Goal: Complete application form

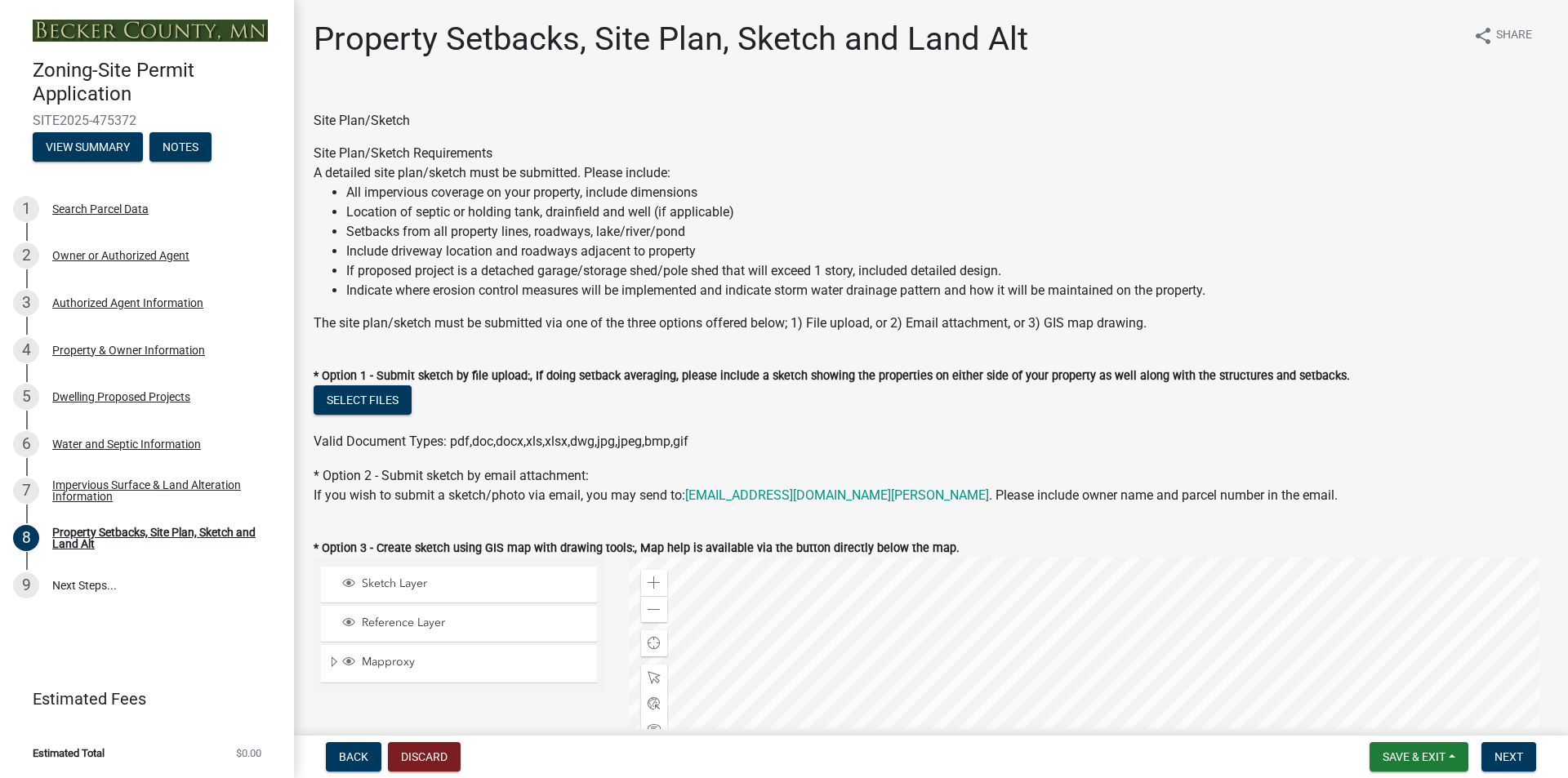
select select "7b13c63f-e699-4112-b373-98fbd28ec536"
select select "75d729af-245c-453b-a9cc-c41847c3eef2"
select select "b56a4575-9846-47cf-8067-c59a4853da22"
select select "12f785fb-c378-4b18-841c-21c73dc99083"
select select "5c3bc124-316a-4e31-81ed-fa9247a28fef"
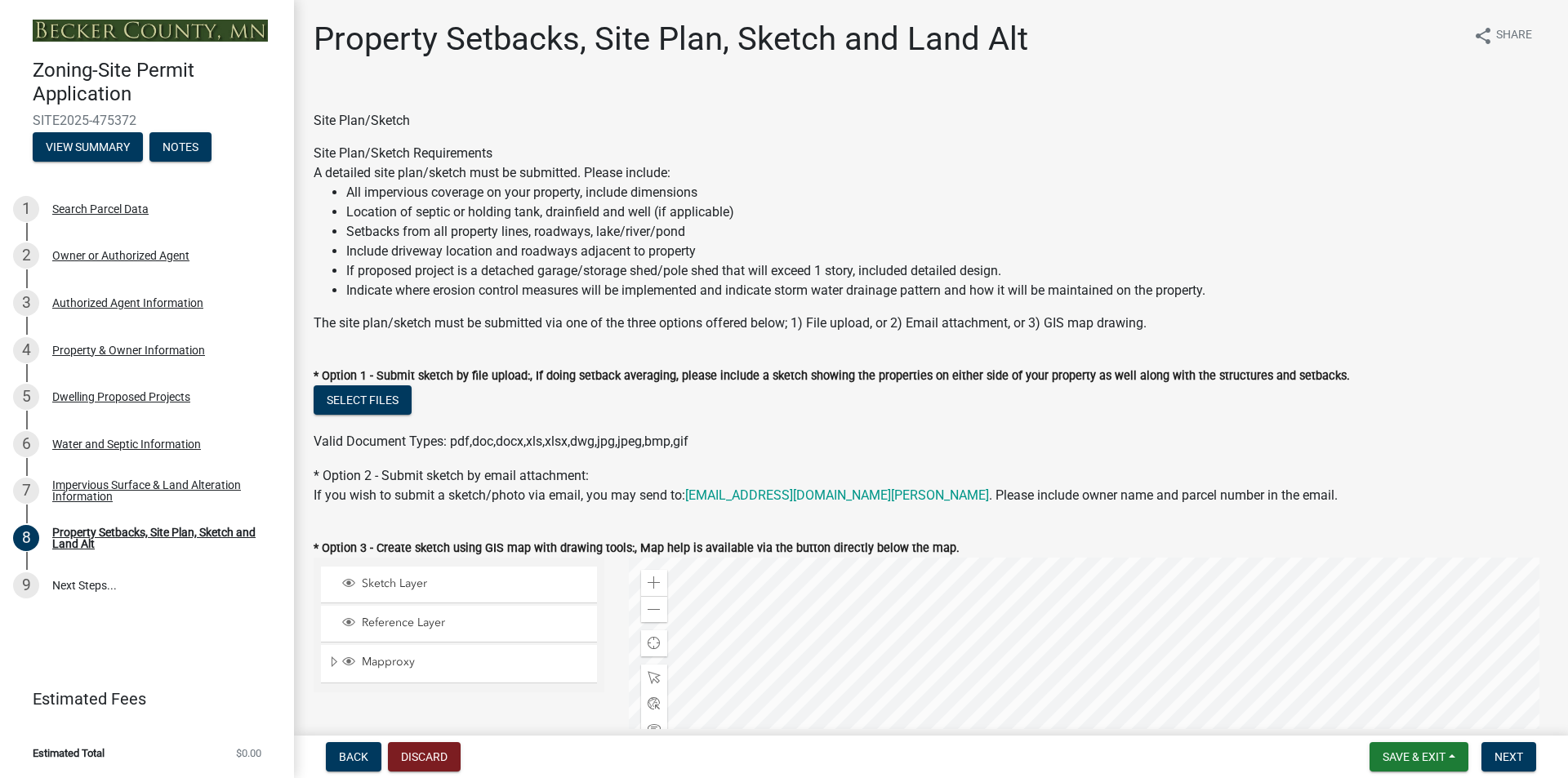
select select "c8b8ea71-7088-4e87-a493-7bc88cc2835b"
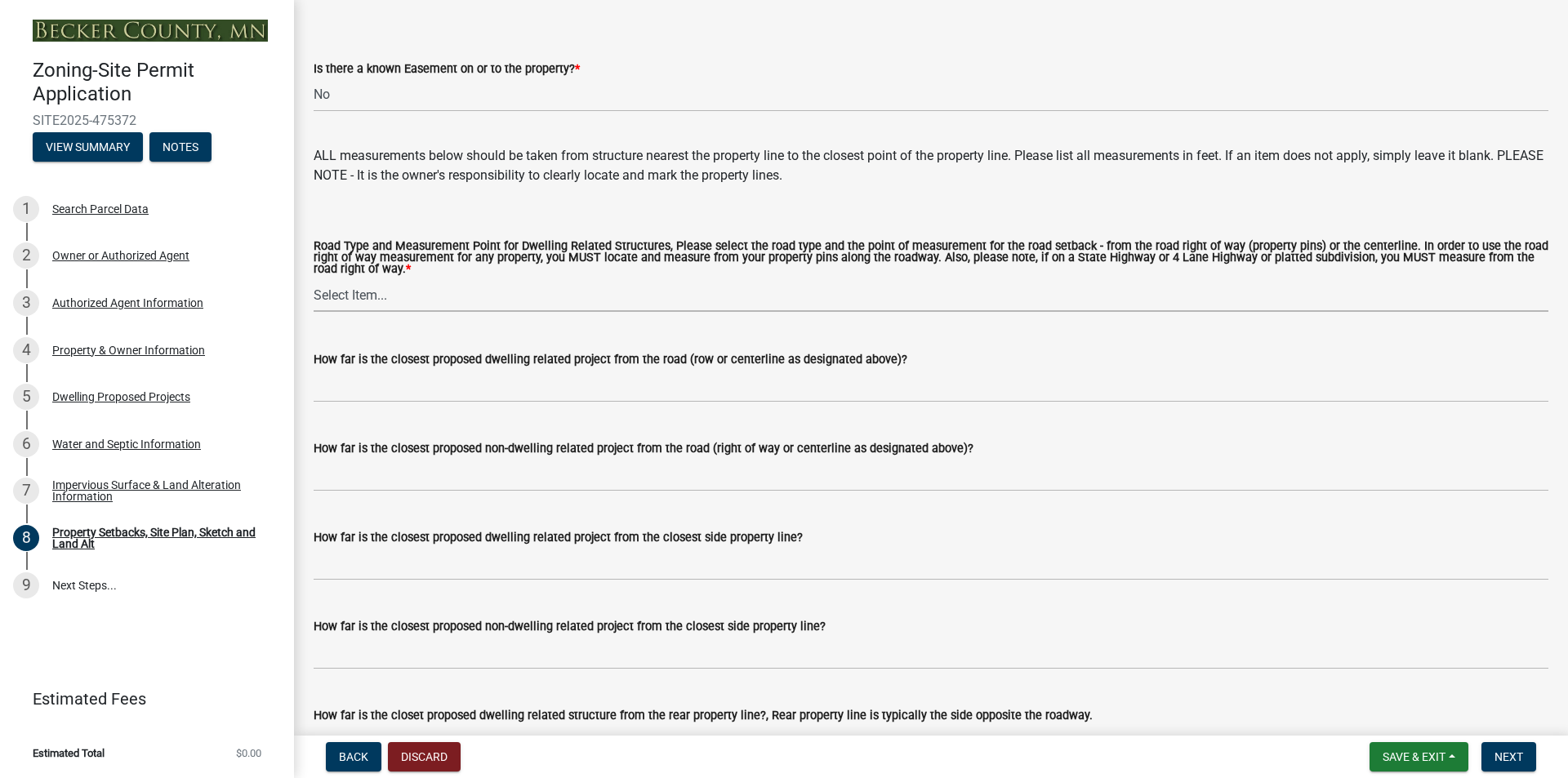
click at [340, 312] on select "Select Item... Private Easement - Right of Way Private Easement - Centerline Pu…" at bounding box center [930, 294] width 1235 height 33
click at [582, 279] on div "Road Type and Measurement Point for Dwelling Related Structures, Please select …" at bounding box center [930, 260] width 1235 height 38
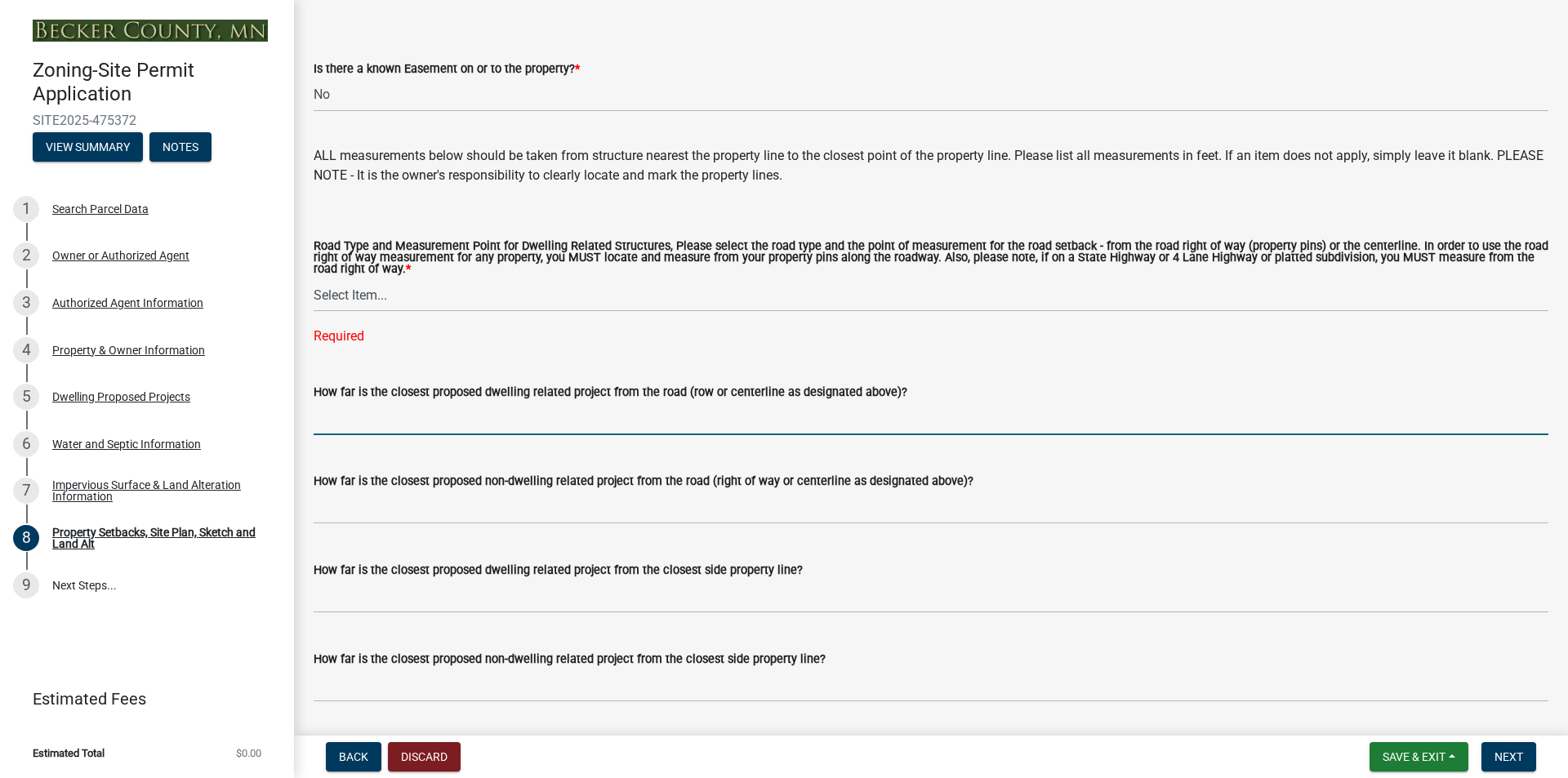
click at [577, 435] on input "How far is the closest proposed dwelling related project from the road (row or …" at bounding box center [930, 417] width 1235 height 33
type input "133 ft"
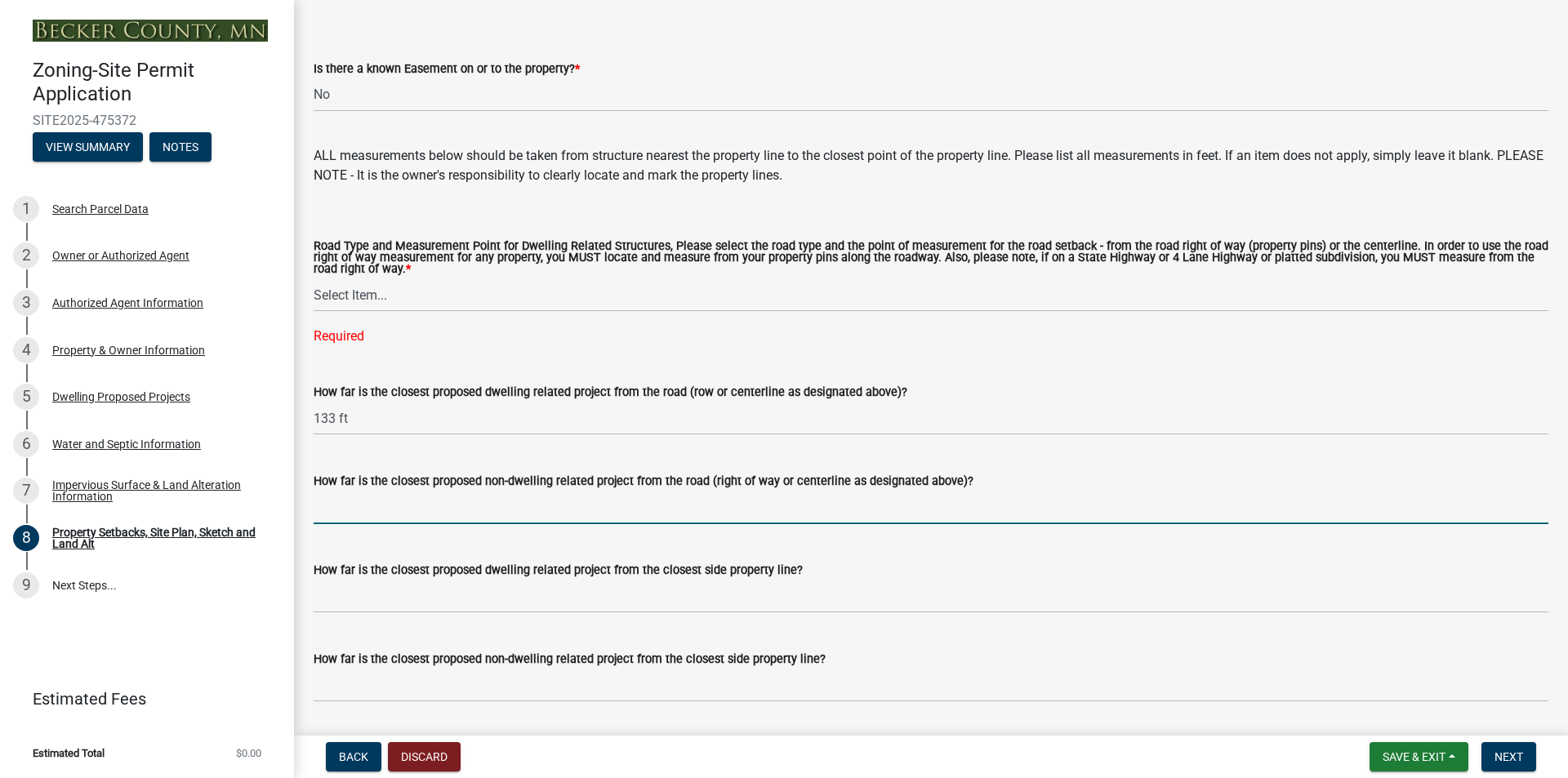
click at [631, 523] on input "How far is the closest proposed non-dwelling related project from the road (rig…" at bounding box center [930, 507] width 1235 height 33
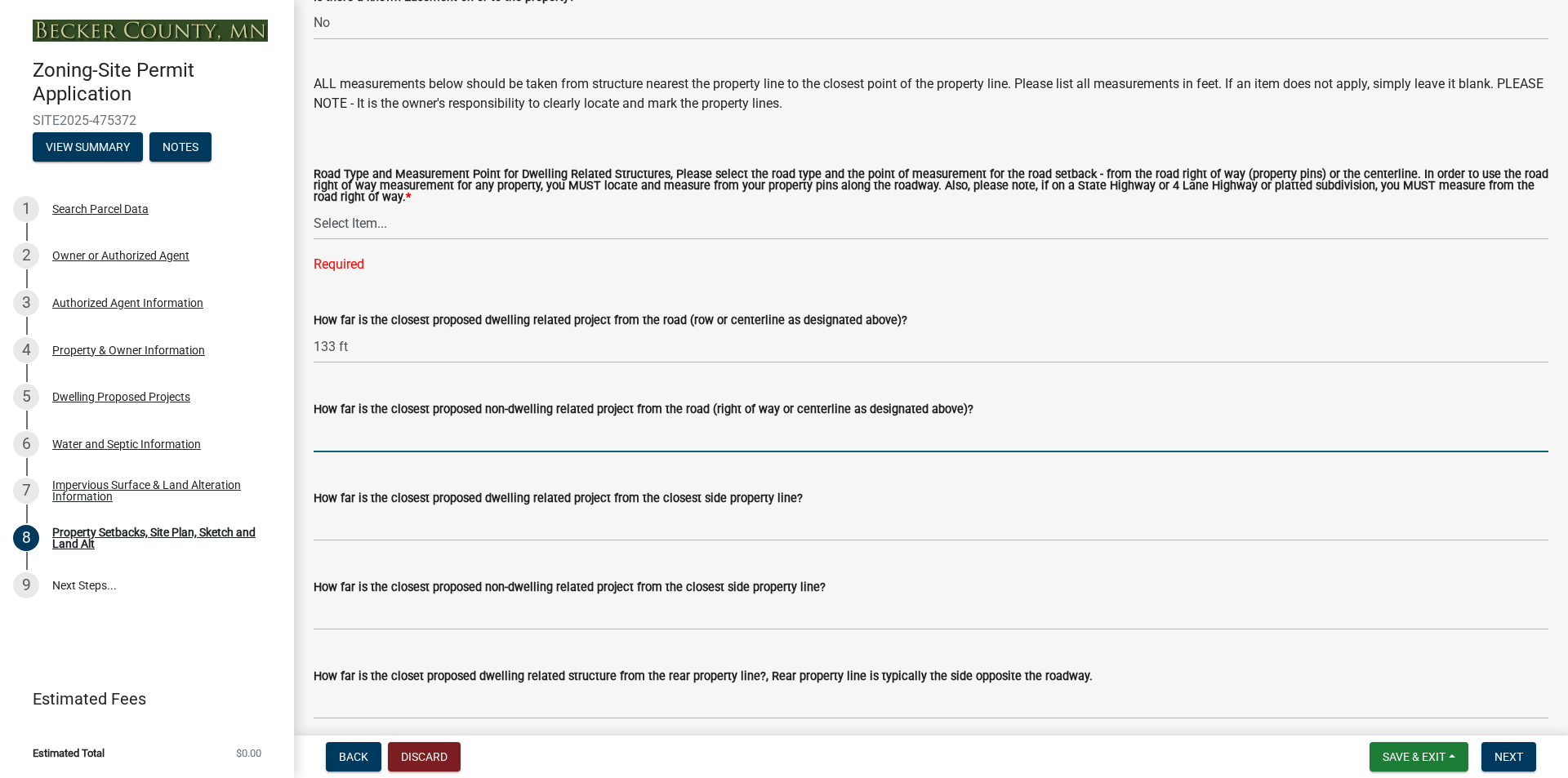
scroll to position [2990, 0]
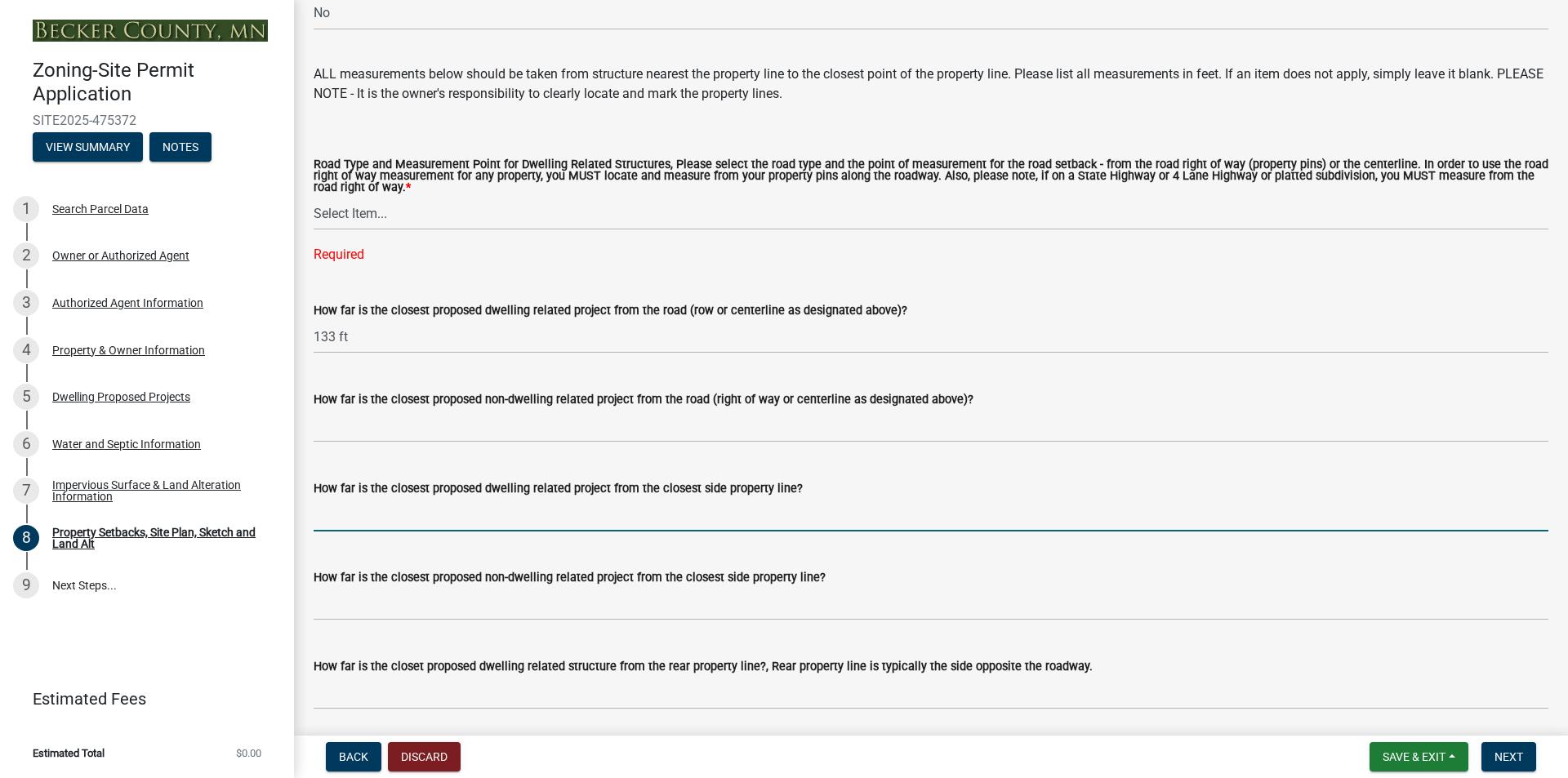
click at [591, 531] on input "How far is the closest proposed dwelling related project from the closest side …" at bounding box center [930, 514] width 1235 height 33
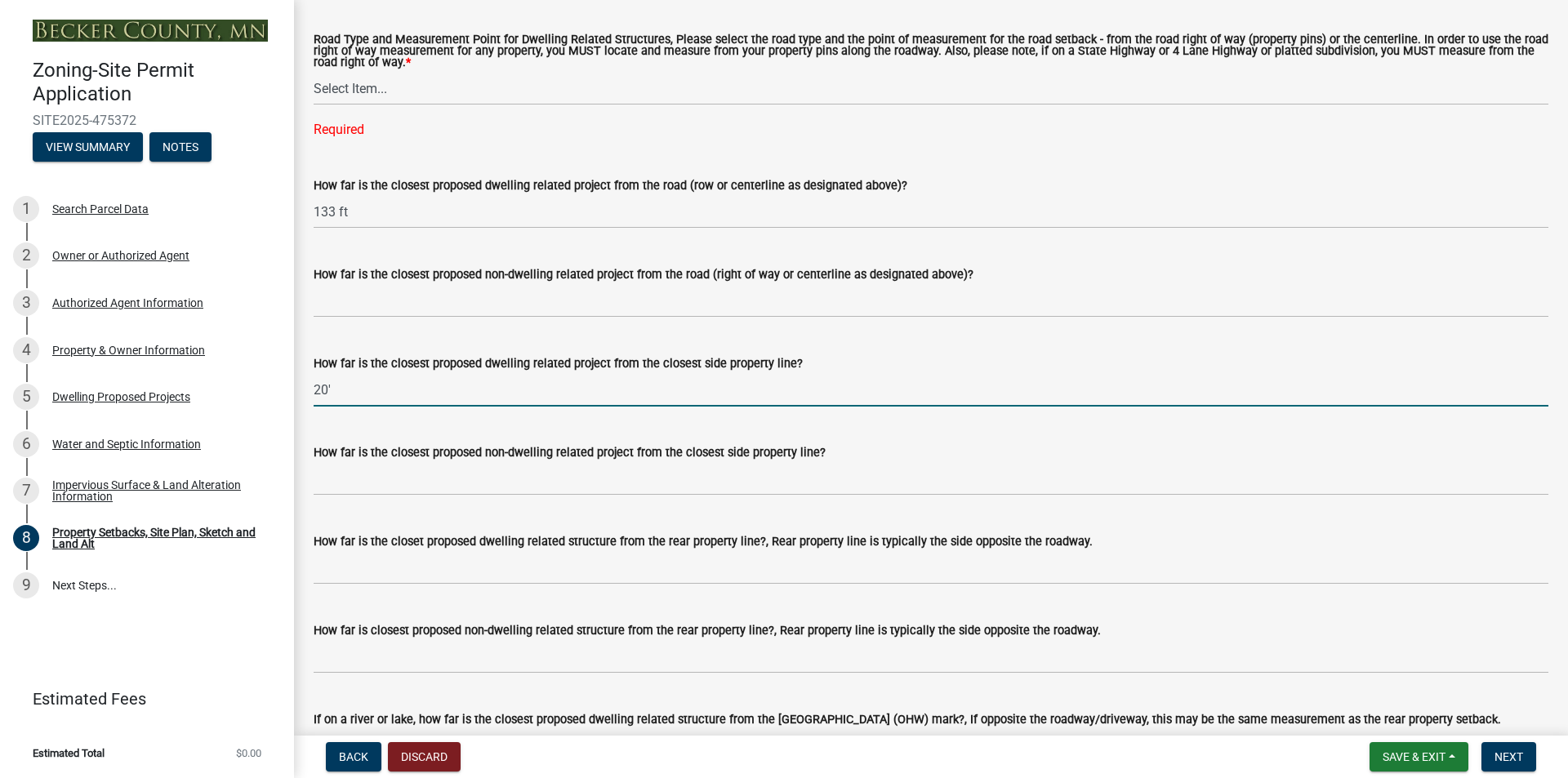
scroll to position [3154, 0]
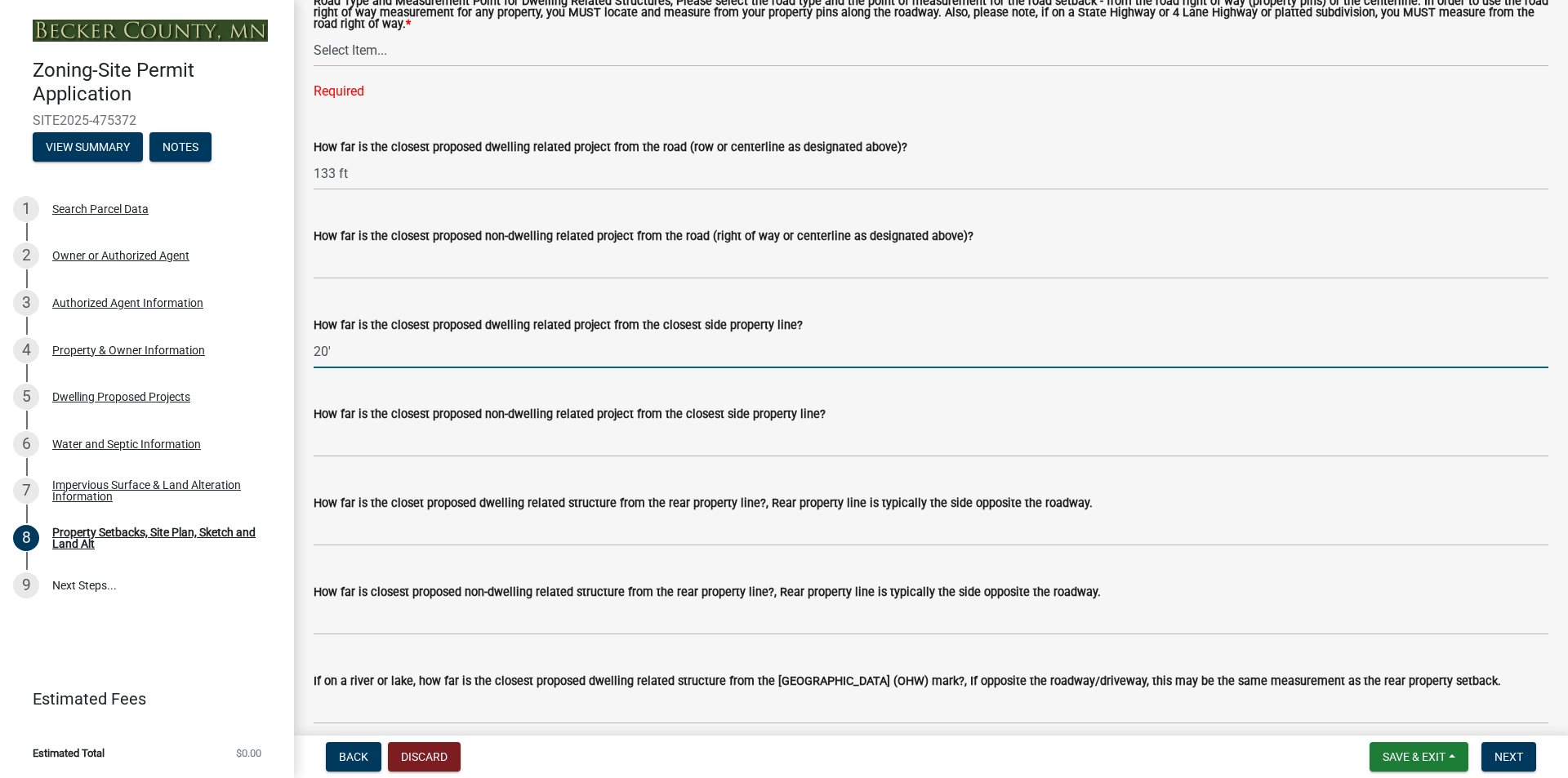
type input "20'"
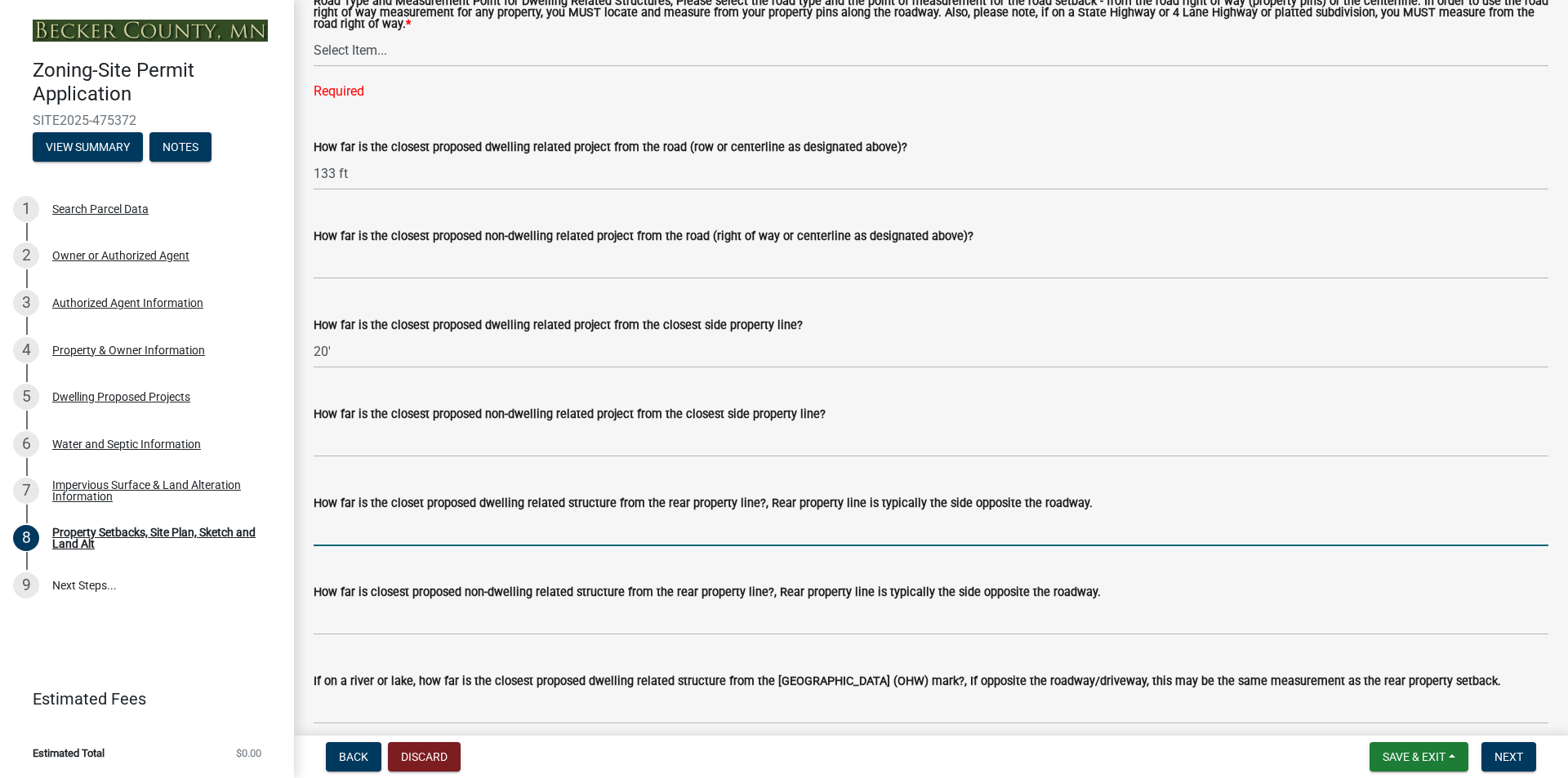
click at [576, 546] on input "How far is the closet proposed dwelling related structure from the rear propert…" at bounding box center [930, 529] width 1235 height 33
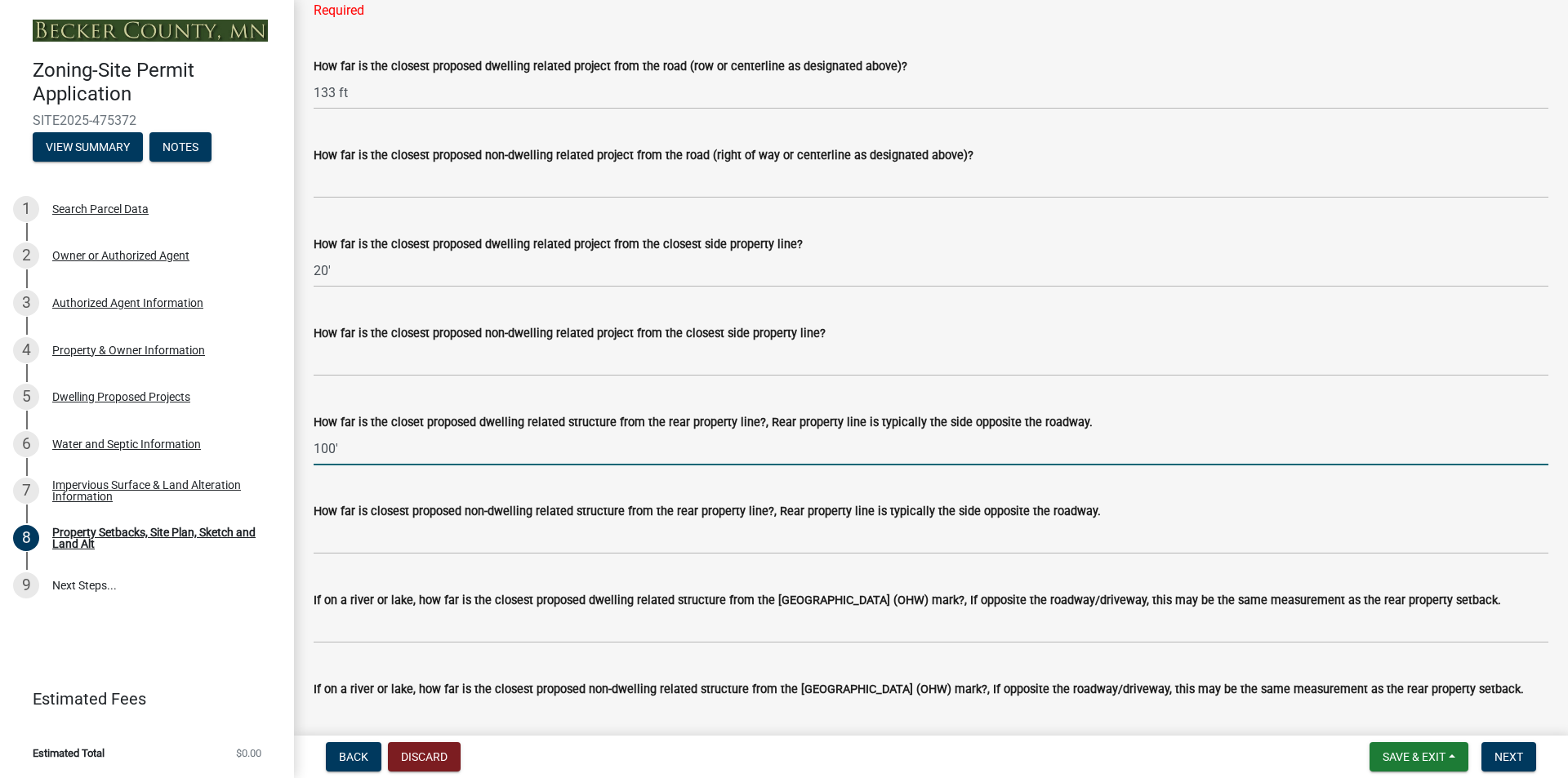
scroll to position [3235, 0]
type input "100'"
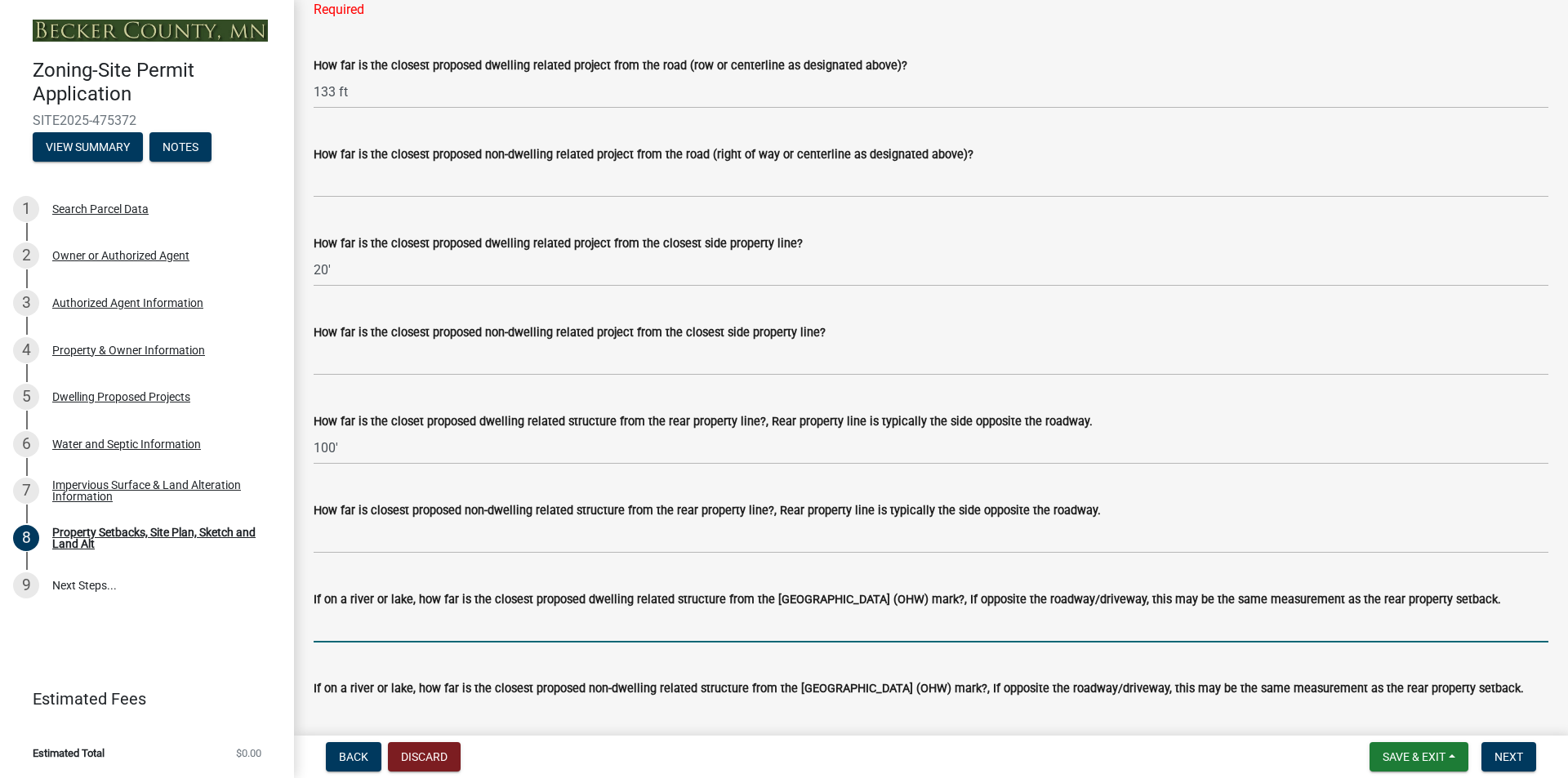
click at [621, 642] on input "If on a river or lake, how far is the closest proposed dwelling related structu…" at bounding box center [930, 625] width 1235 height 33
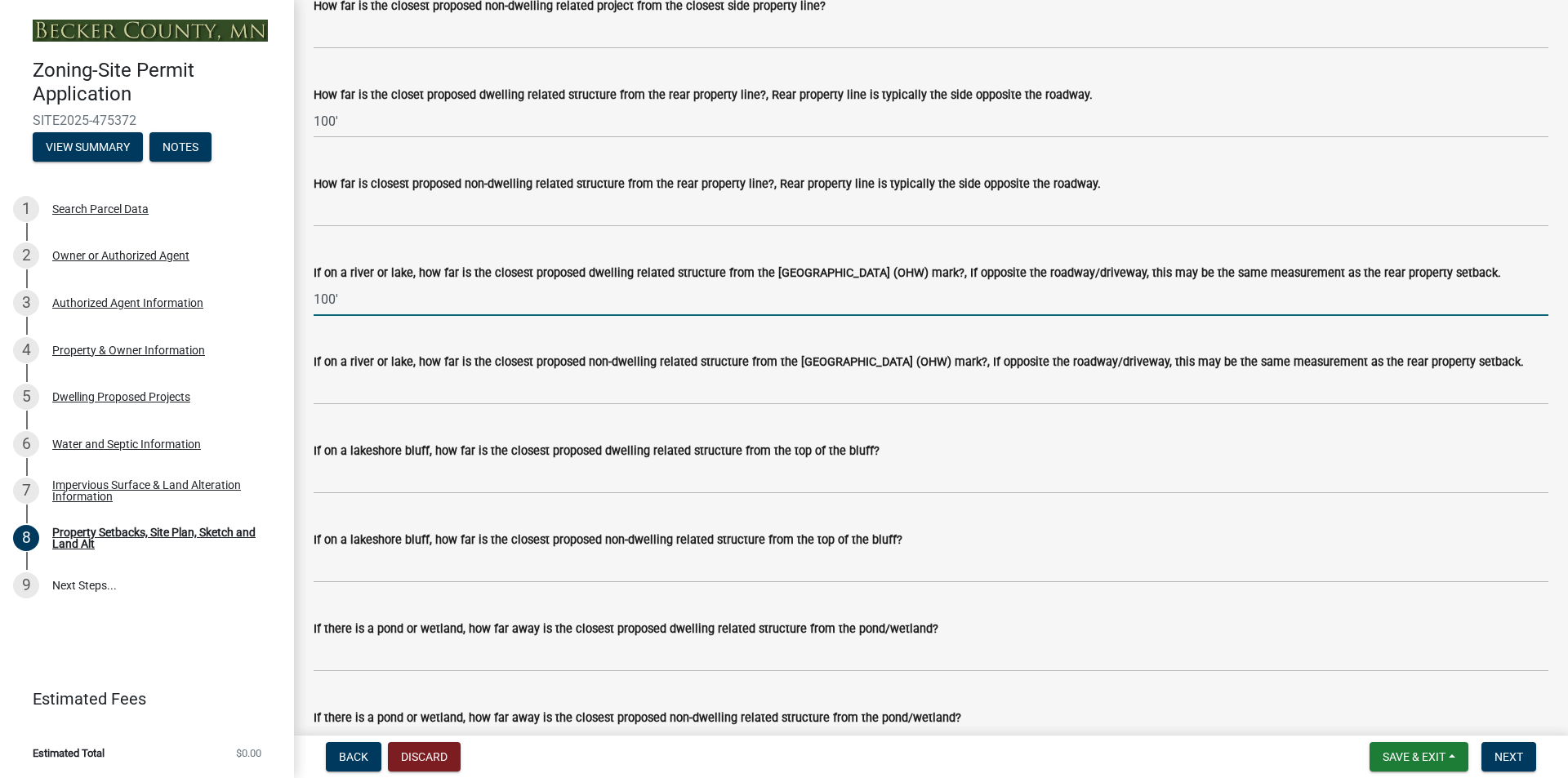
scroll to position [3725, 0]
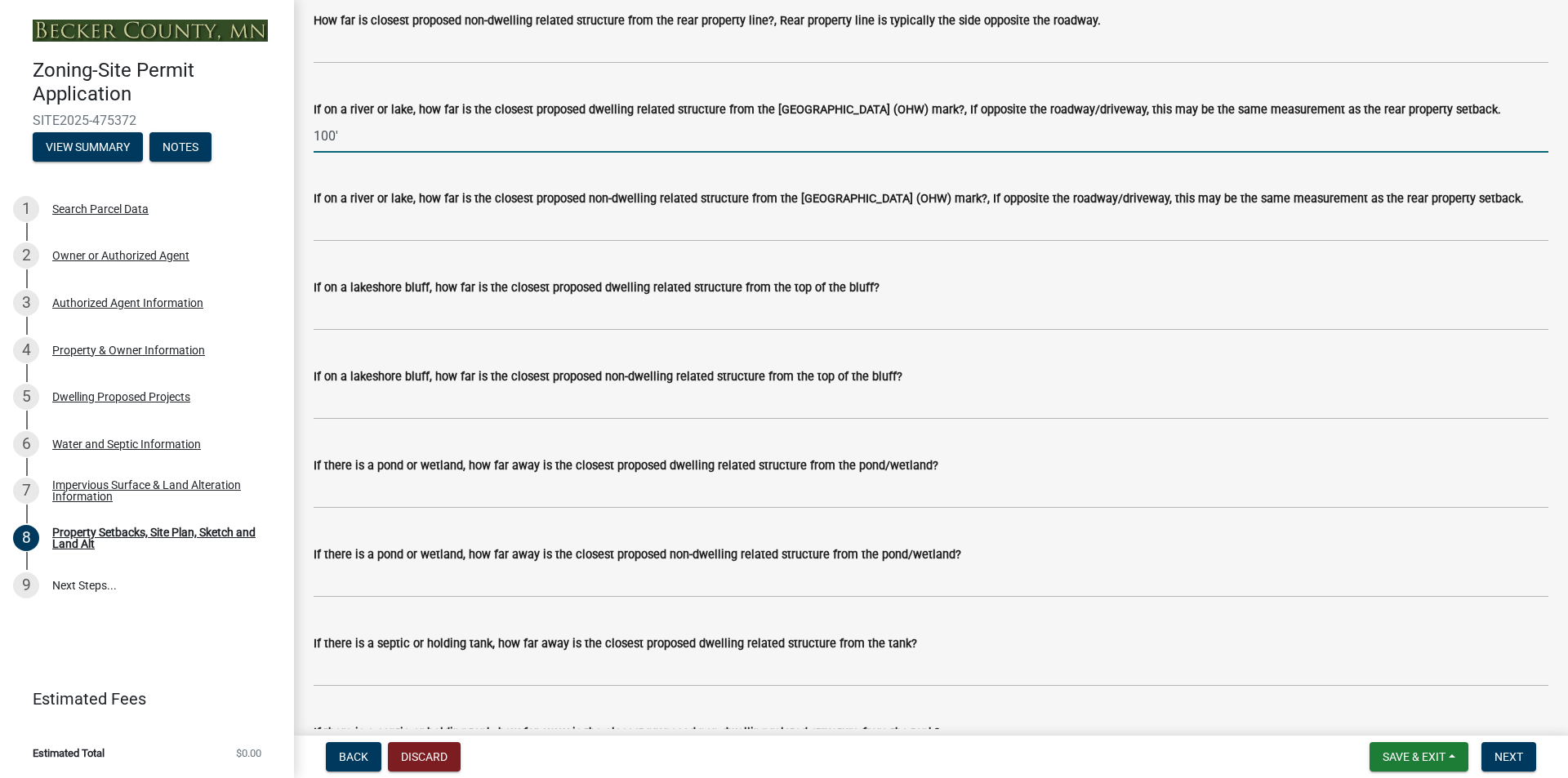
type input "100'"
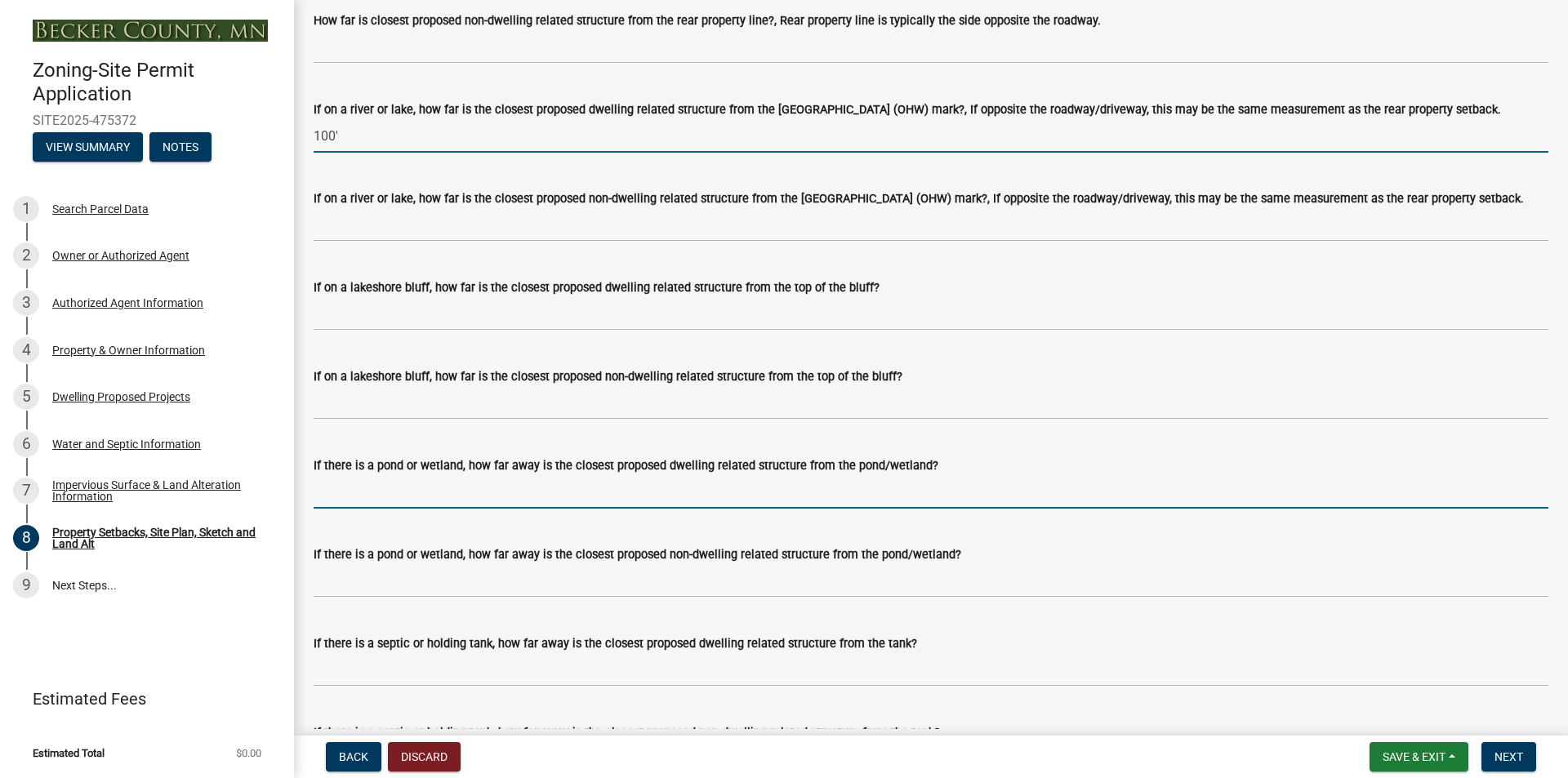
click at [614, 508] on input "If there is a pond or wetland, how far away is the closest proposed dwelling re…" at bounding box center [930, 491] width 1235 height 33
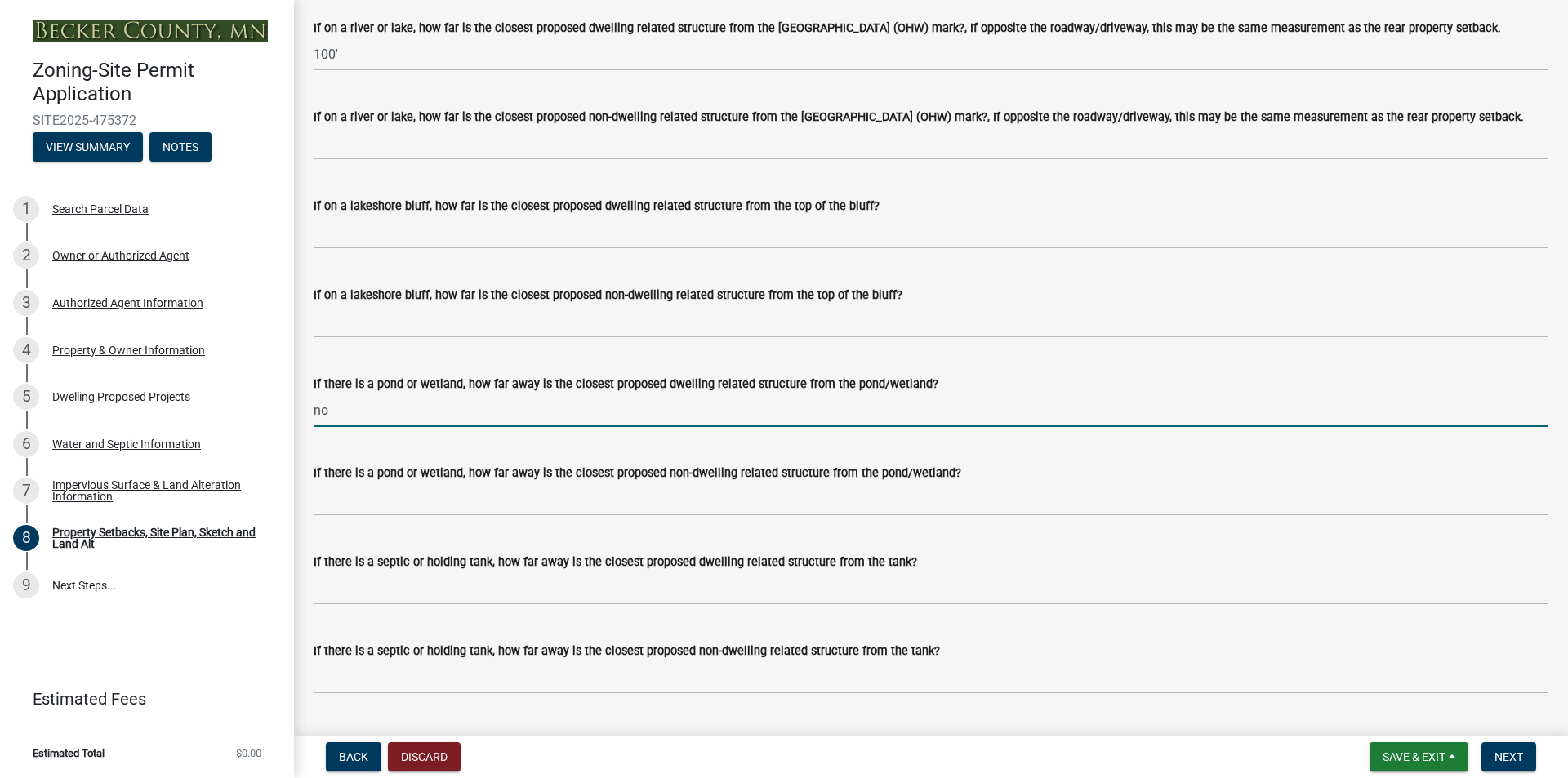
scroll to position [3887, 0]
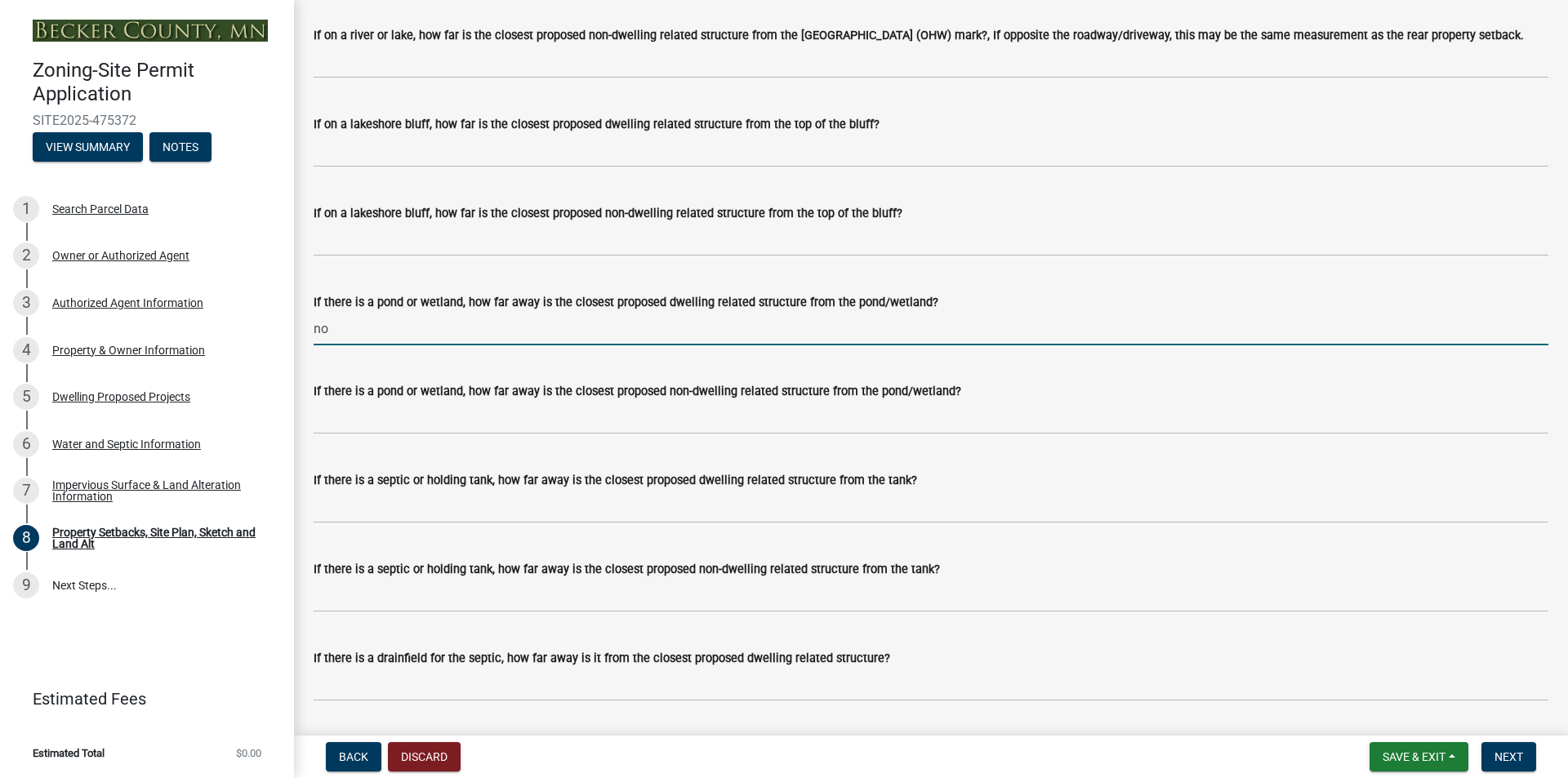
type input "no"
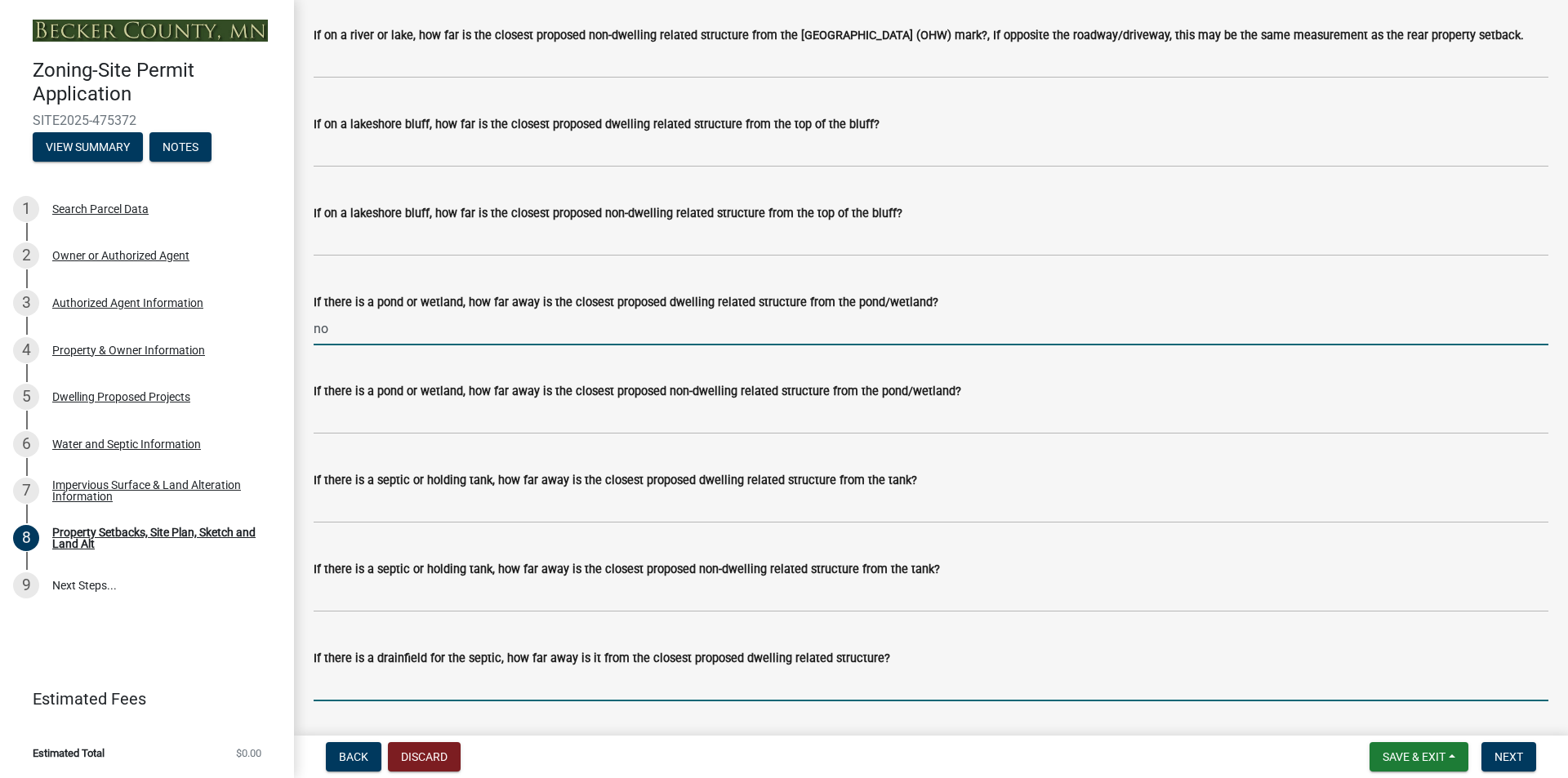
click at [576, 701] on input "If there is a drainfield for the septic, how far away is it from the closest pr…" at bounding box center [930, 684] width 1235 height 33
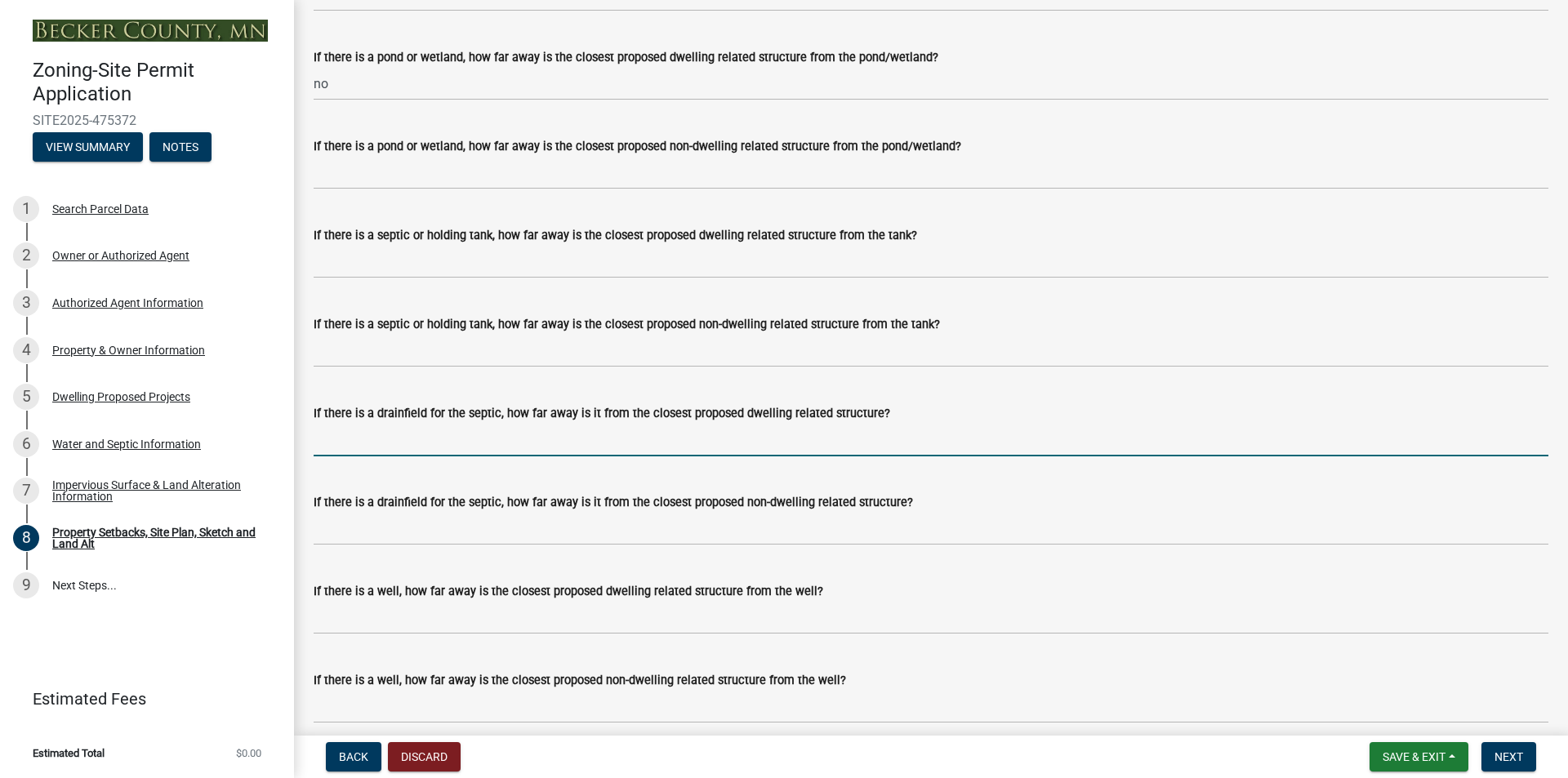
scroll to position [4051, 0]
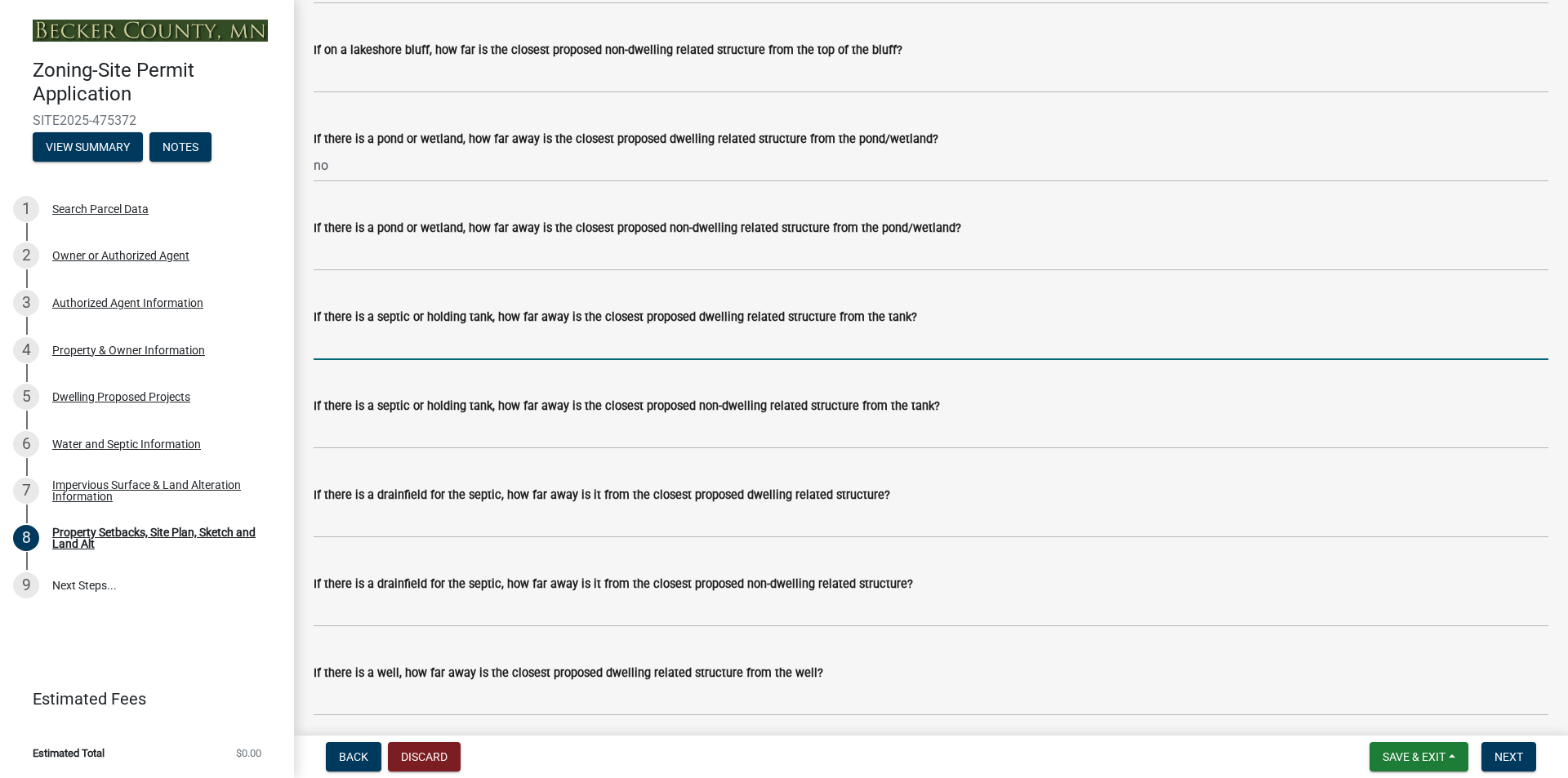
click at [538, 358] on input "If there is a septic or holding tank, how far away is the closest proposed dwel…" at bounding box center [930, 343] width 1235 height 33
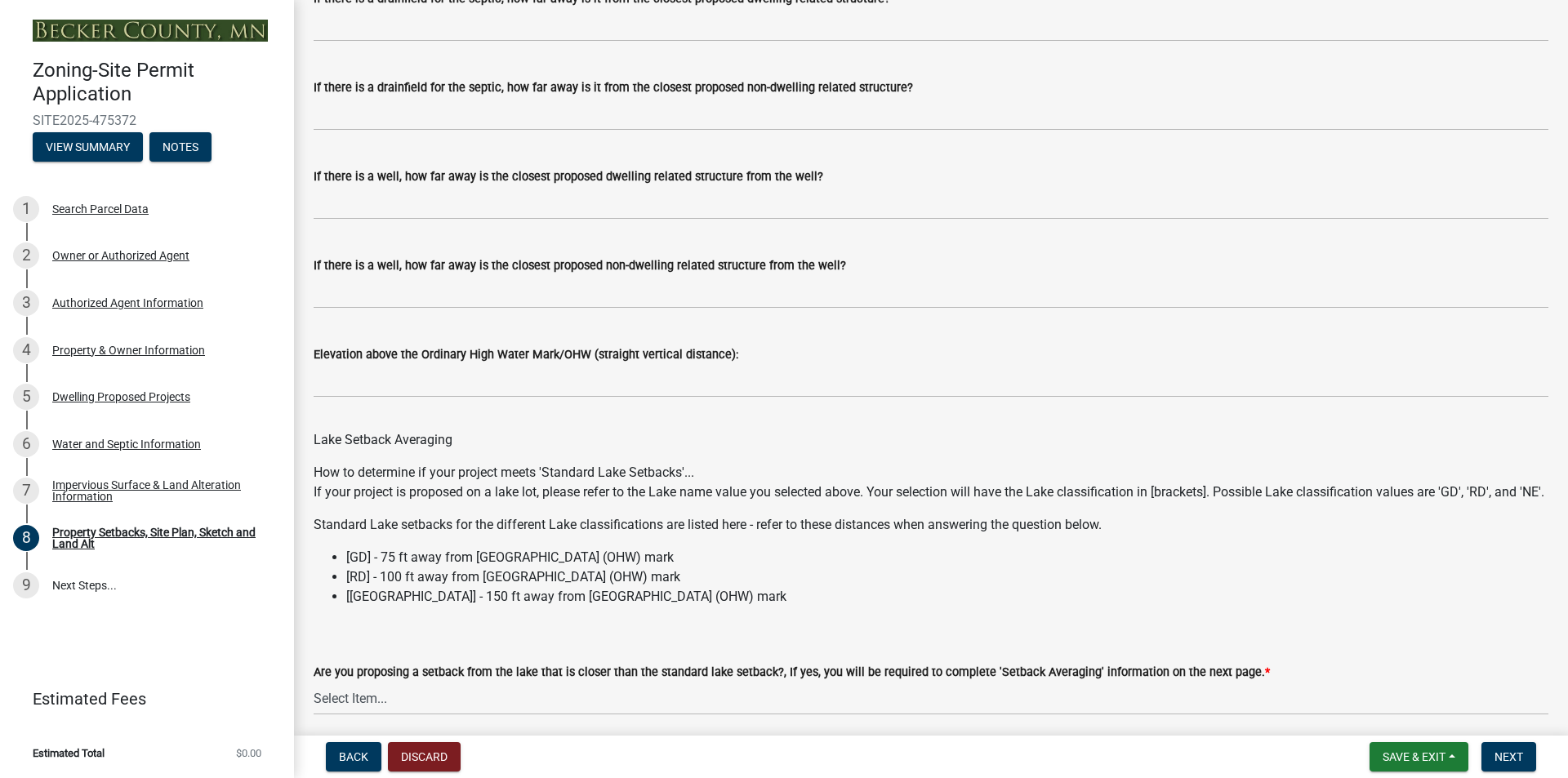
scroll to position [4655, 0]
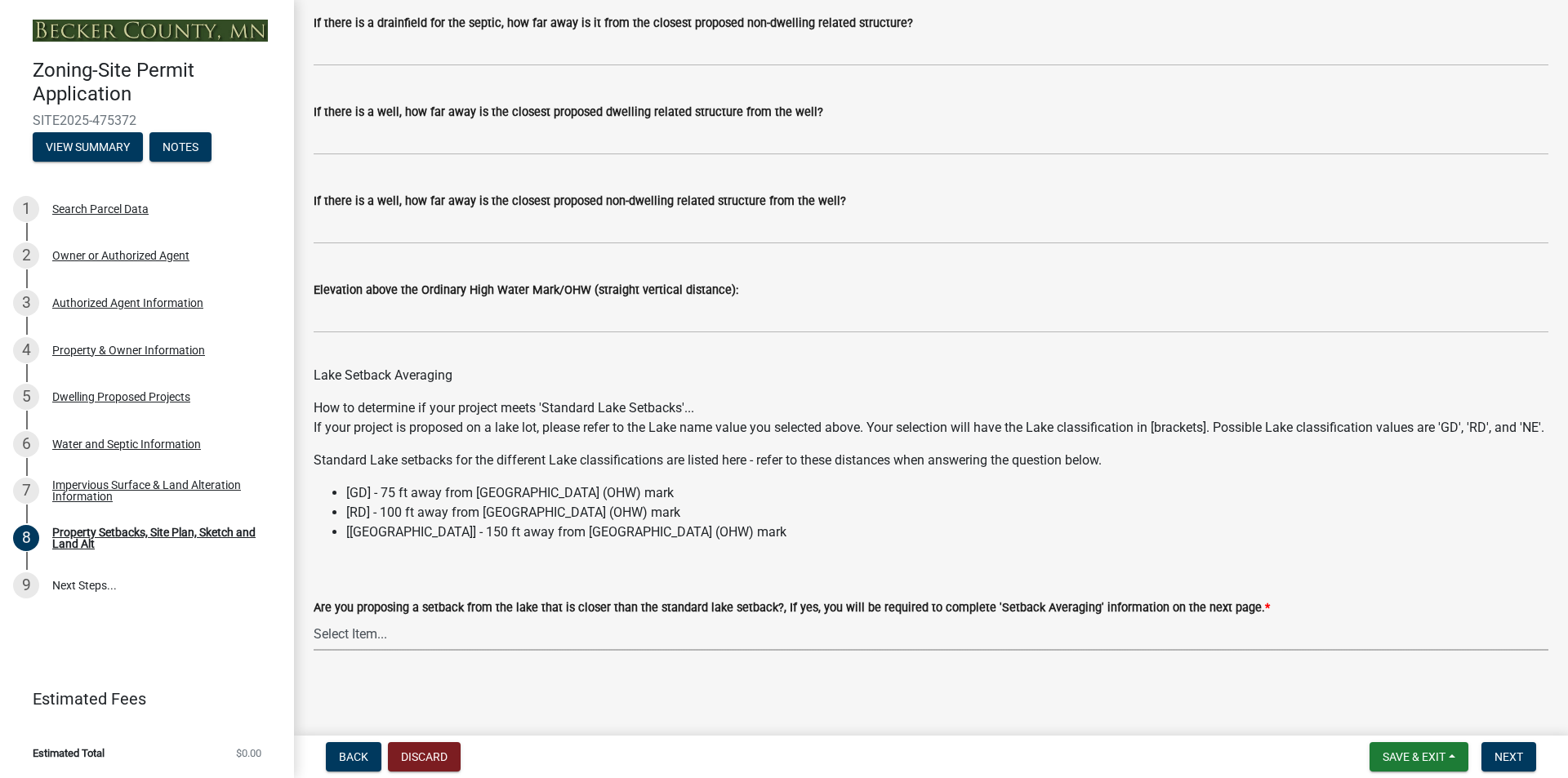
click at [424, 630] on select "Select Item... Yes No N/A" at bounding box center [930, 633] width 1235 height 33
click at [313, 617] on select "Select Item... Yes No N/A" at bounding box center [930, 633] width 1235 height 33
select select "19d13e65-c93d-443e-910a-7a17299544cc"
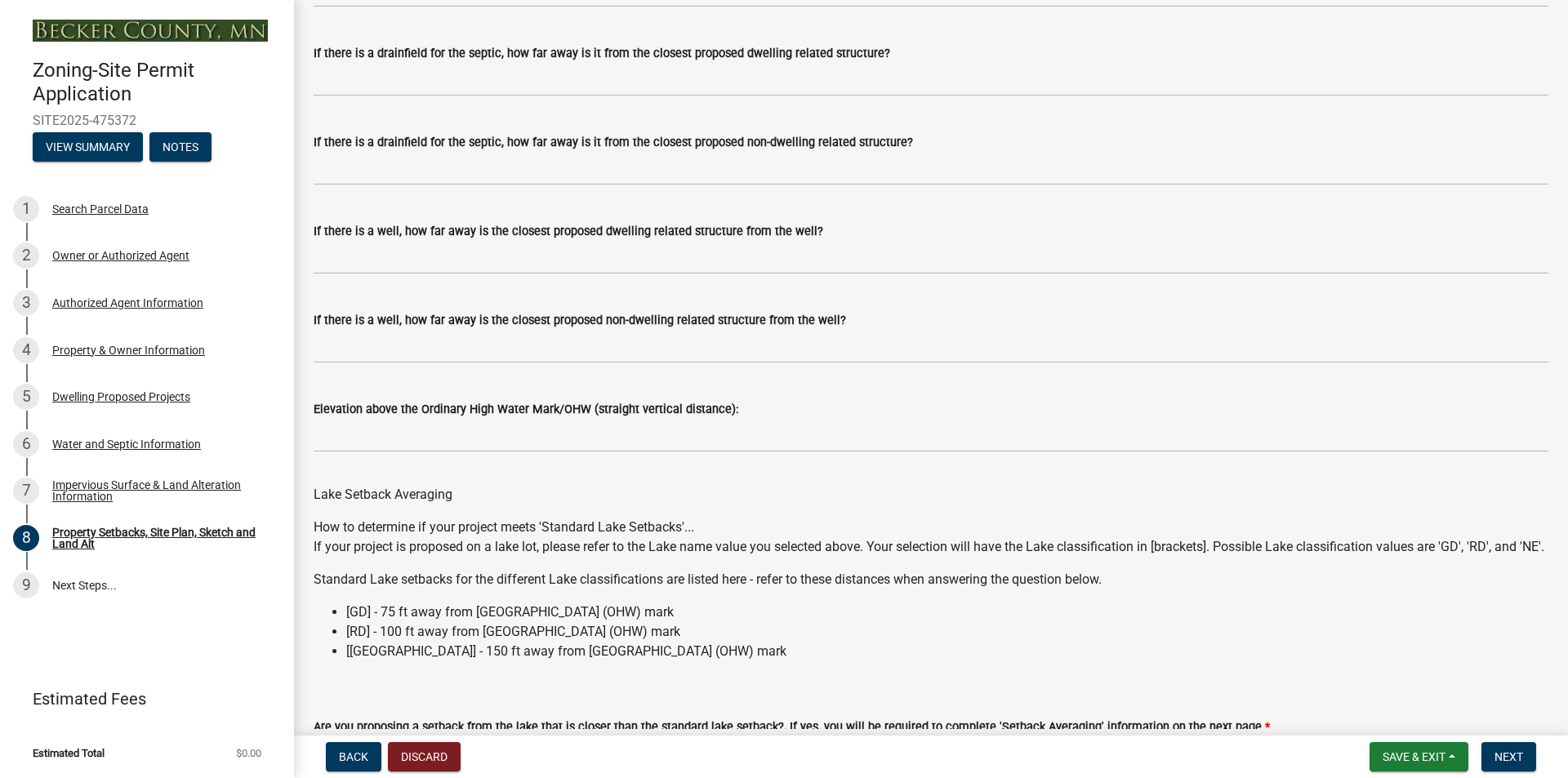
scroll to position [4492, 0]
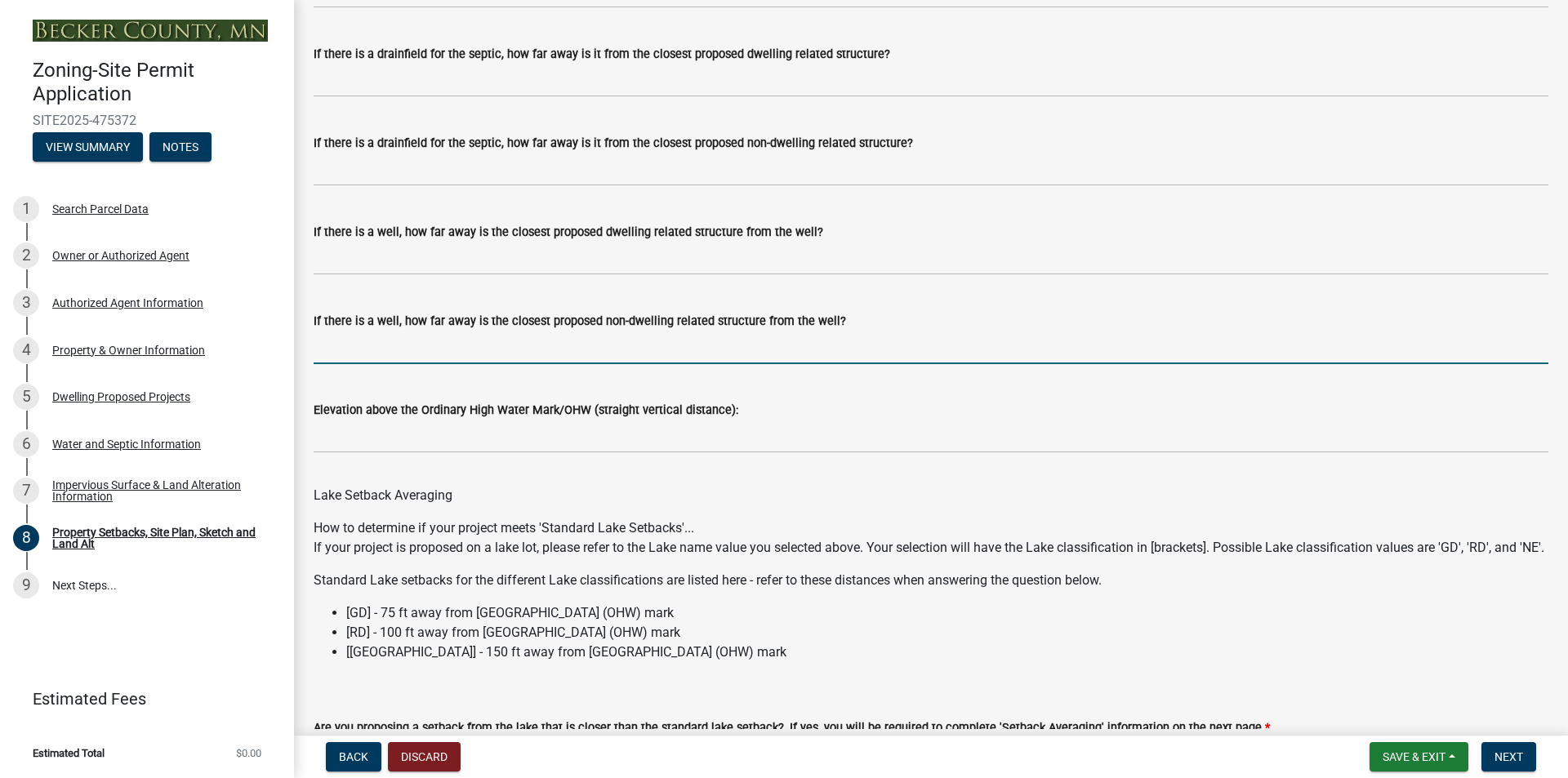
click at [549, 364] on input "If there is a well, how far away is the closest proposed non-dwelling related s…" at bounding box center [930, 347] width 1235 height 33
type input "5"
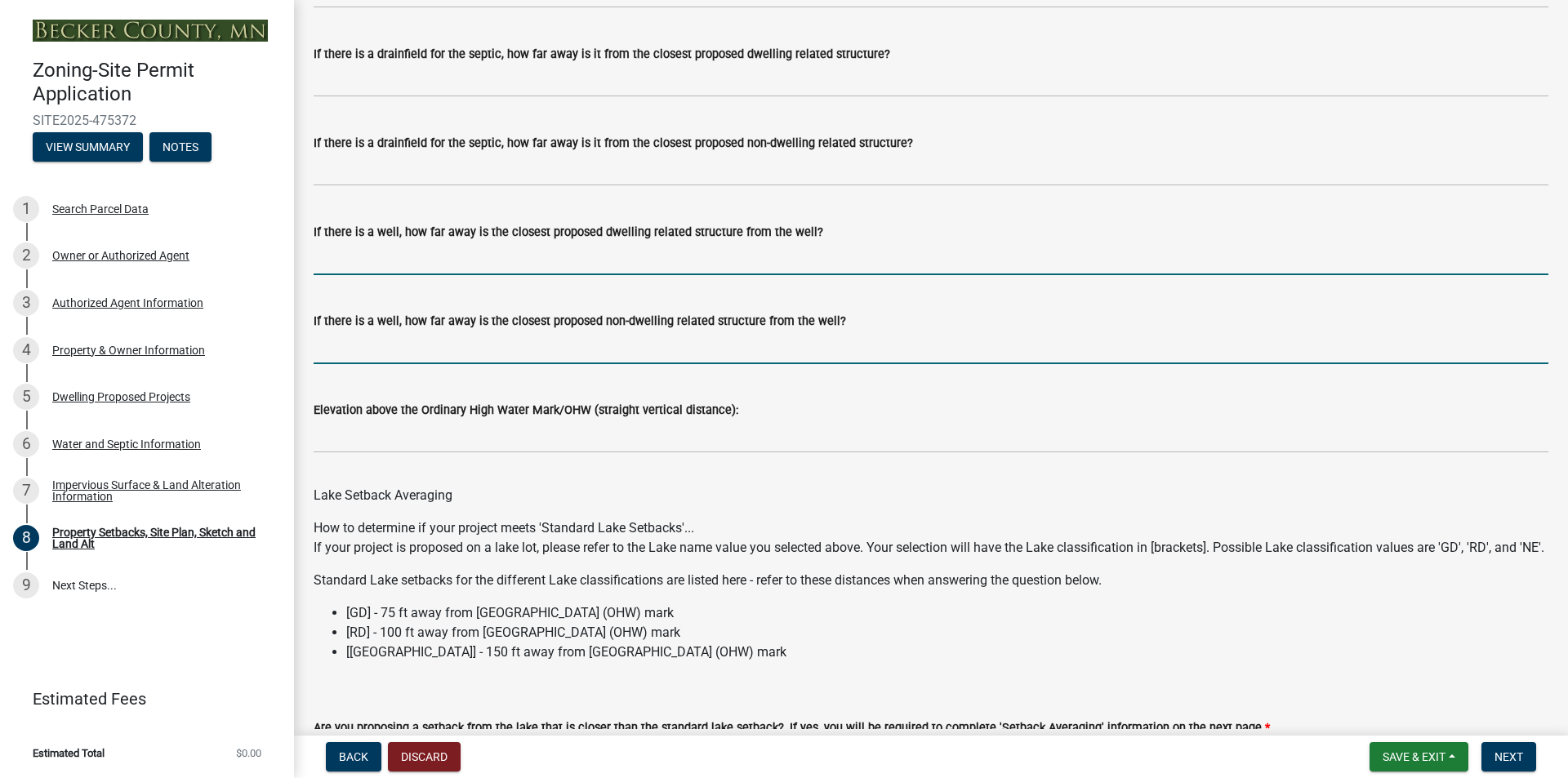
click at [571, 275] on input "If there is a well, how far away is the closest proposed dwelling related struc…" at bounding box center [930, 258] width 1235 height 33
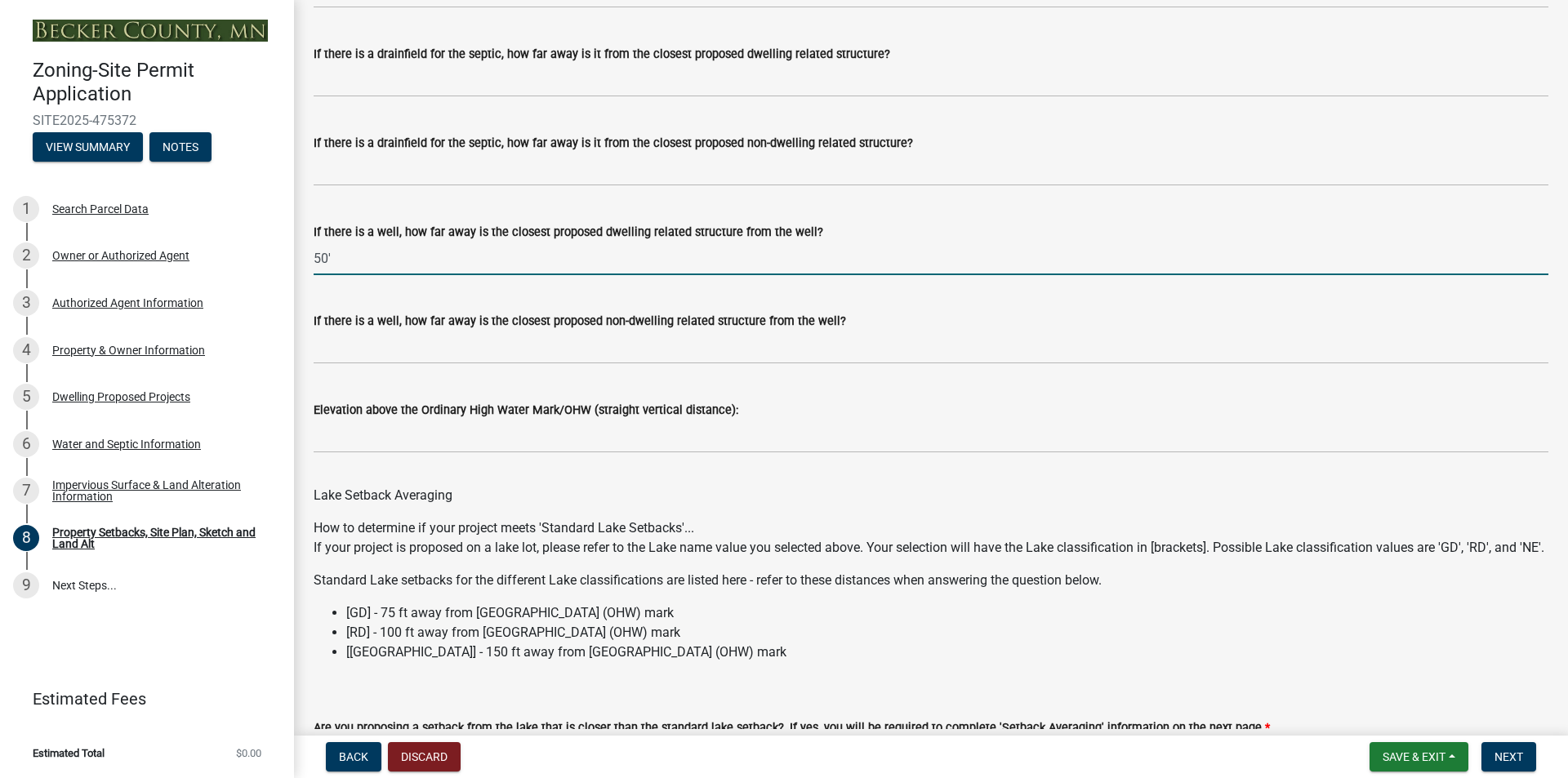
scroll to position [4410, 0]
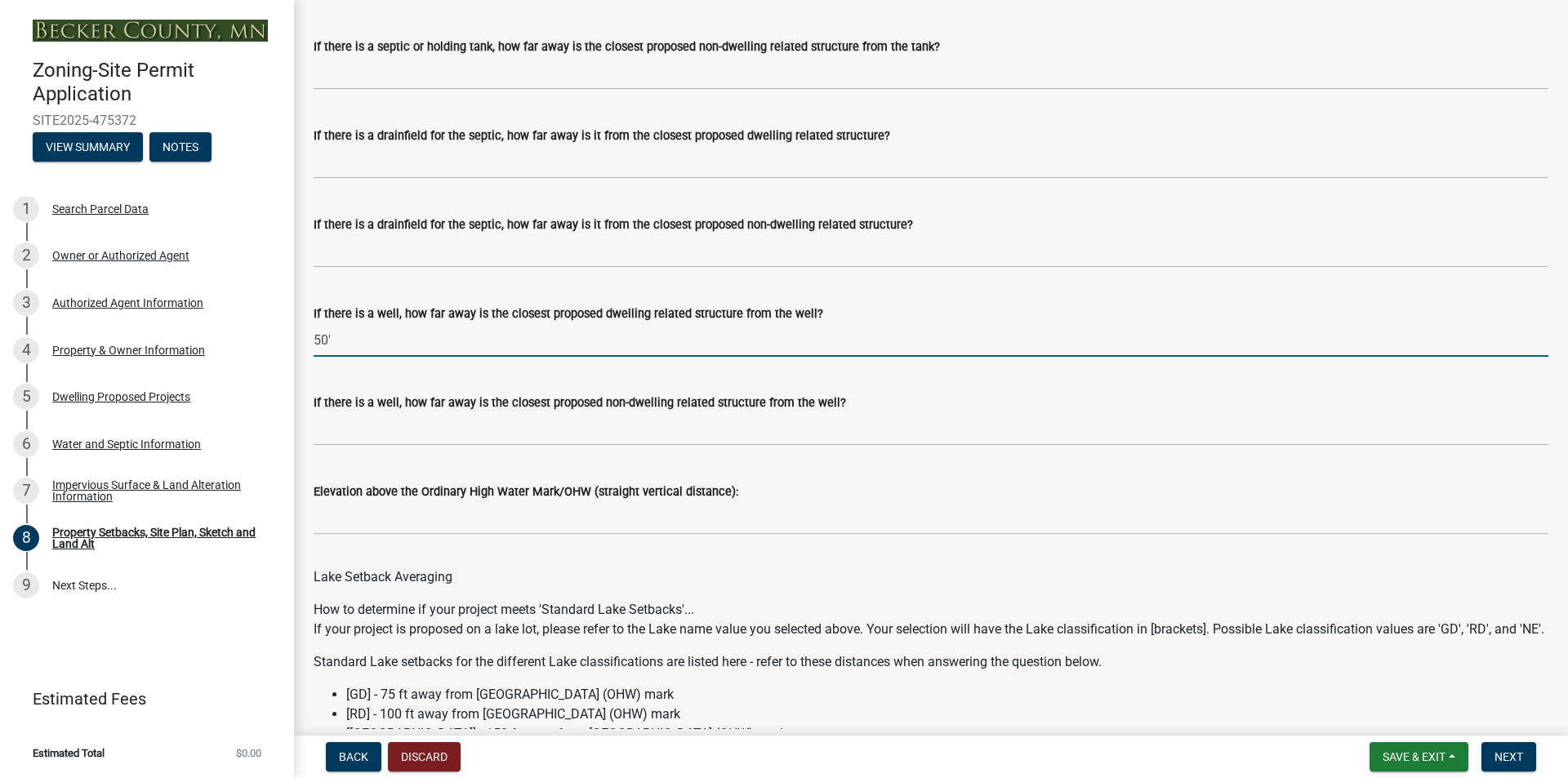
type input "50'"
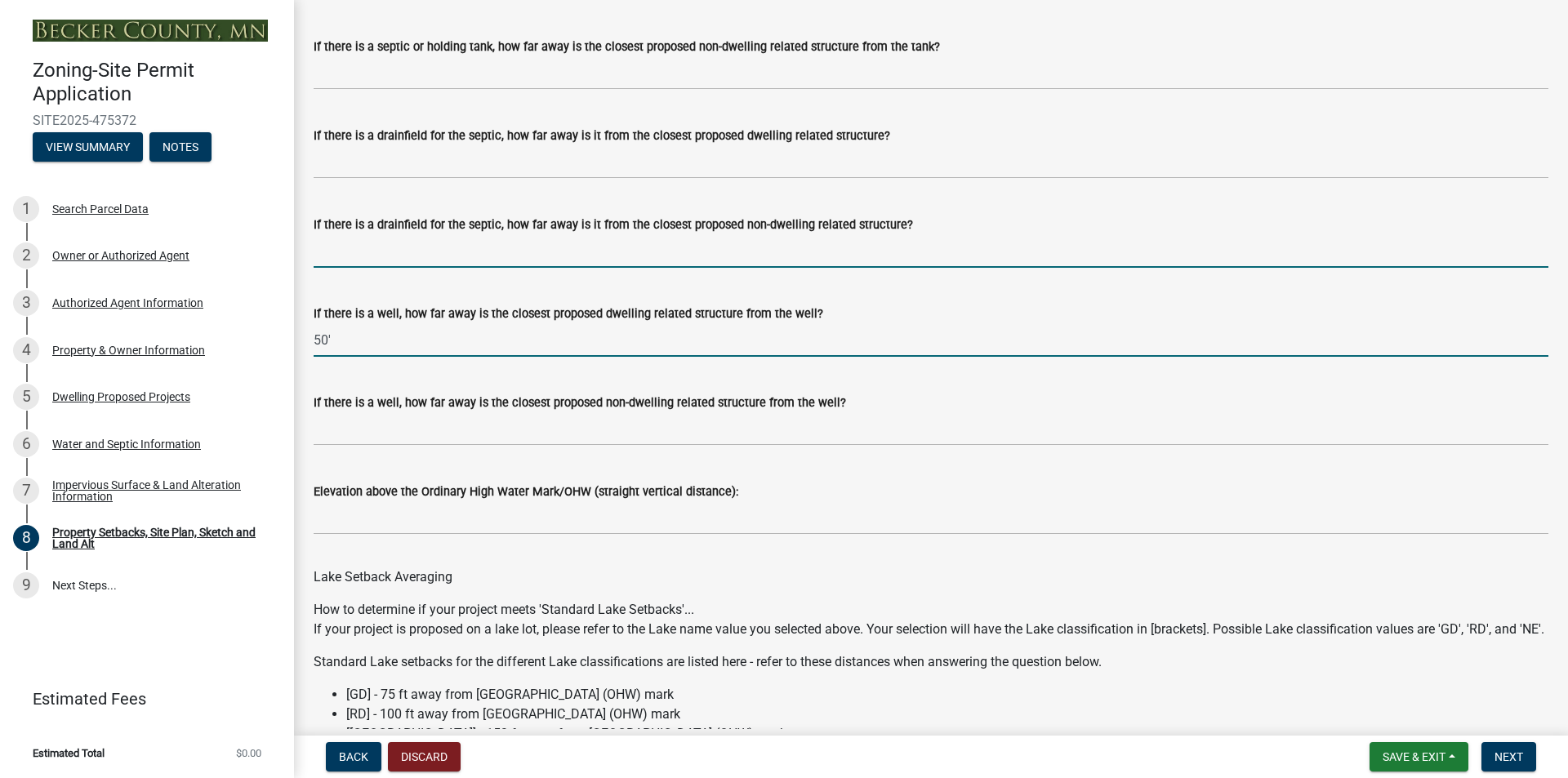
click at [591, 268] on input "If there is a drainfield for the septic, how far away is it from the closest pr…" at bounding box center [930, 250] width 1235 height 33
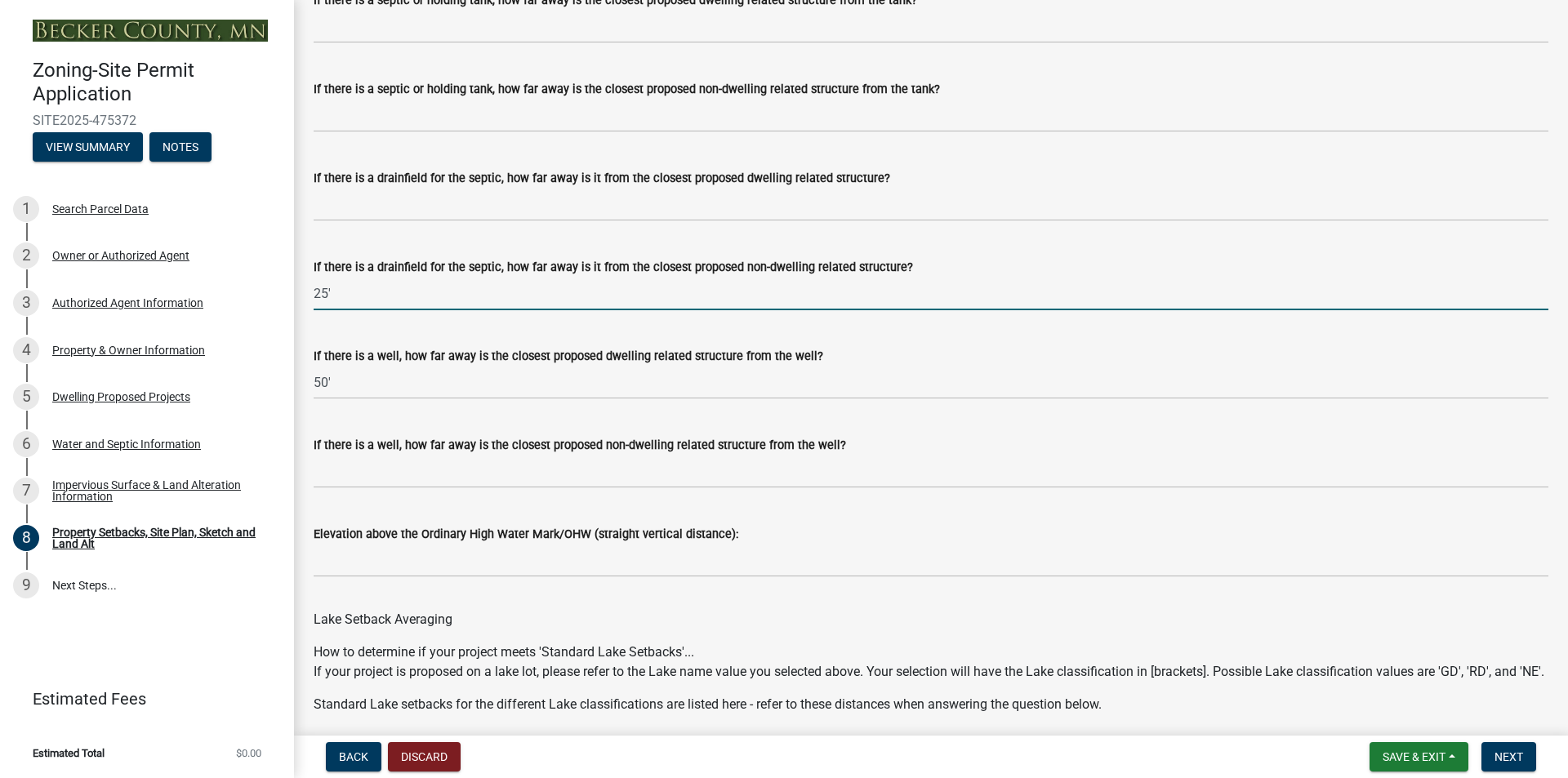
scroll to position [4329, 0]
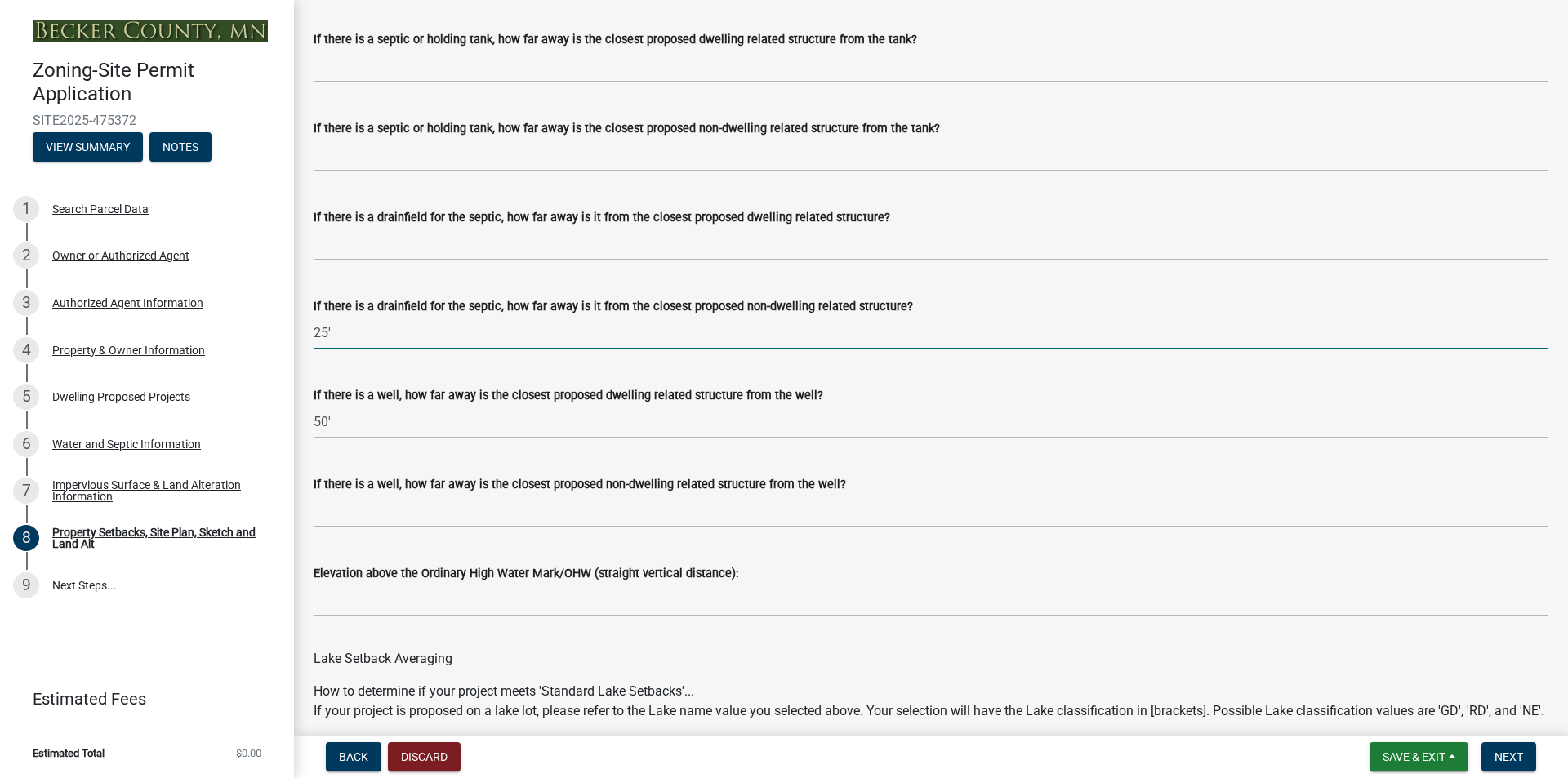
type input "25'"
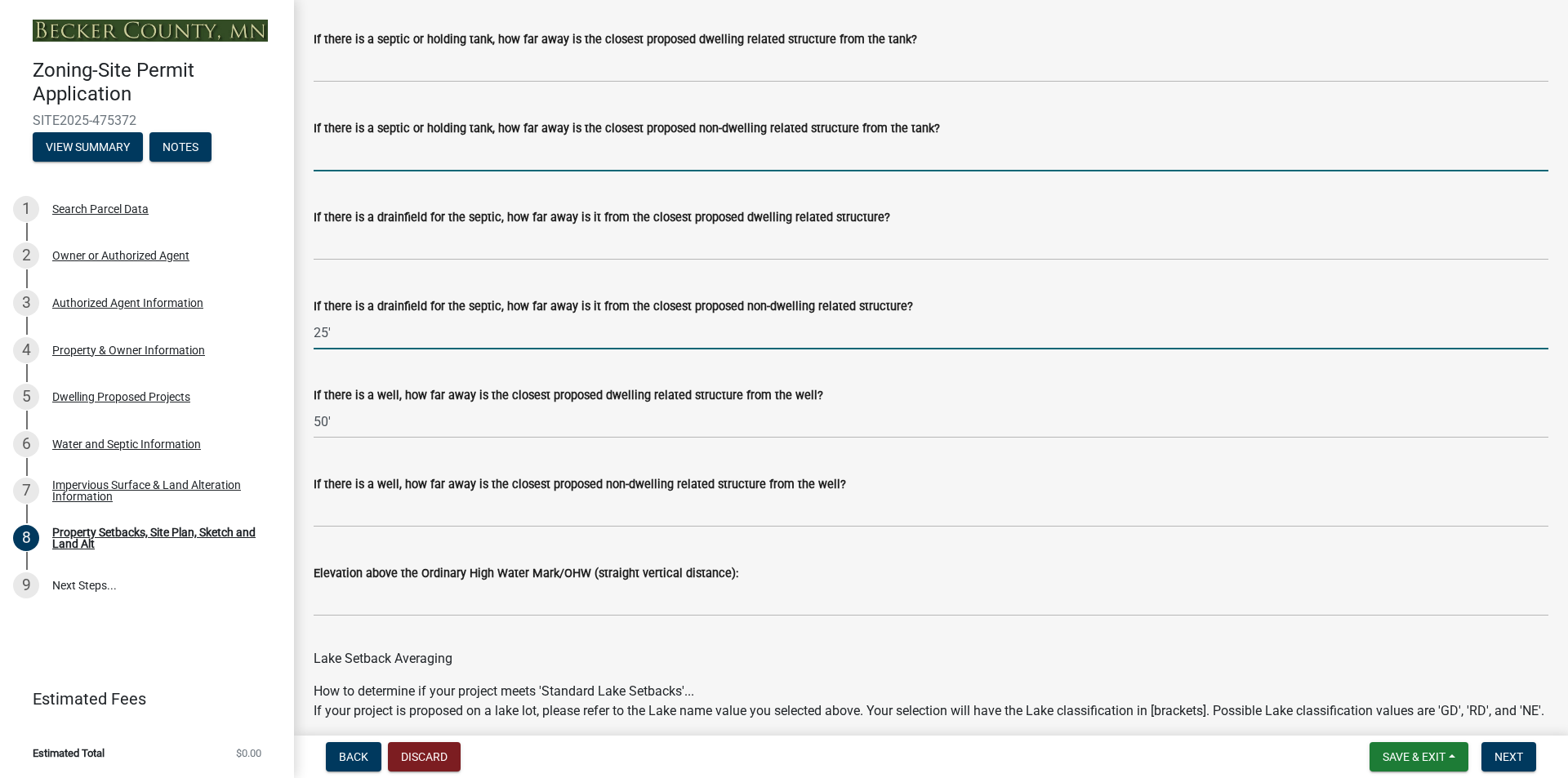
click at [548, 171] on input "If there is a septic or holding tank, how far away is the closest proposed non-…" at bounding box center [930, 154] width 1235 height 33
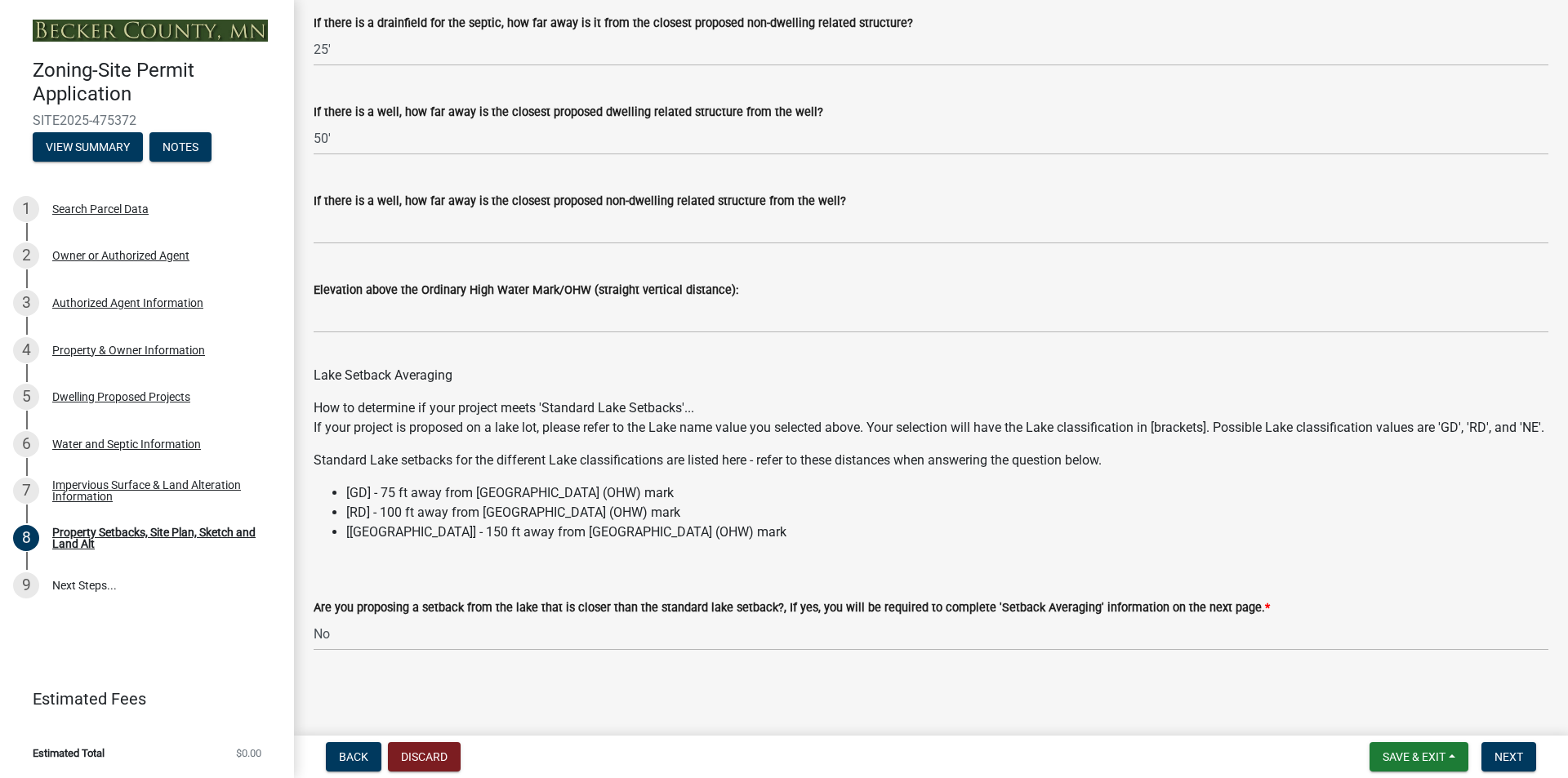
scroll to position [4655, 0]
type input "60'"
click at [1495, 754] on span "Next" at bounding box center [1509, 756] width 29 height 13
click at [1509, 754] on span "Next" at bounding box center [1509, 756] width 29 height 13
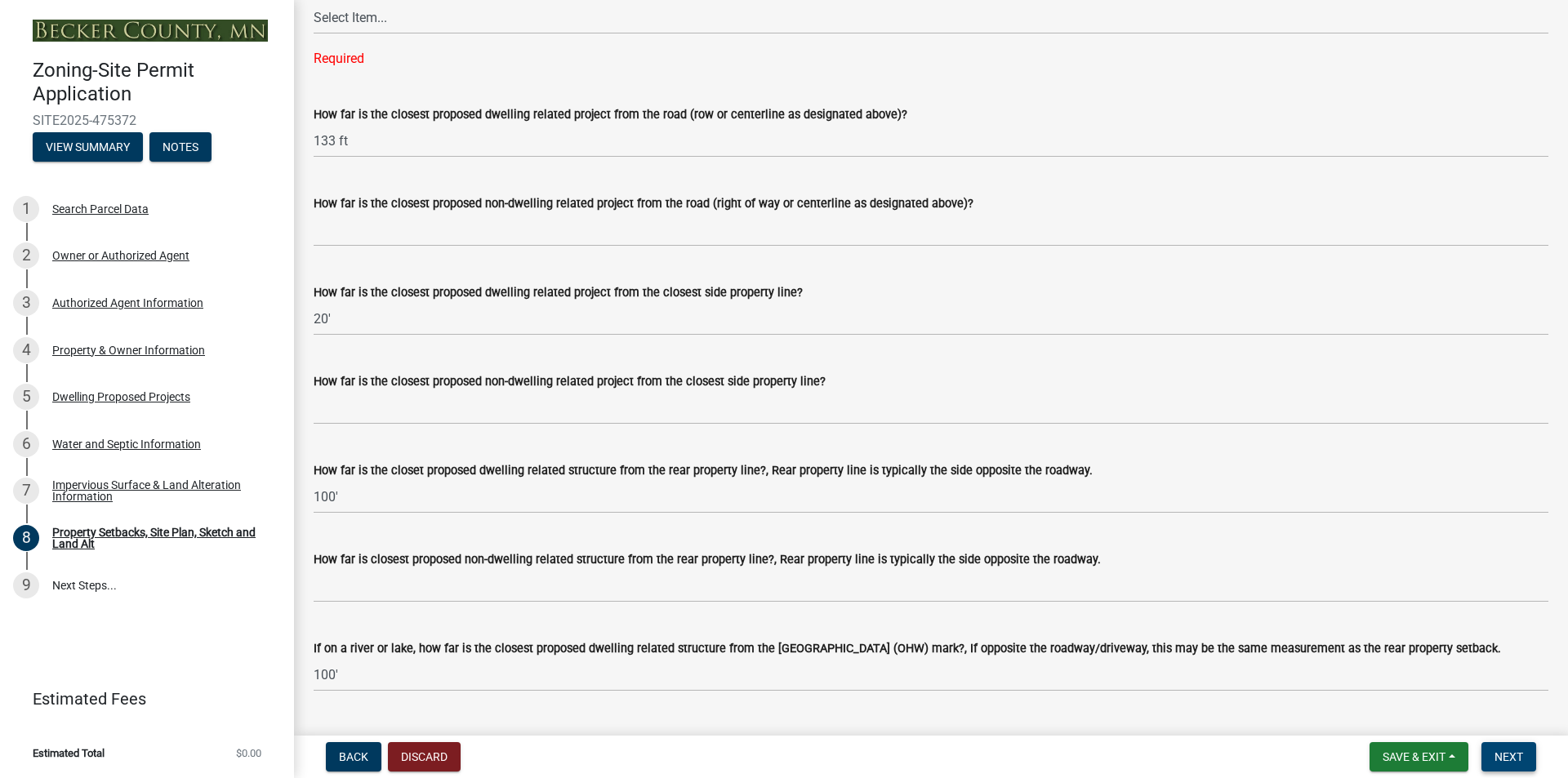
scroll to position [2810, 0]
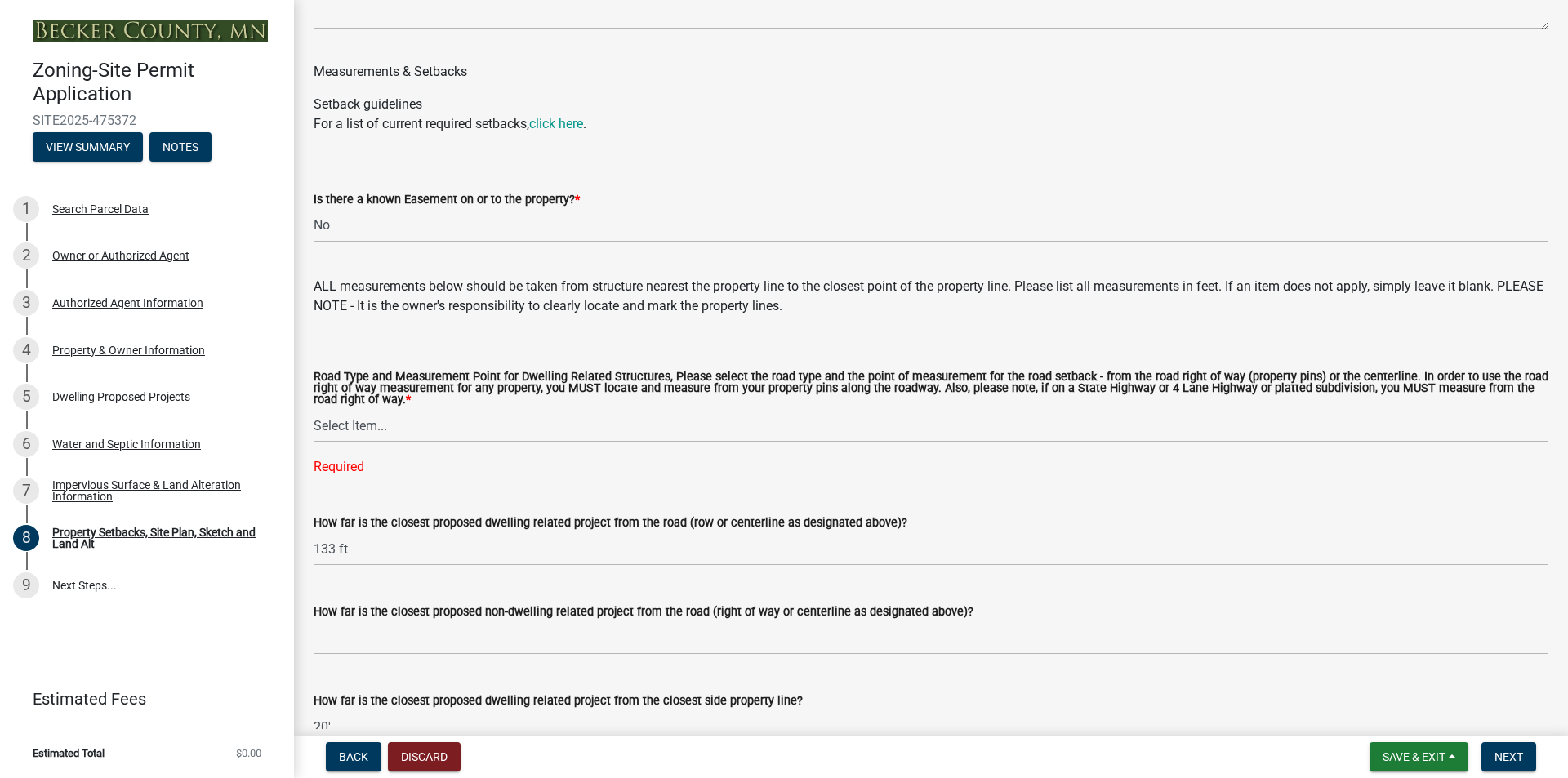
click at [383, 442] on select "Select Item... Private Easement - Right of Way Private Easement - Centerline Pu…" at bounding box center [930, 425] width 1235 height 33
click at [483, 442] on select "Select Item... Private Easement - Right of Way Private Easement - Centerline Pu…" at bounding box center [930, 425] width 1235 height 33
click at [377, 442] on select "Select Item... Private Easement - Right of Way Private Easement - Centerline Pu…" at bounding box center [930, 425] width 1235 height 33
click at [313, 433] on select "Select Item... Private Easement - Right of Way Private Easement - Centerline Pu…" at bounding box center [930, 425] width 1235 height 33
select select "133211ff-91ce-4a0a-9235-b48a7e2069a0"
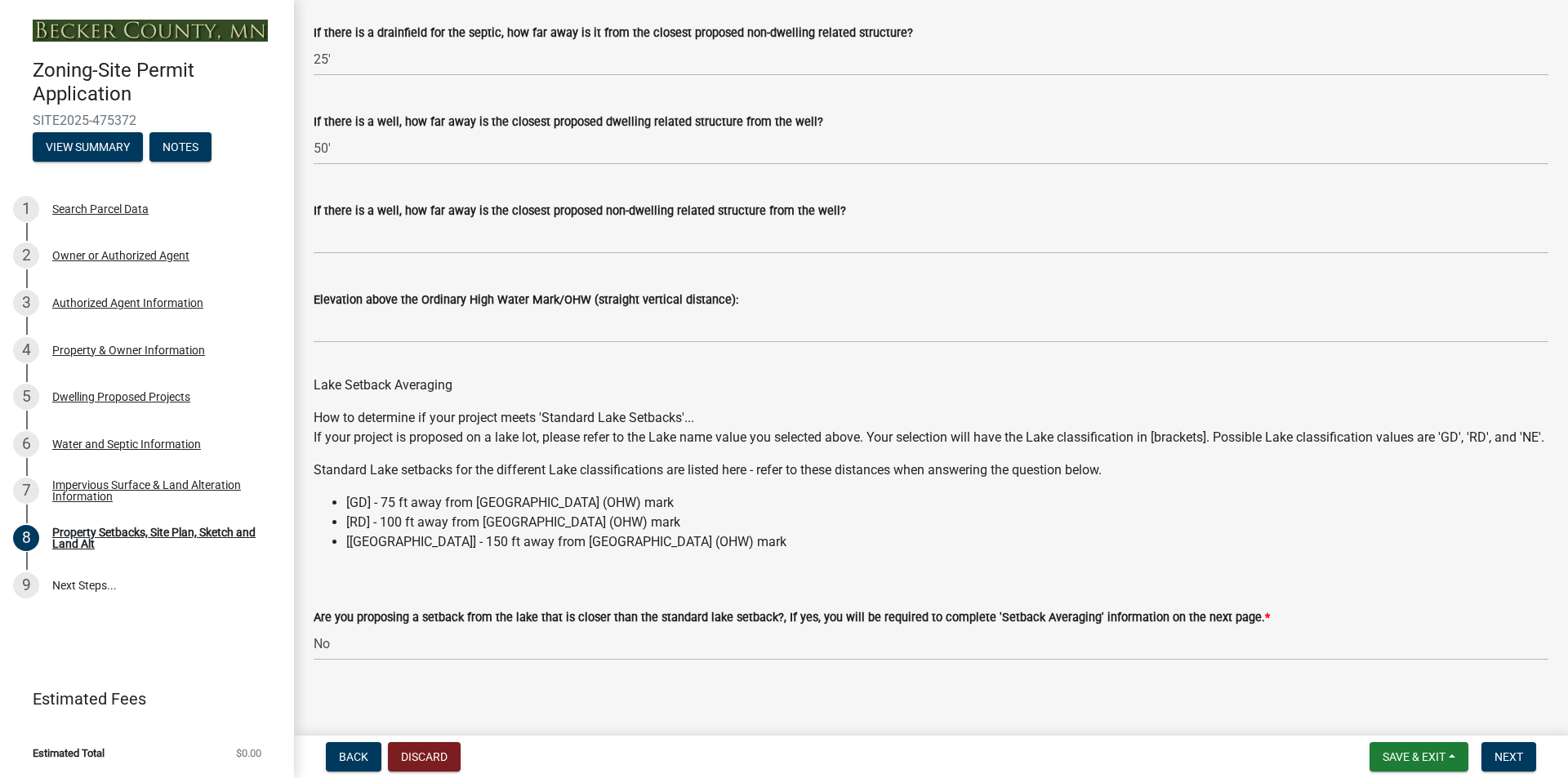
scroll to position [4574, 0]
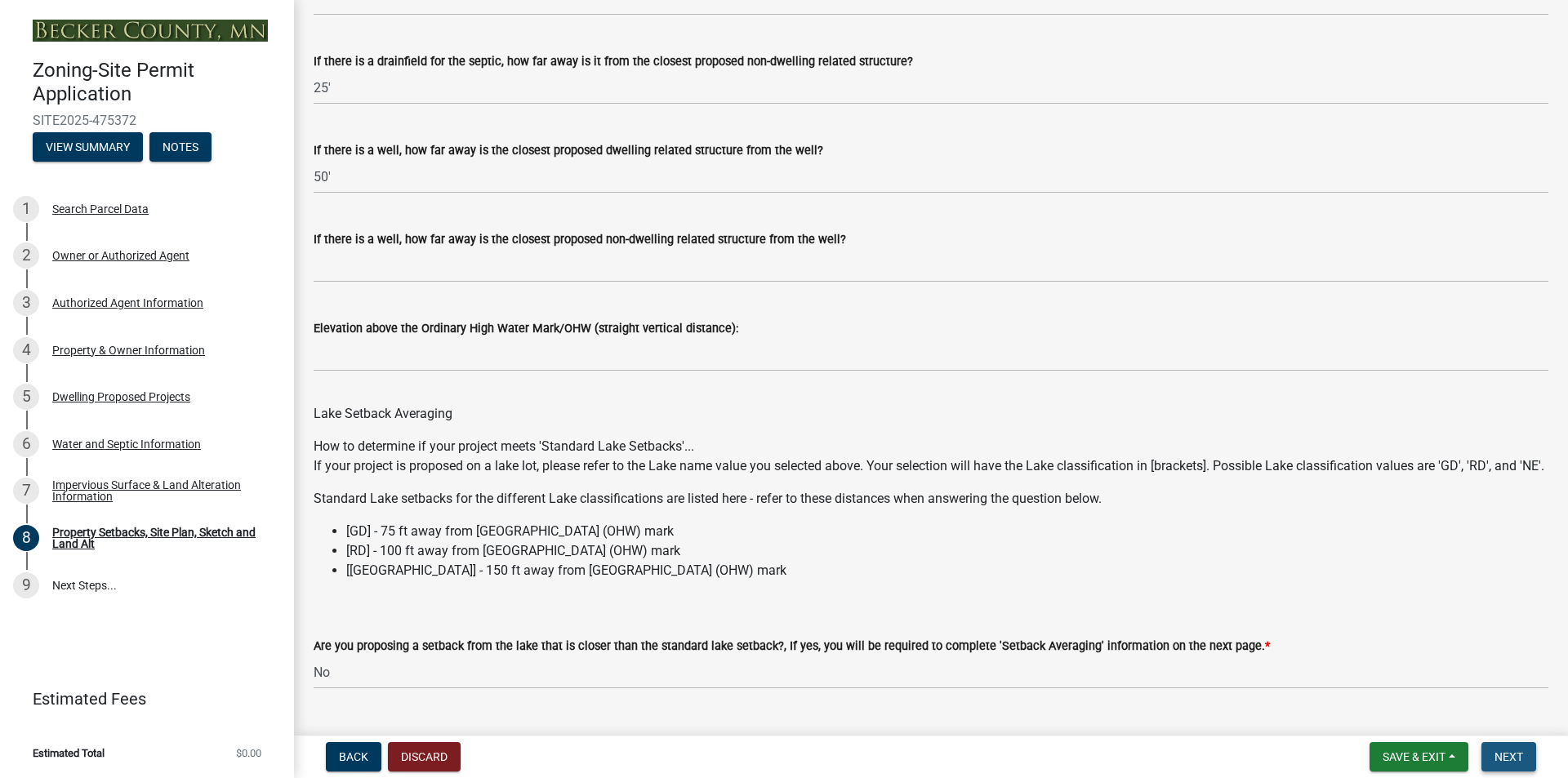
click at [1499, 758] on span "Next" at bounding box center [1509, 756] width 29 height 13
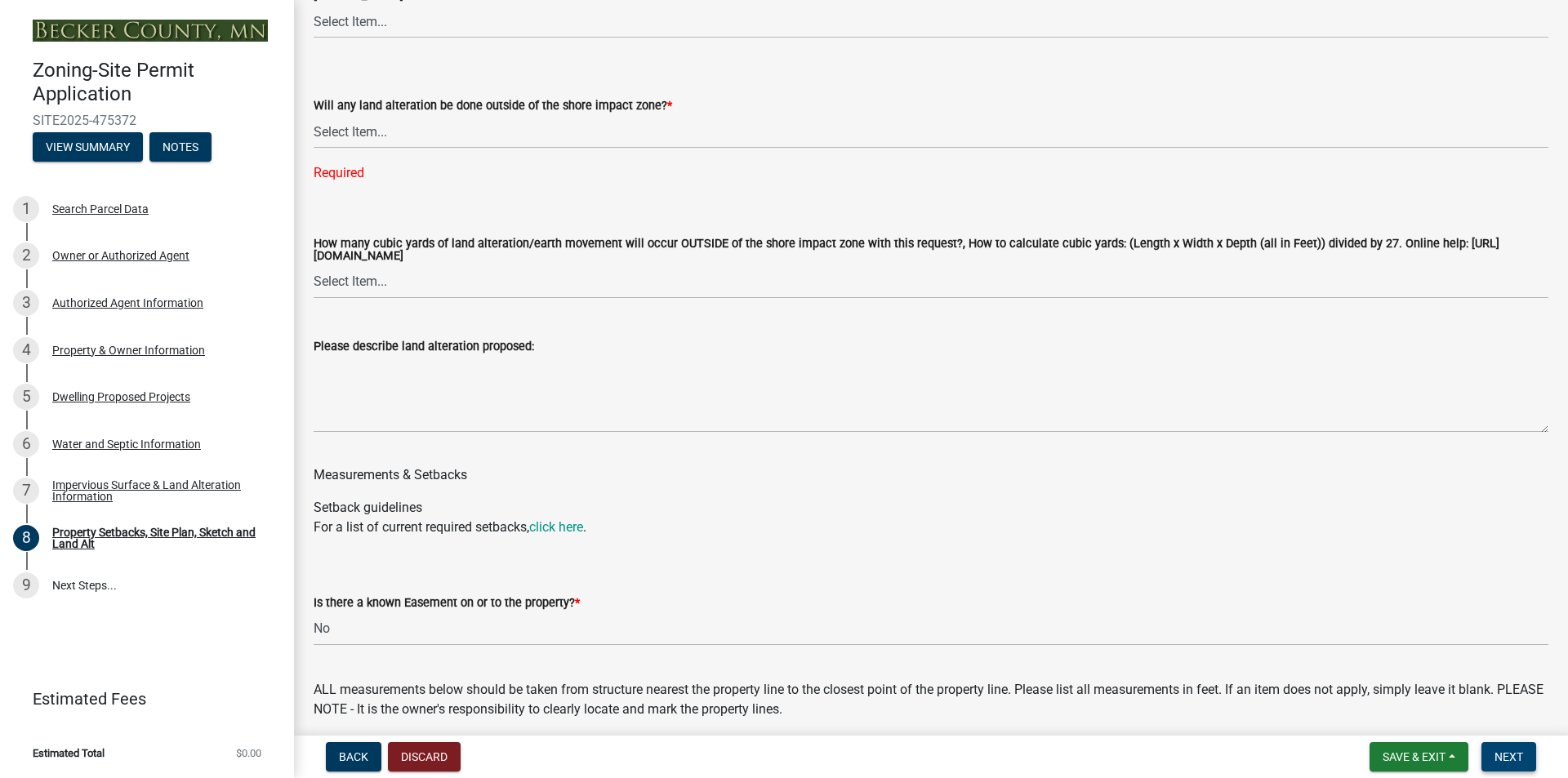
scroll to position [2163, 0]
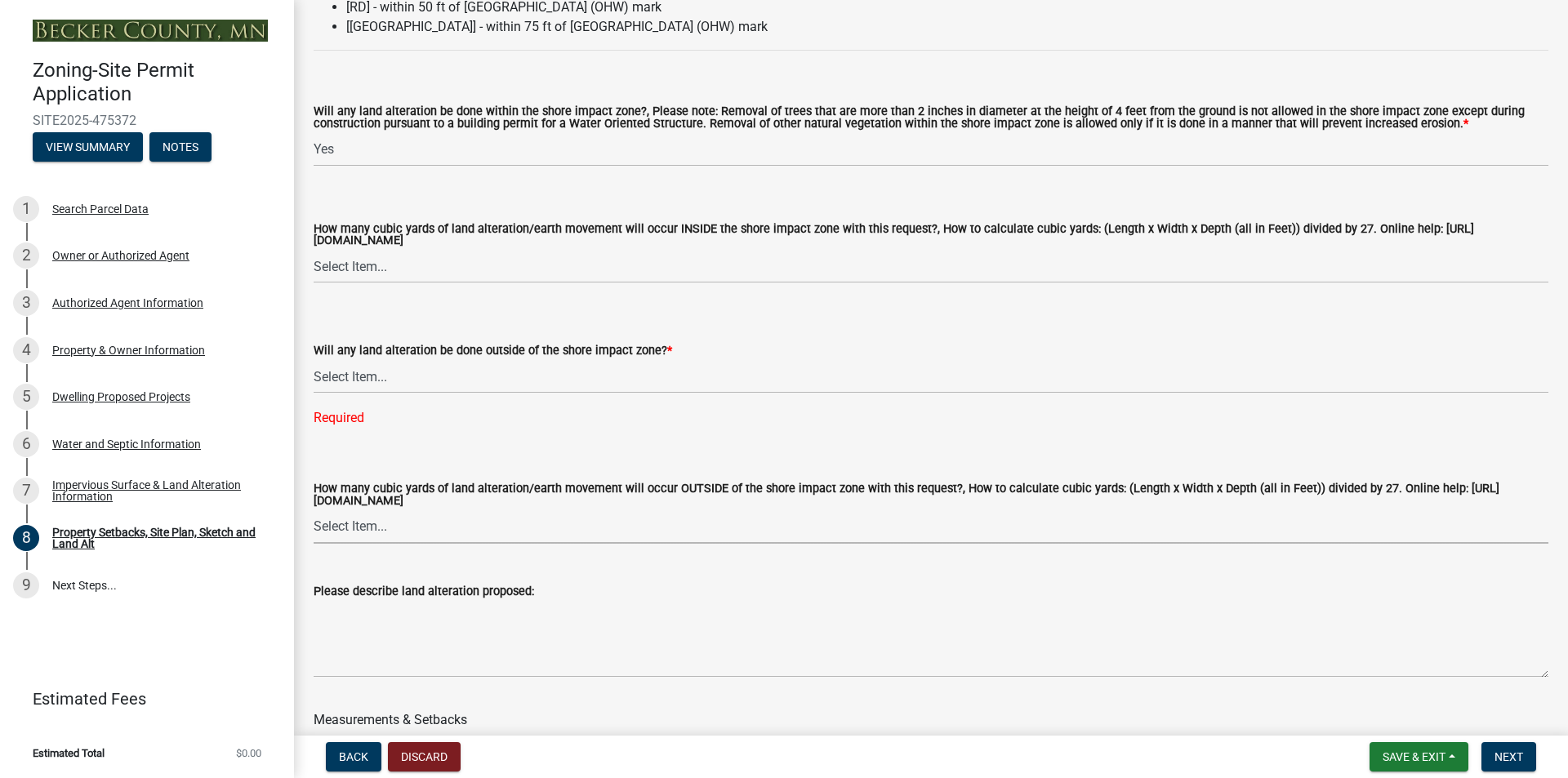
click at [366, 544] on select "Select Item... None 10 Cubic Yards or less 11-50 Cubic Yards Over 50 Cubic Yards" at bounding box center [930, 526] width 1235 height 33
click at [313, 532] on select "Select Item... None 10 Cubic Yards or less 11-50 Cubic Yards Over 50 Cubic Yards" at bounding box center [930, 526] width 1235 height 33
select select "e019de12-4845-45f2-ad10-5fb76eee0e55"
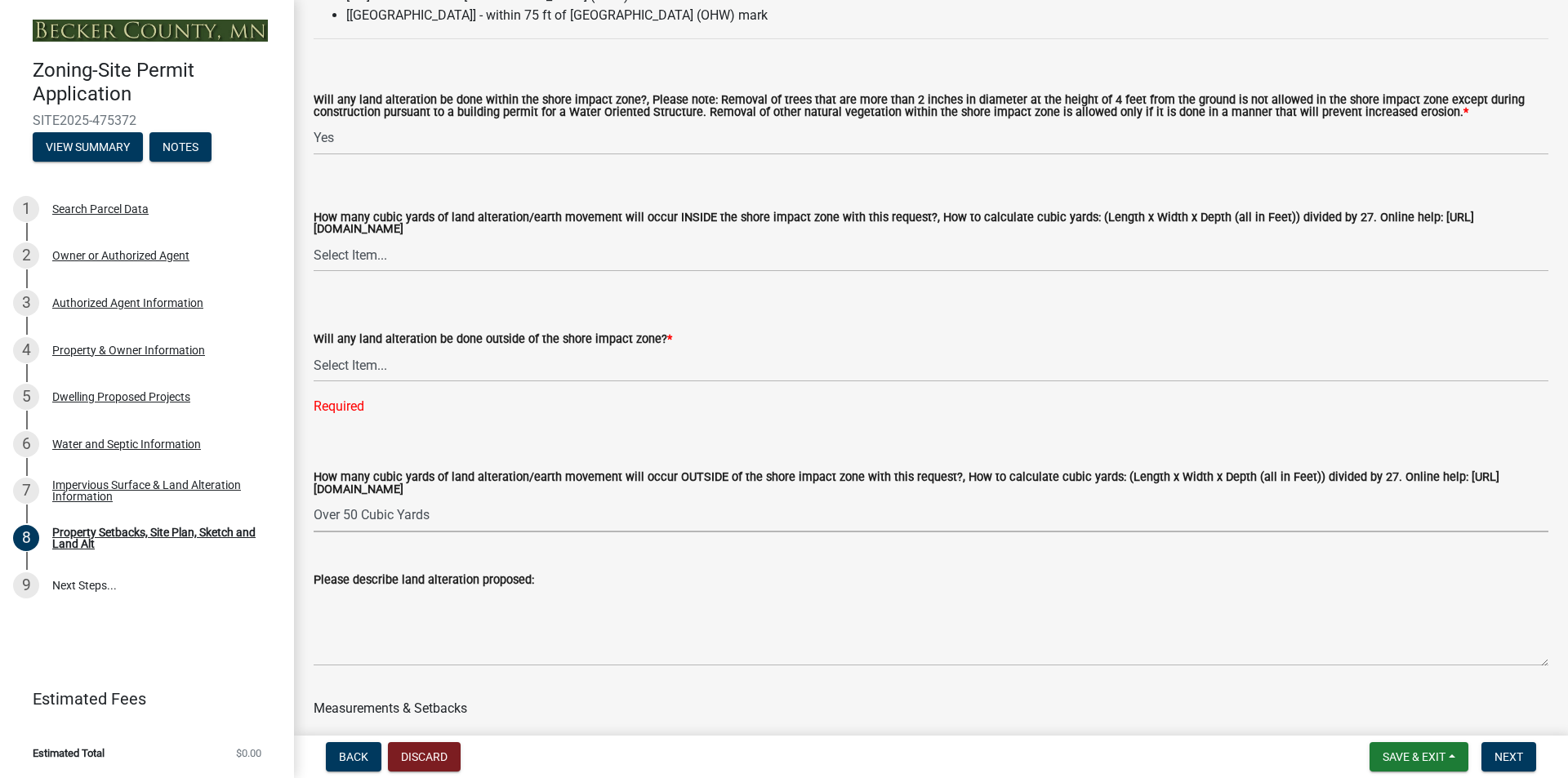
scroll to position [2244, 0]
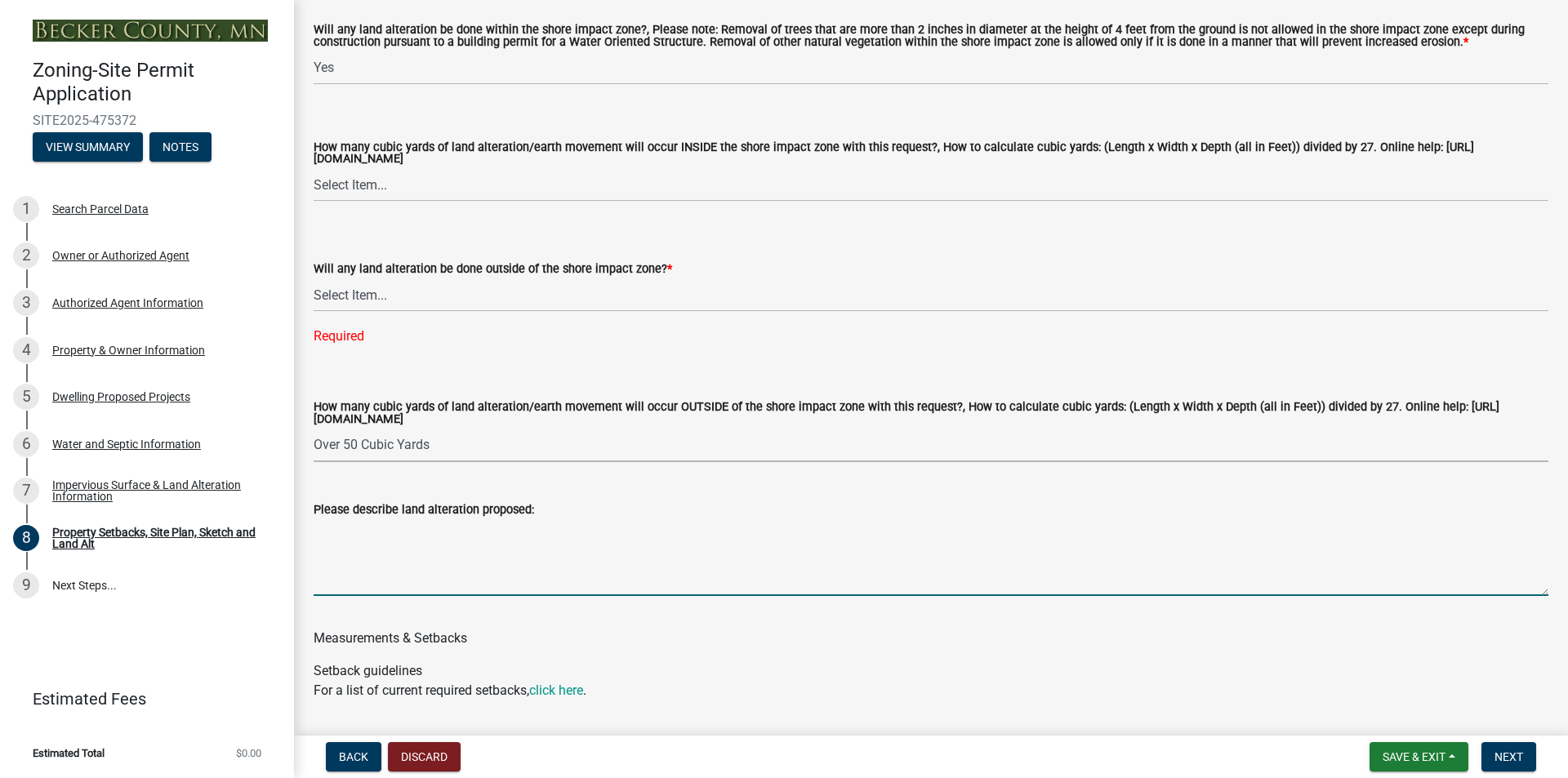
click at [506, 592] on textarea "Please describe land alteration proposed:" at bounding box center [930, 557] width 1235 height 76
click at [416, 596] on textarea "Please describe land alteration proposed:" at bounding box center [930, 557] width 1235 height 76
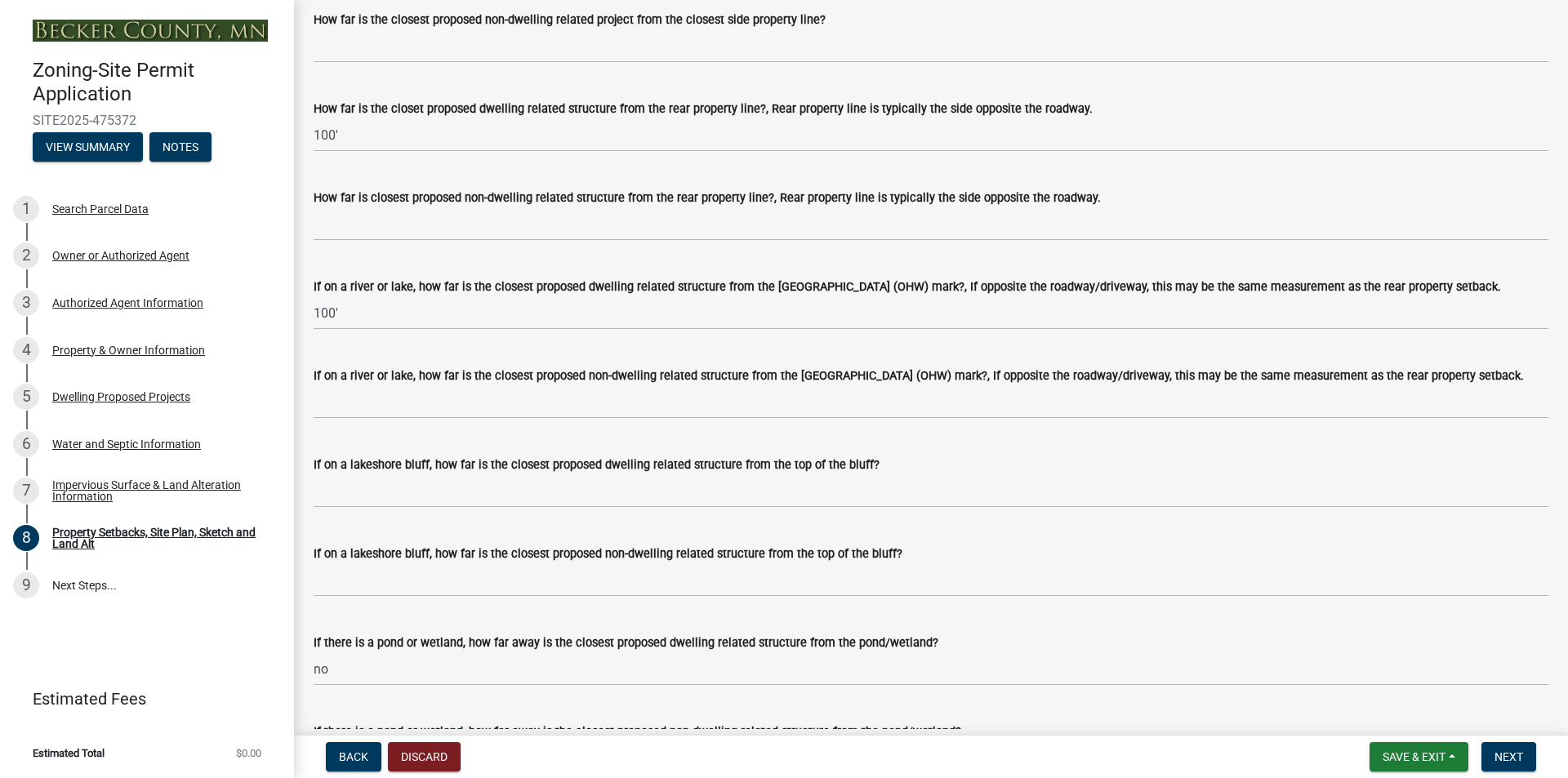
scroll to position [3550, 0]
type textarea "We will be excavating for a walkout basement."
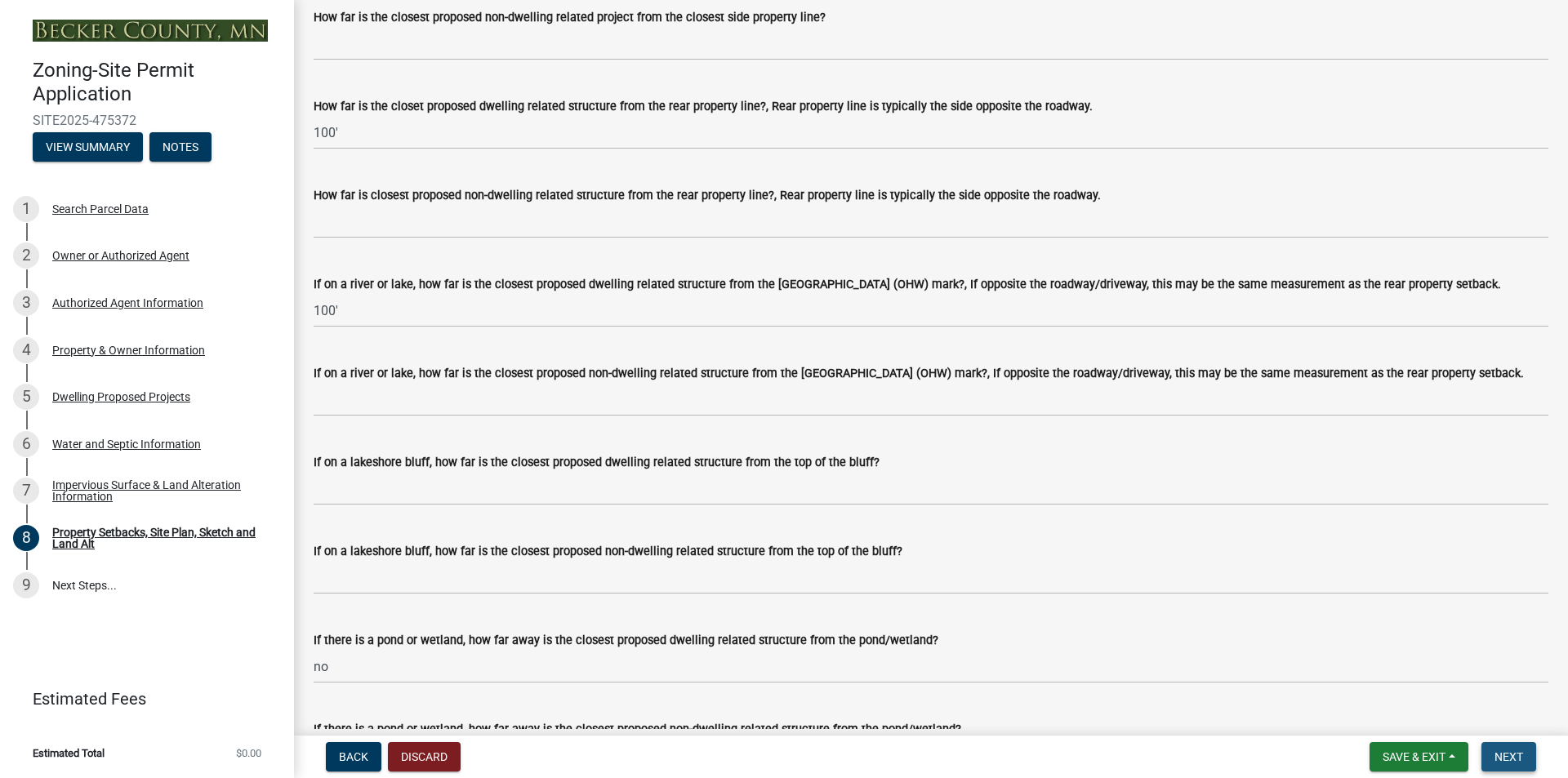
click at [1504, 759] on span "Next" at bounding box center [1509, 756] width 29 height 13
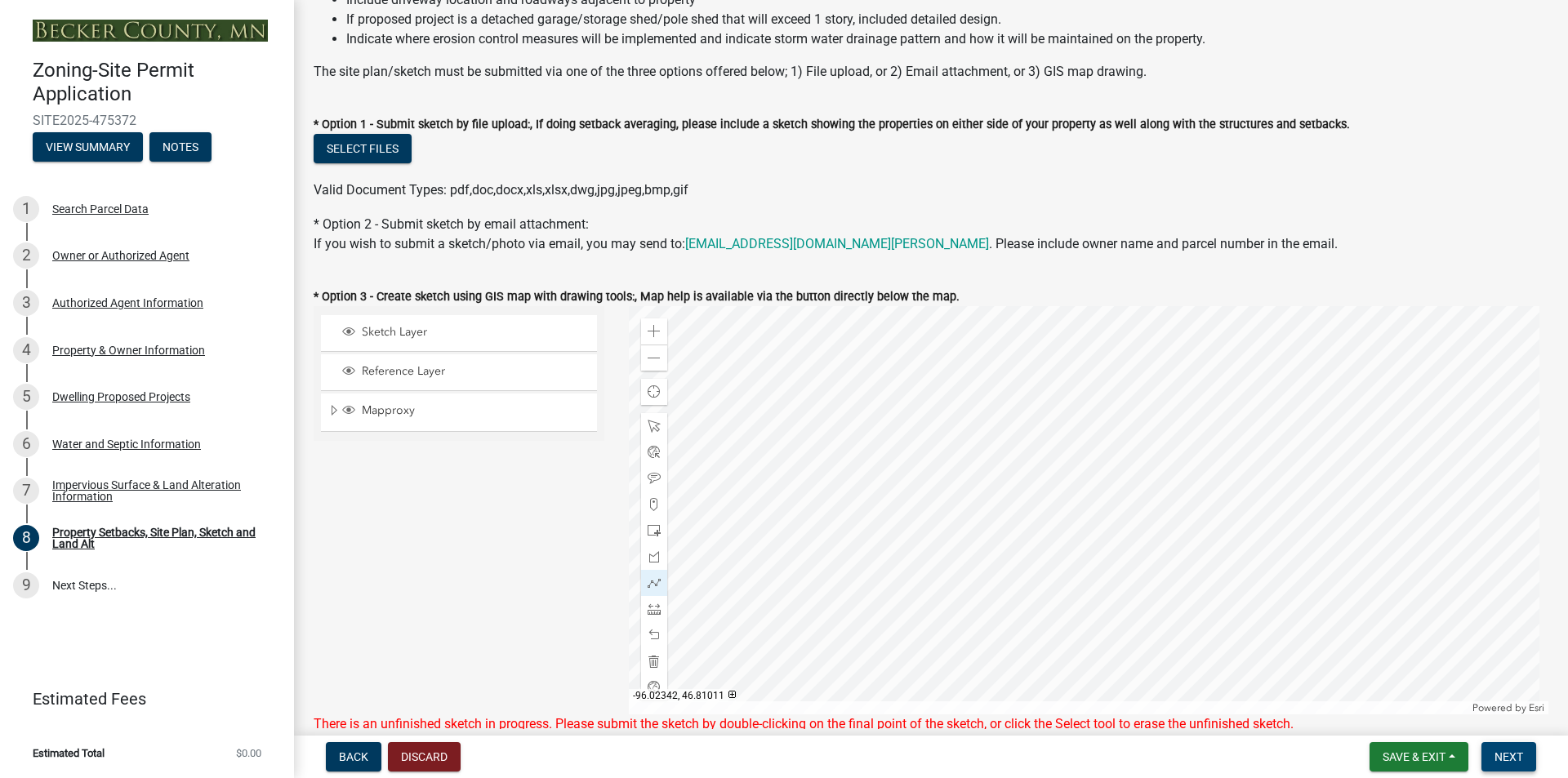
scroll to position [248, 0]
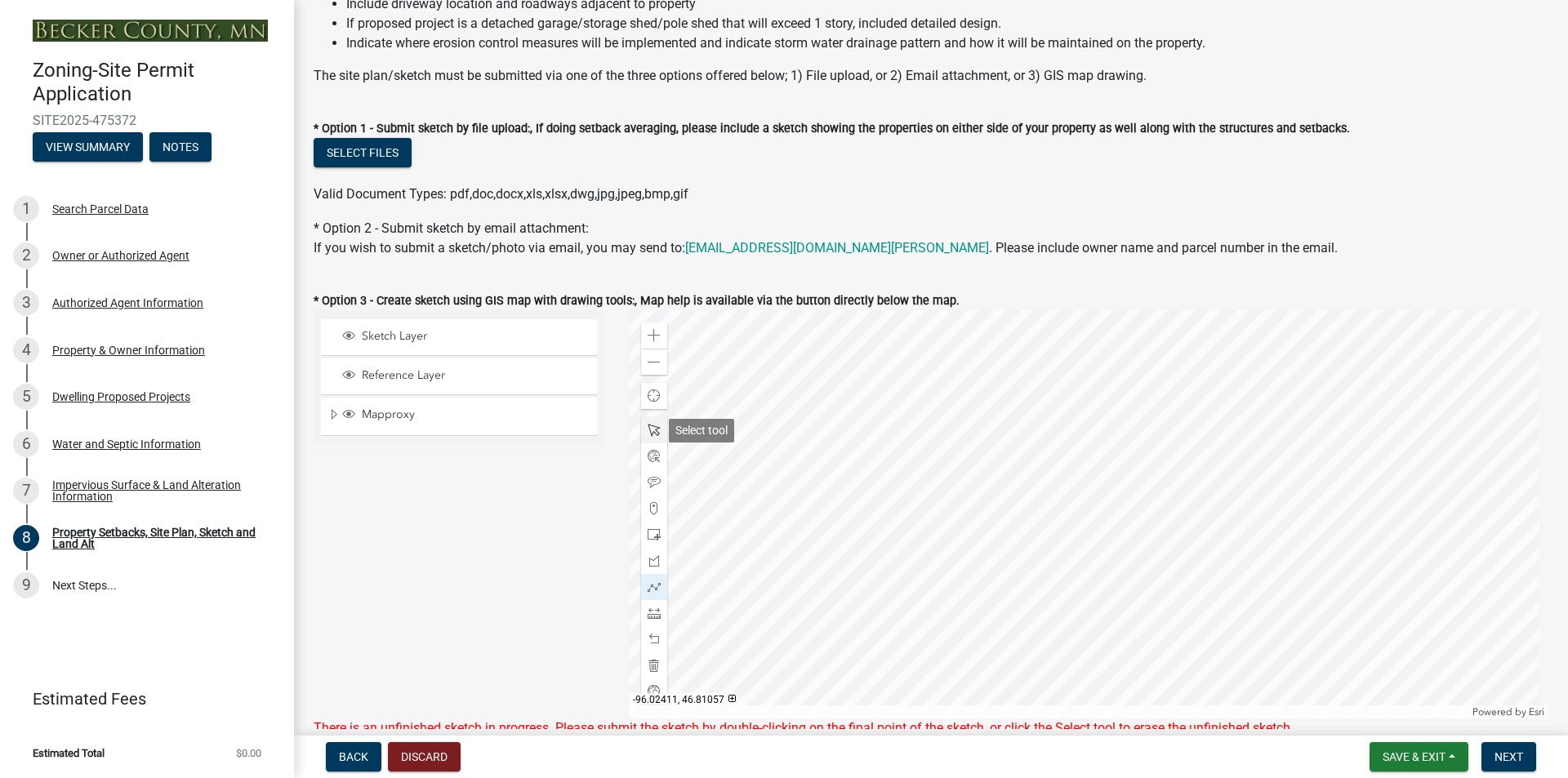
click at [652, 431] on span at bounding box center [654, 429] width 13 height 13
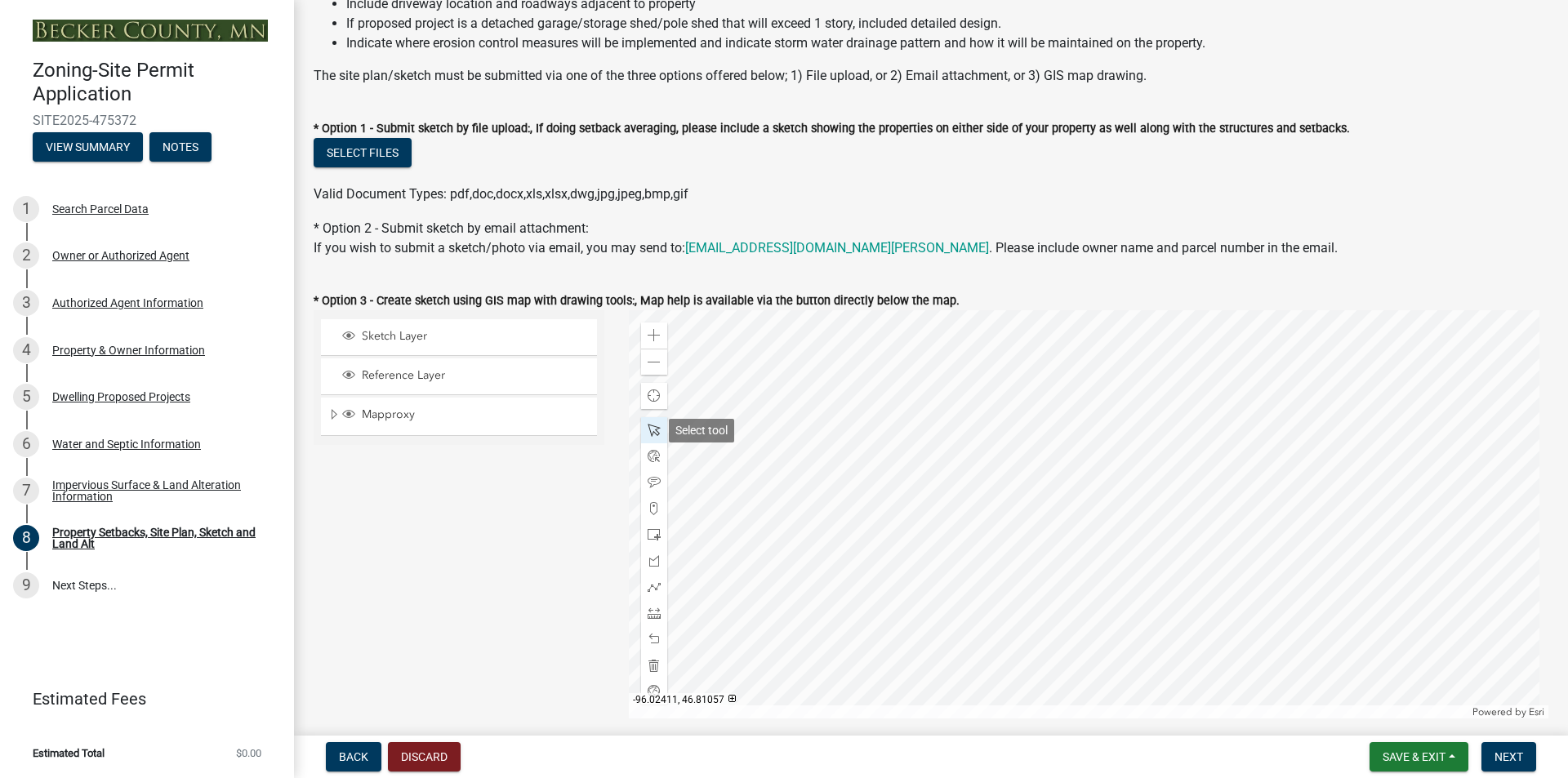
click at [652, 431] on span at bounding box center [654, 429] width 13 height 13
click at [1121, 501] on div at bounding box center [1089, 514] width 920 height 408
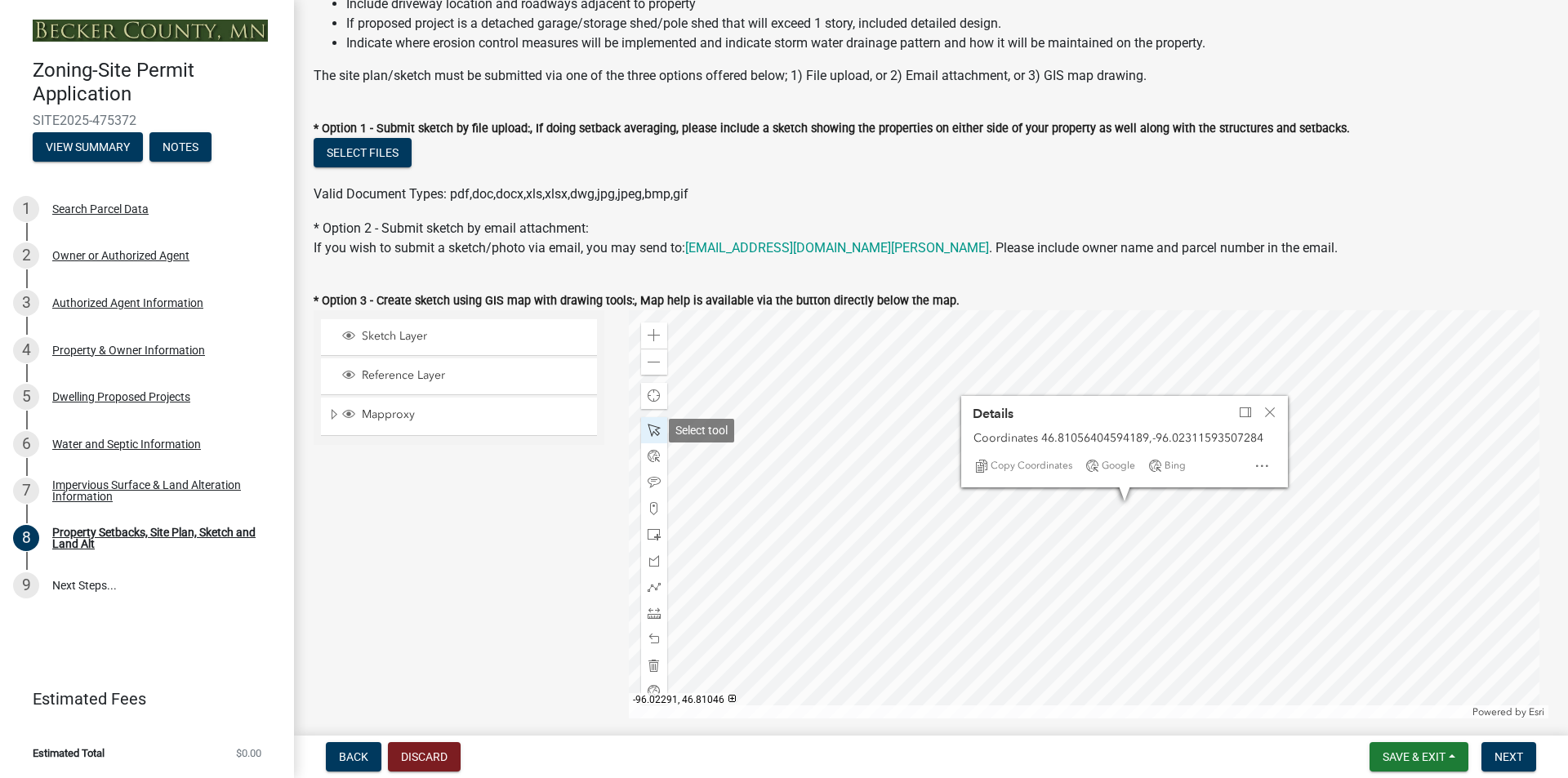
click at [649, 429] on span at bounding box center [654, 429] width 13 height 13
click at [1266, 408] on span "Close" at bounding box center [1269, 411] width 13 height 13
click at [1117, 496] on div at bounding box center [1089, 514] width 920 height 408
click at [1267, 405] on span "Close" at bounding box center [1266, 407] width 13 height 13
click at [1037, 501] on div at bounding box center [1089, 514] width 920 height 408
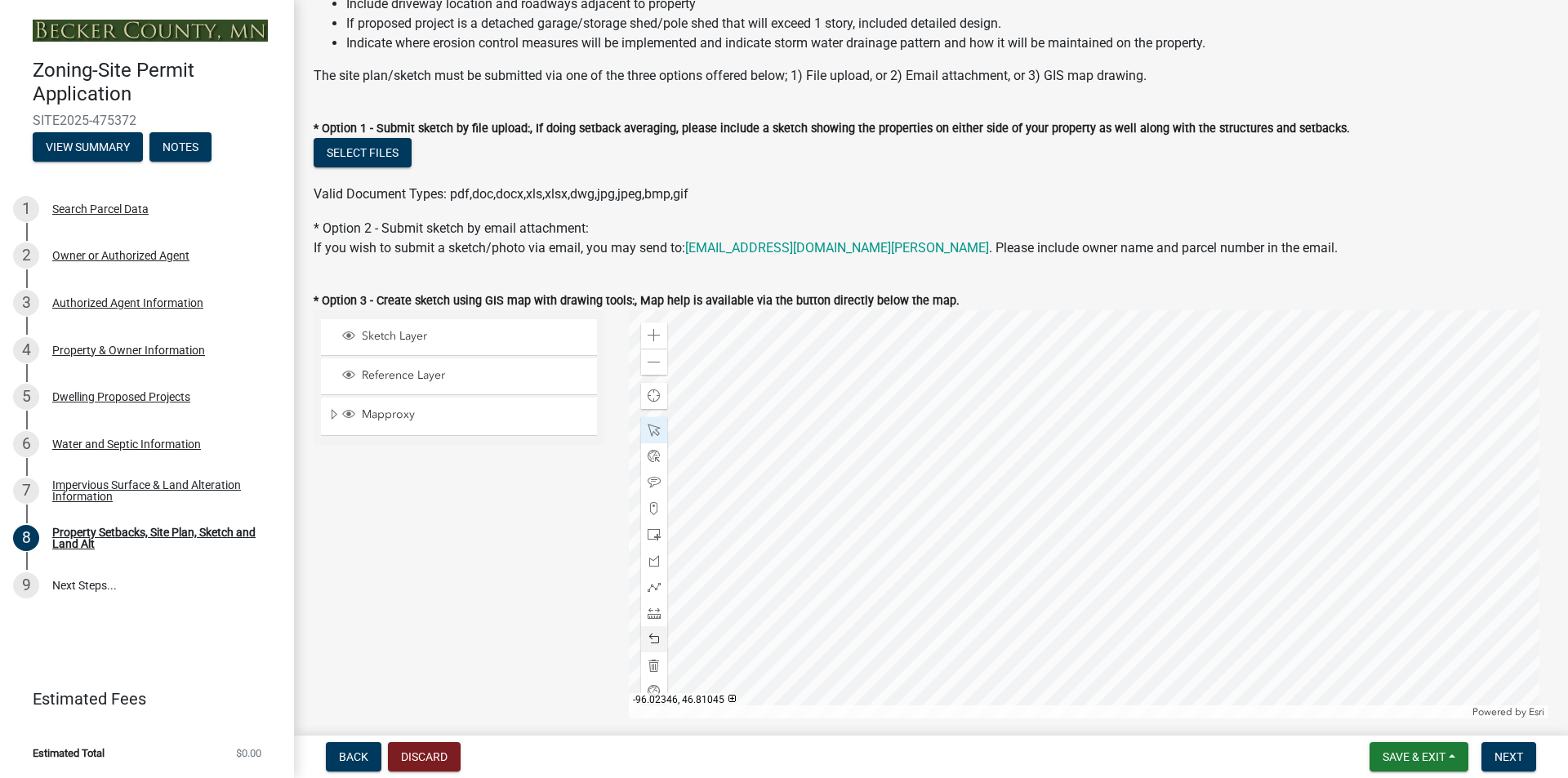
click at [653, 642] on span at bounding box center [654, 639] width 13 height 13
click at [653, 639] on span at bounding box center [654, 639] width 13 height 13
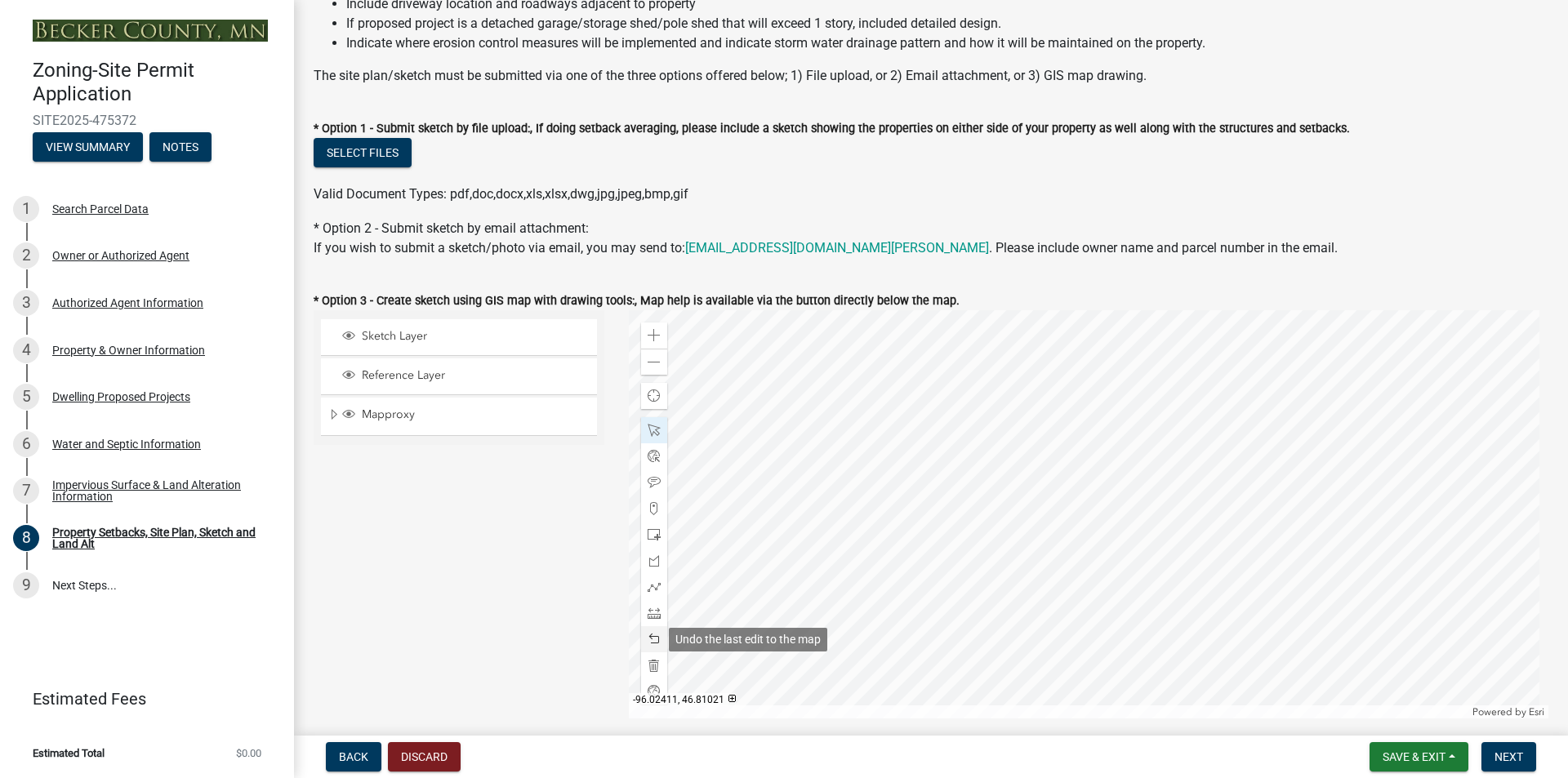
click at [653, 639] on span at bounding box center [654, 639] width 13 height 13
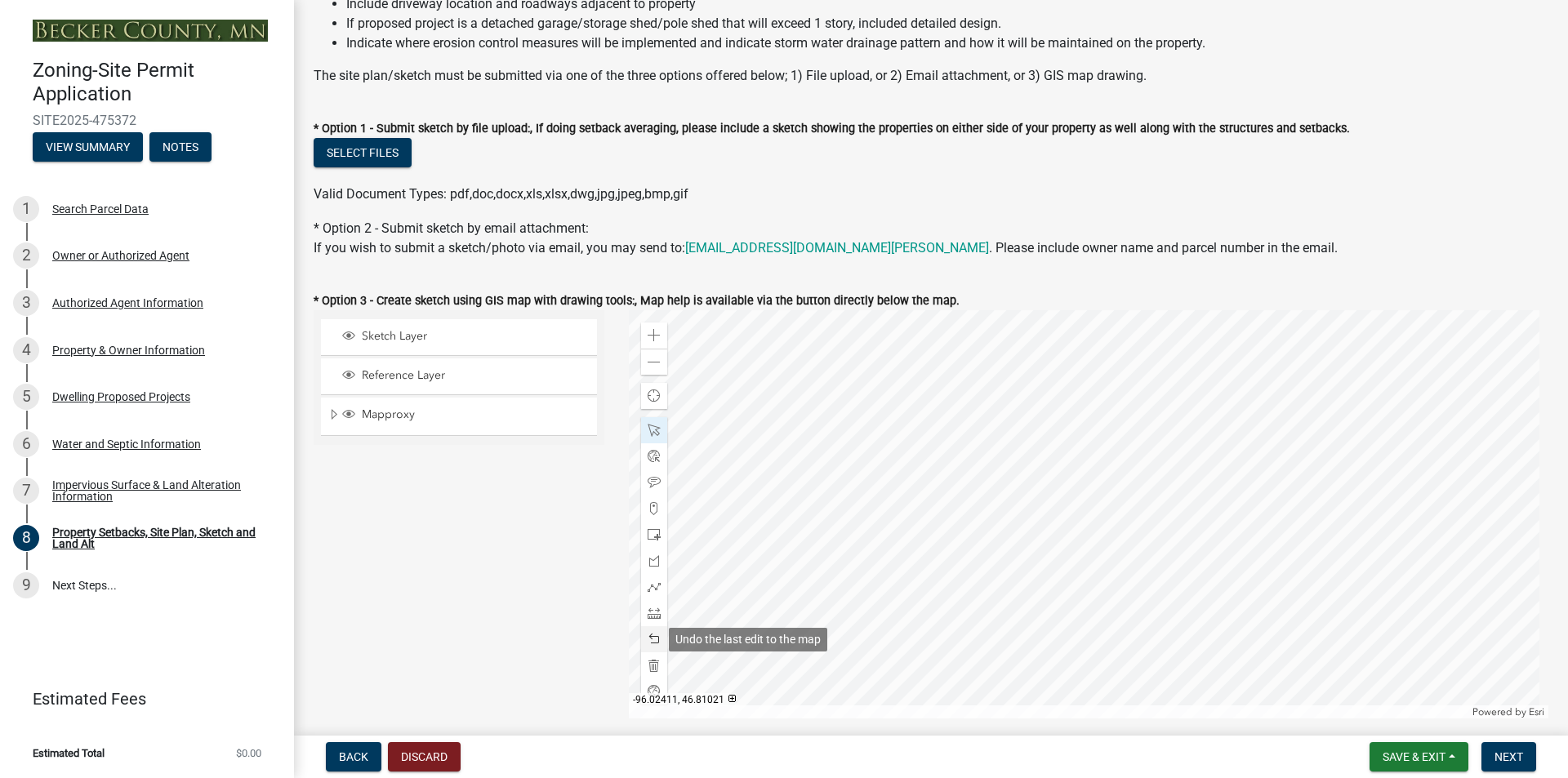
click at [653, 639] on span at bounding box center [654, 639] width 13 height 13
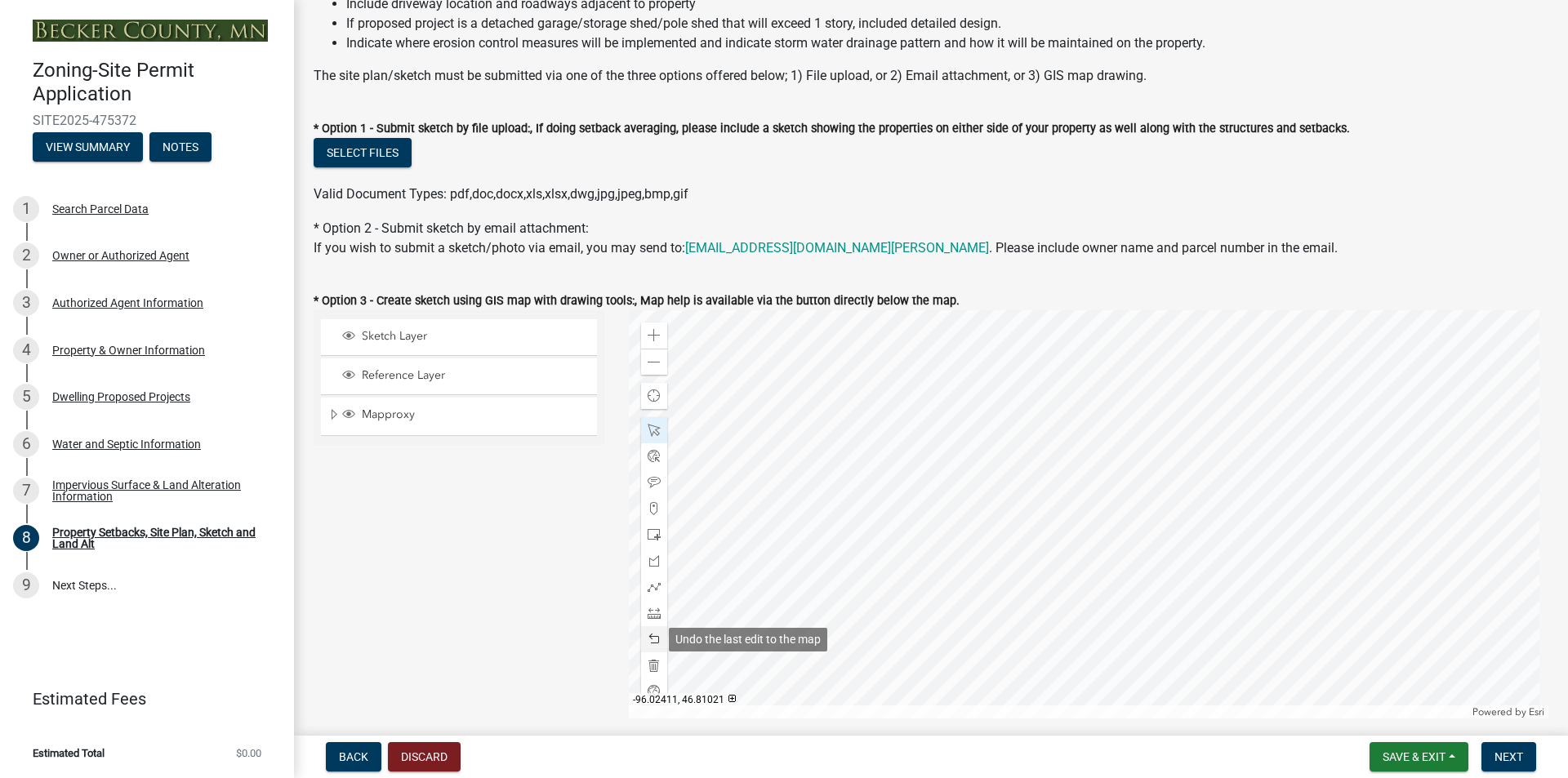
click at [653, 639] on span at bounding box center [654, 639] width 13 height 13
click at [648, 639] on span at bounding box center [654, 639] width 13 height 13
click at [649, 613] on span at bounding box center [654, 613] width 13 height 13
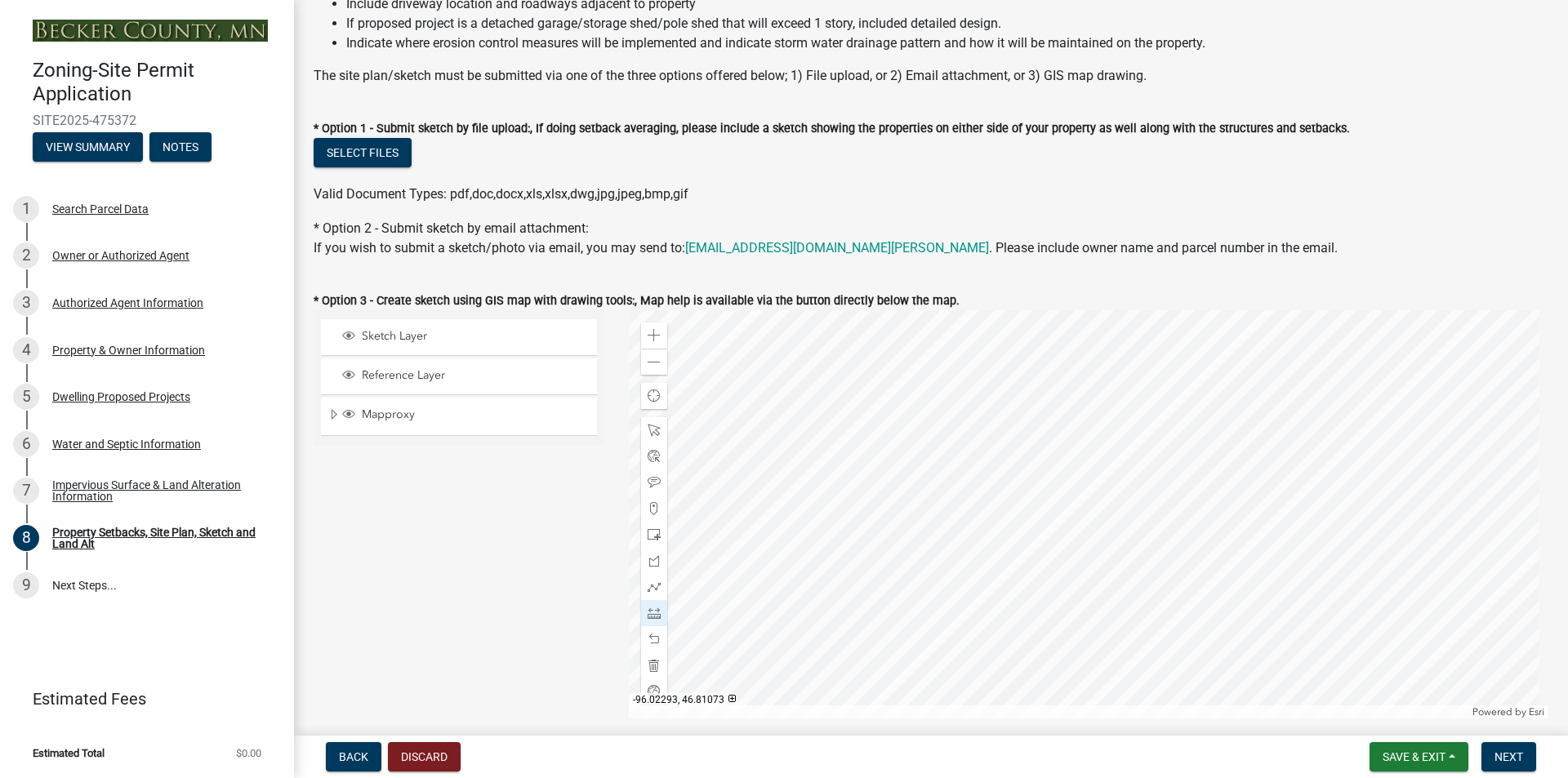
click at [1114, 358] on div at bounding box center [1089, 514] width 920 height 408
click at [1116, 389] on div at bounding box center [1089, 514] width 920 height 408
click at [1116, 386] on div at bounding box center [1089, 514] width 920 height 408
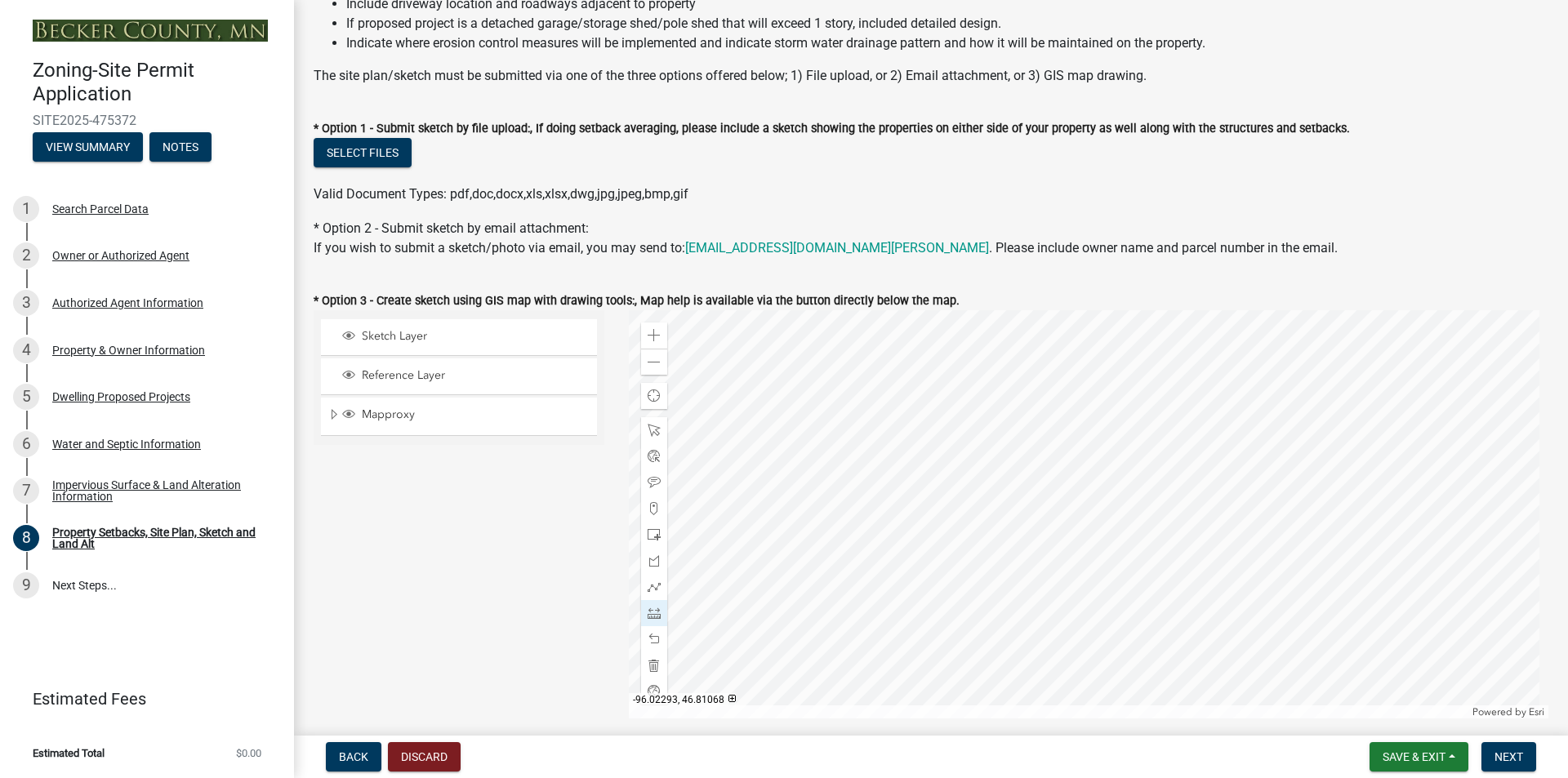
click at [1116, 386] on div at bounding box center [1089, 514] width 920 height 408
click at [652, 613] on span at bounding box center [654, 613] width 13 height 13
click at [1077, 518] on div at bounding box center [1089, 514] width 920 height 408
click at [1228, 501] on div at bounding box center [1089, 514] width 920 height 408
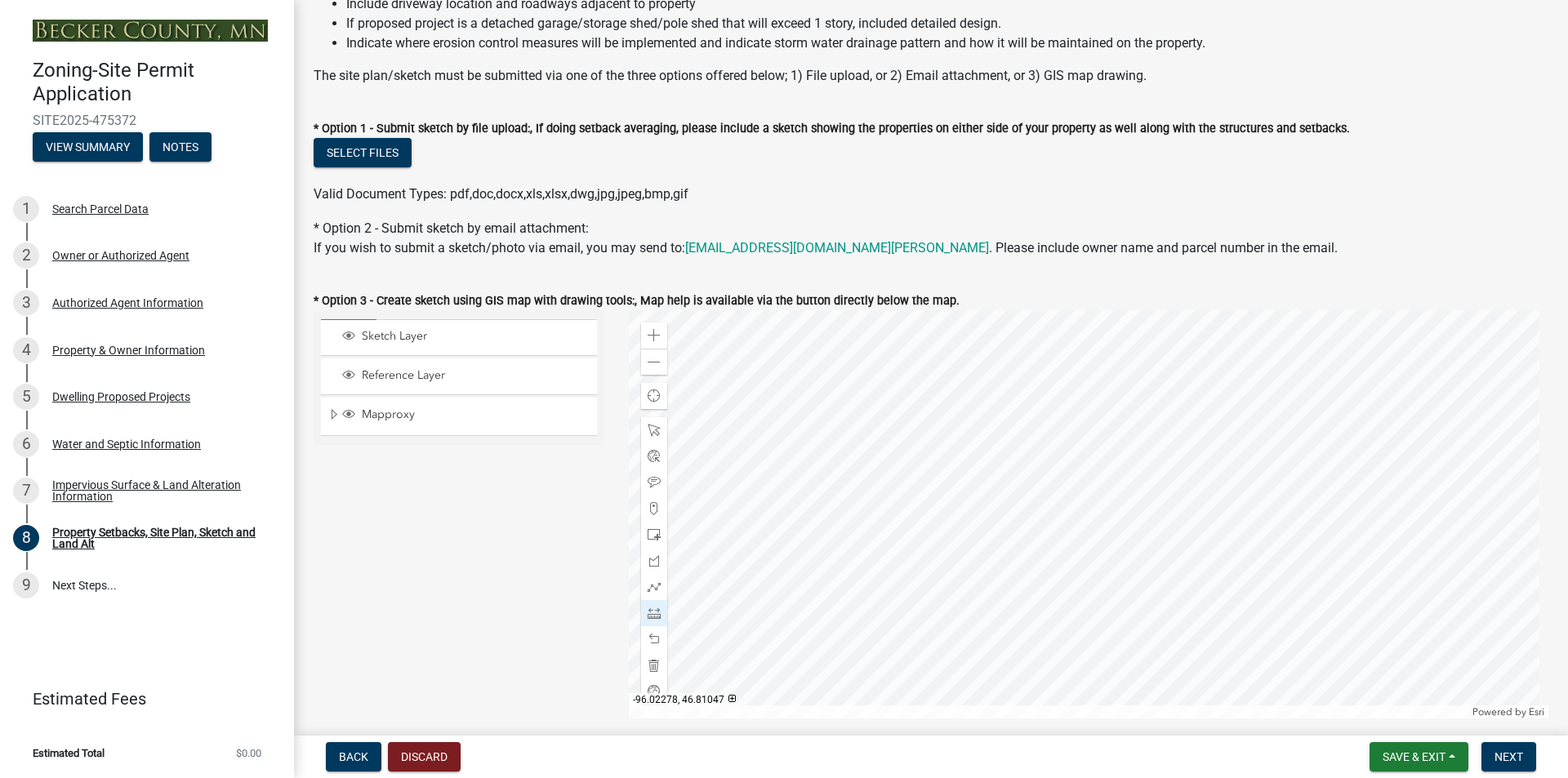
click at [1228, 501] on div at bounding box center [1089, 514] width 920 height 408
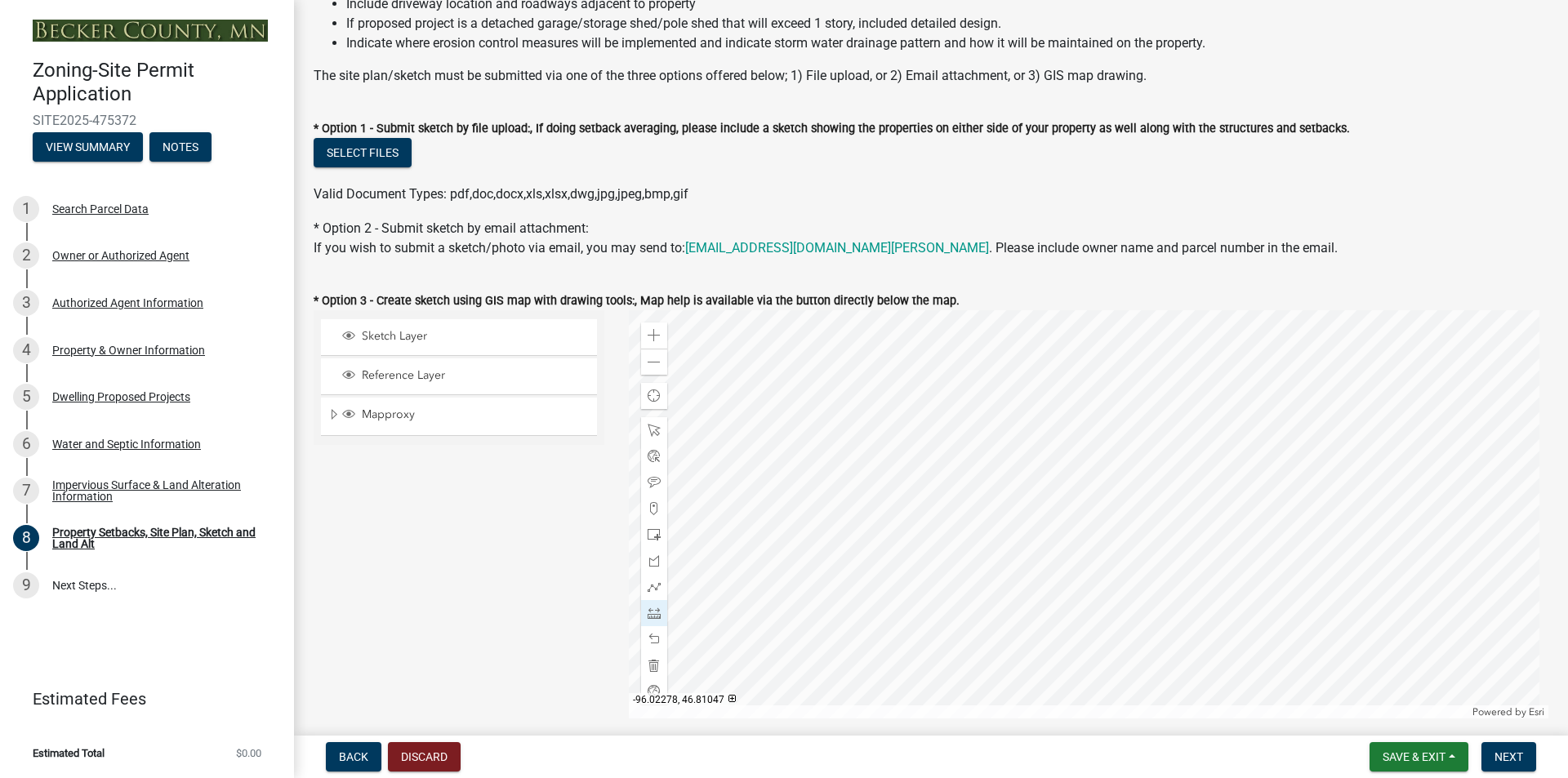
click at [1228, 501] on div at bounding box center [1089, 514] width 920 height 408
click at [1232, 501] on div at bounding box center [1089, 514] width 920 height 408
click at [1260, 499] on div at bounding box center [1089, 514] width 920 height 408
click at [1255, 499] on div at bounding box center [1089, 514] width 920 height 408
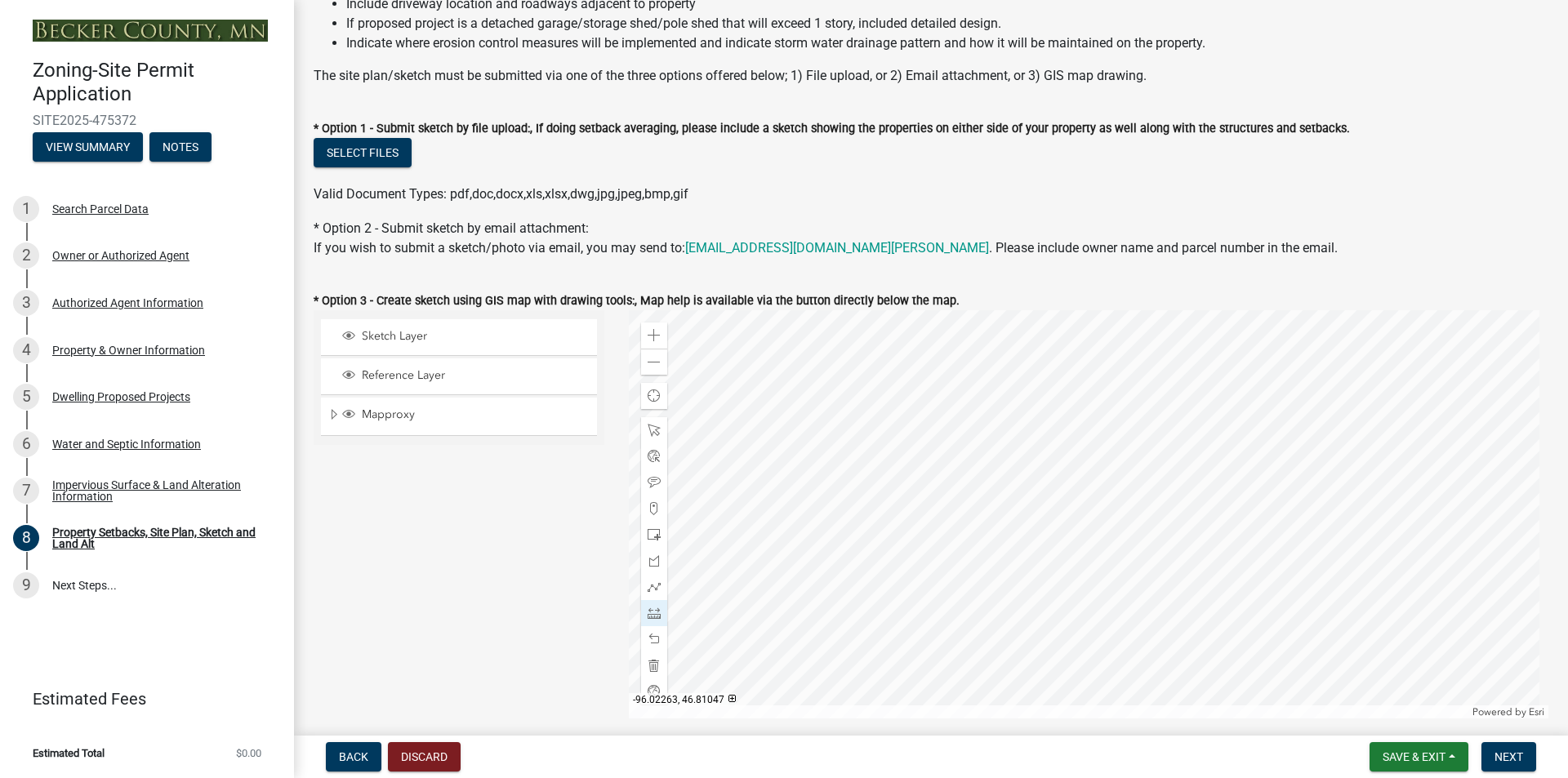
click at [1312, 498] on div at bounding box center [1089, 514] width 920 height 408
click at [1306, 376] on div at bounding box center [1089, 514] width 920 height 408
click at [1250, 377] on div at bounding box center [1089, 514] width 920 height 408
click at [1250, 496] on div at bounding box center [1089, 514] width 920 height 408
click at [1256, 499] on div at bounding box center [1089, 514] width 920 height 408
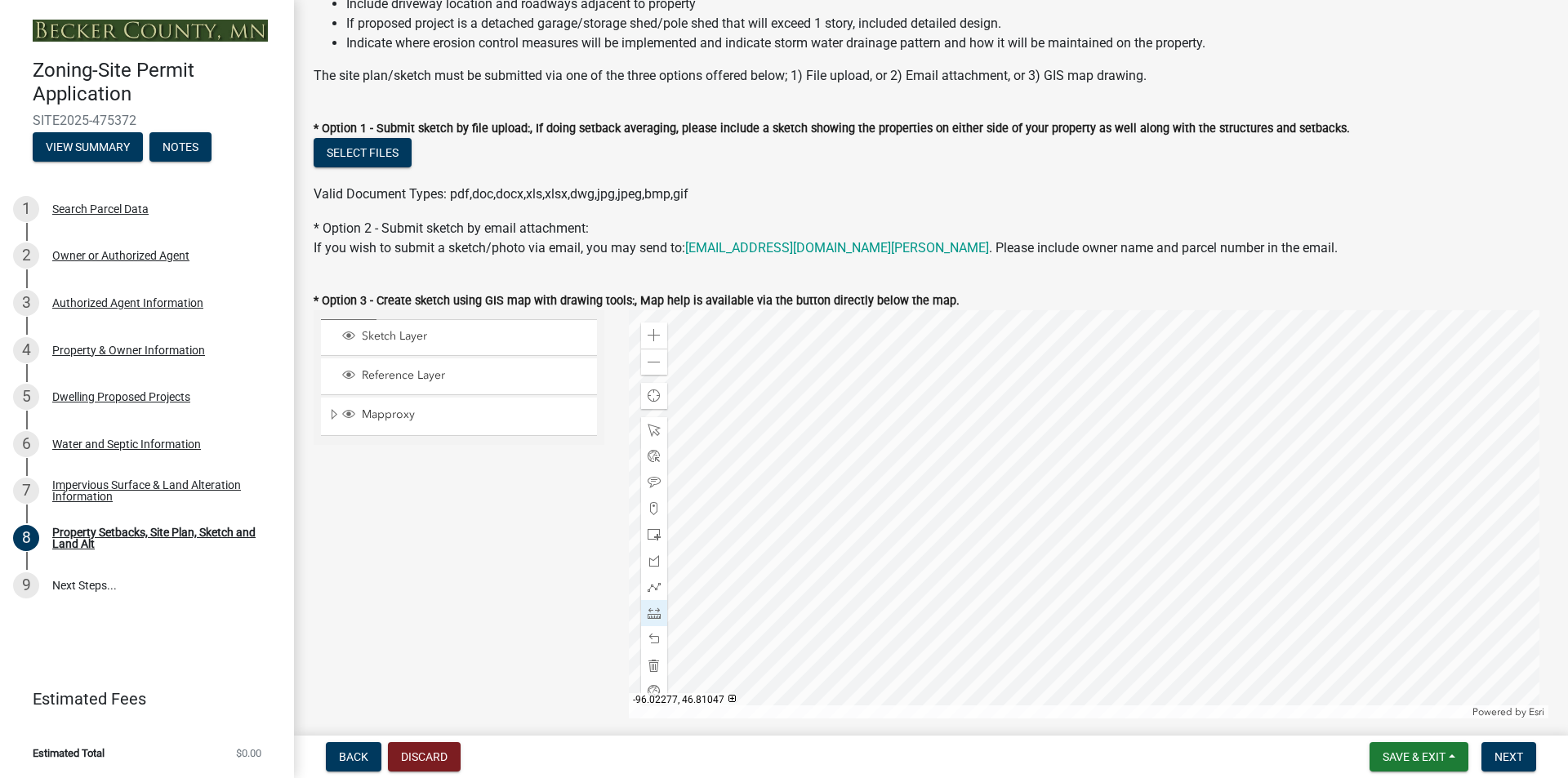
click at [1256, 499] on div at bounding box center [1089, 514] width 920 height 408
click at [1255, 496] on div at bounding box center [1089, 514] width 920 height 408
click at [1257, 497] on div at bounding box center [1089, 514] width 920 height 408
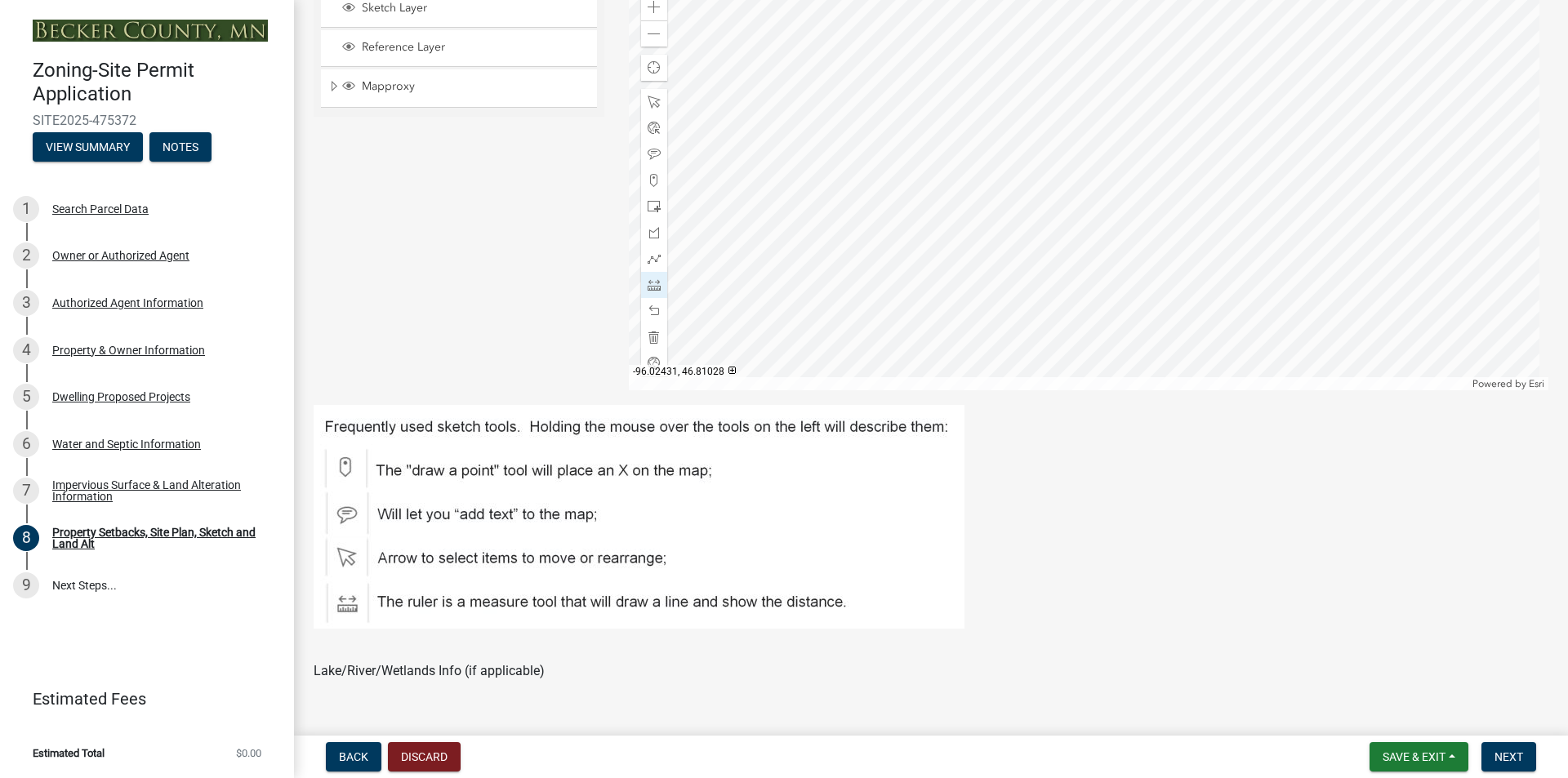
scroll to position [574, 0]
click at [1508, 758] on span "Next" at bounding box center [1509, 756] width 29 height 13
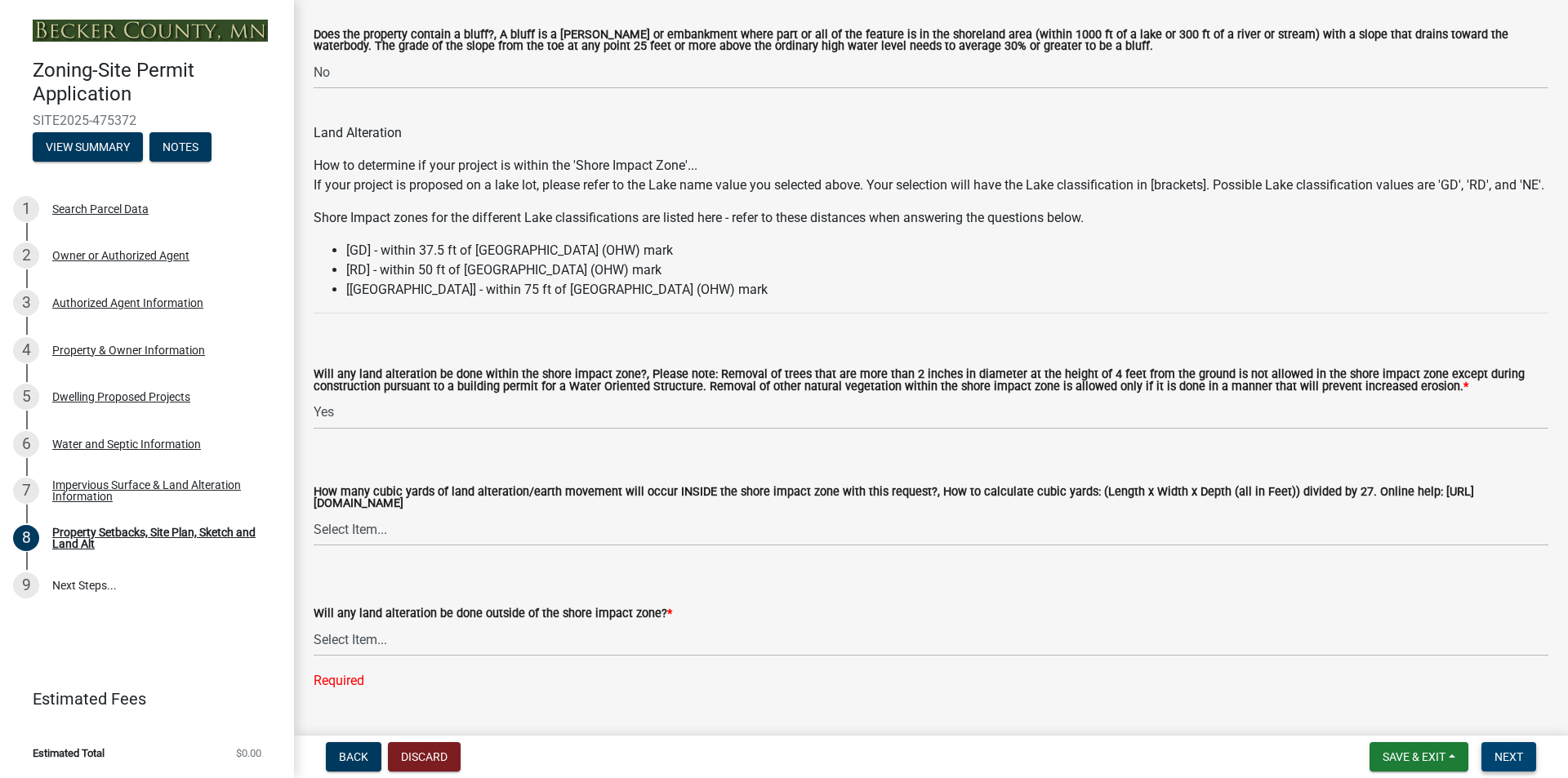
scroll to position [1962, 0]
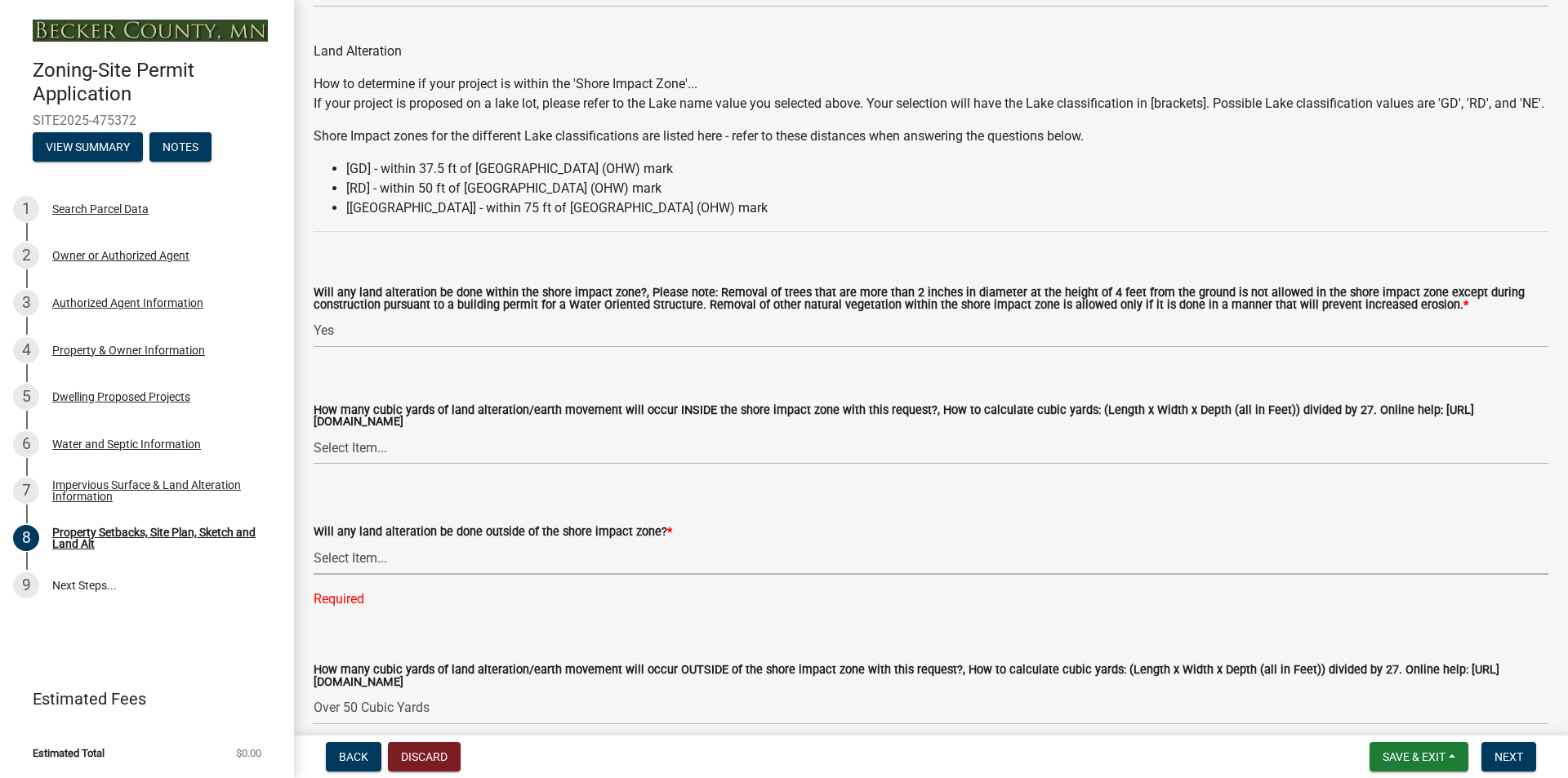
click at [420, 574] on select "Select Item... Yes No N/A" at bounding box center [930, 557] width 1235 height 33
click at [453, 464] on select "Select Item... None 10 Cubic Yards or less 11-50 Cubic Yards Over 50 Cubic Yards" at bounding box center [930, 447] width 1235 height 33
click at [313, 453] on select "Select Item... None 10 Cubic Yards or less 11-50 Cubic Yards Over 50 Cubic Yards" at bounding box center [930, 447] width 1235 height 33
select select "796322b5-3e39-4ae3-9a85-c5f4264dfc0d"
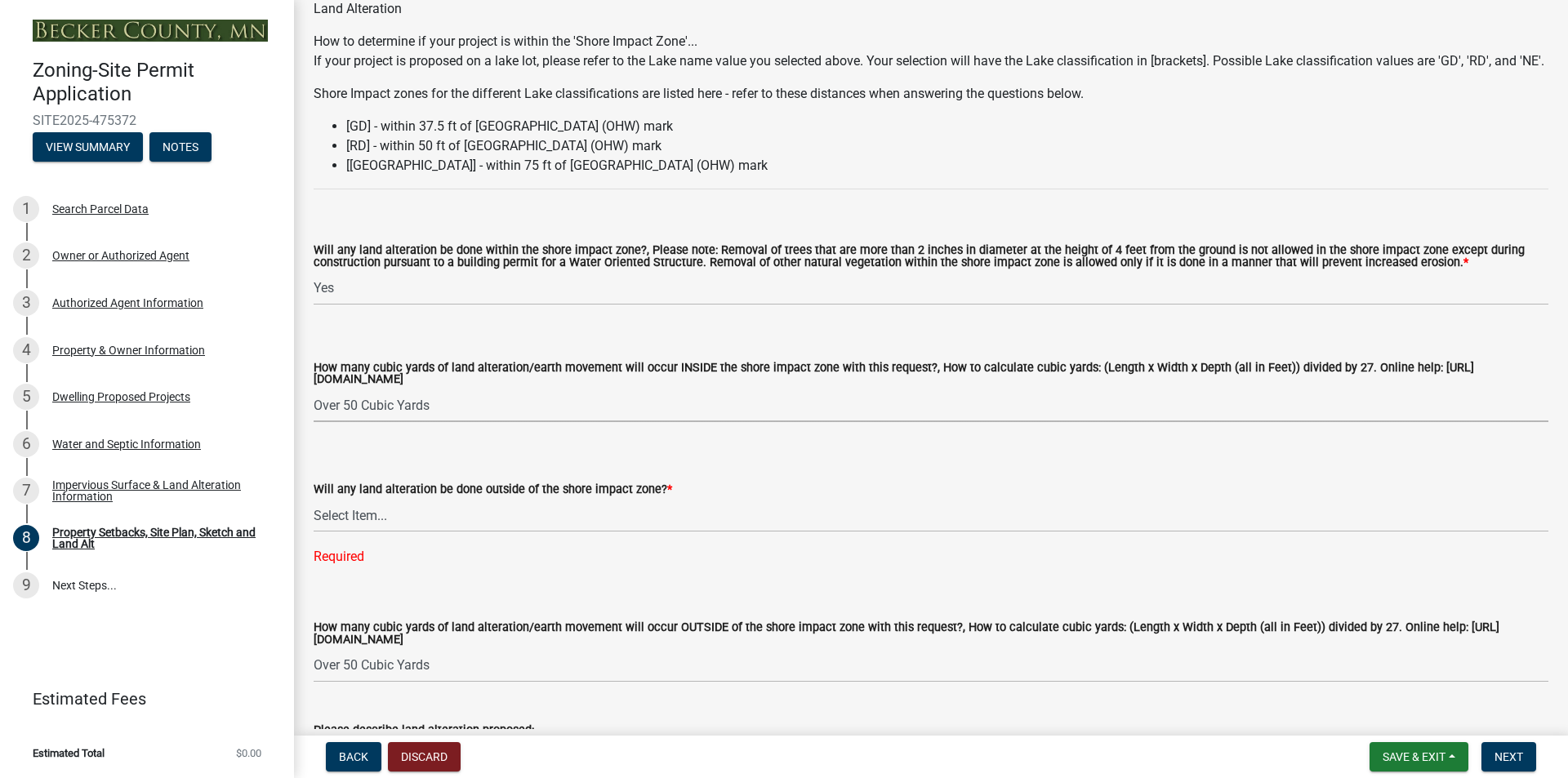
scroll to position [2043, 0]
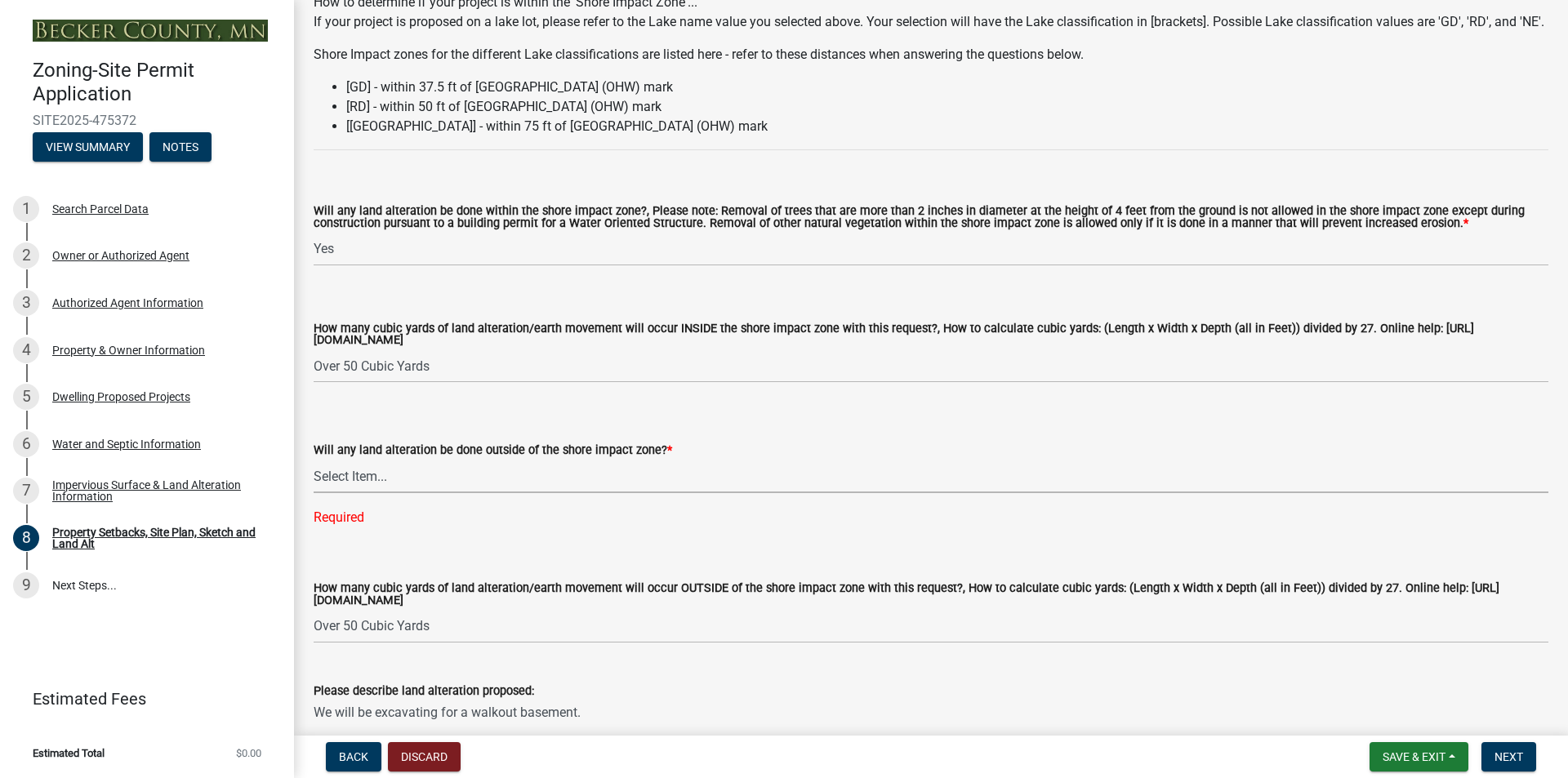
click at [496, 493] on select "Select Item... Yes No N/A" at bounding box center [930, 476] width 1235 height 33
click at [447, 493] on select "Select Item... Yes No N/A" at bounding box center [930, 476] width 1235 height 33
click at [313, 482] on select "Select Item... Yes No N/A" at bounding box center [930, 476] width 1235 height 33
select select "5ad4ab64-b44e-481c-9000-9e5907aa74e1"
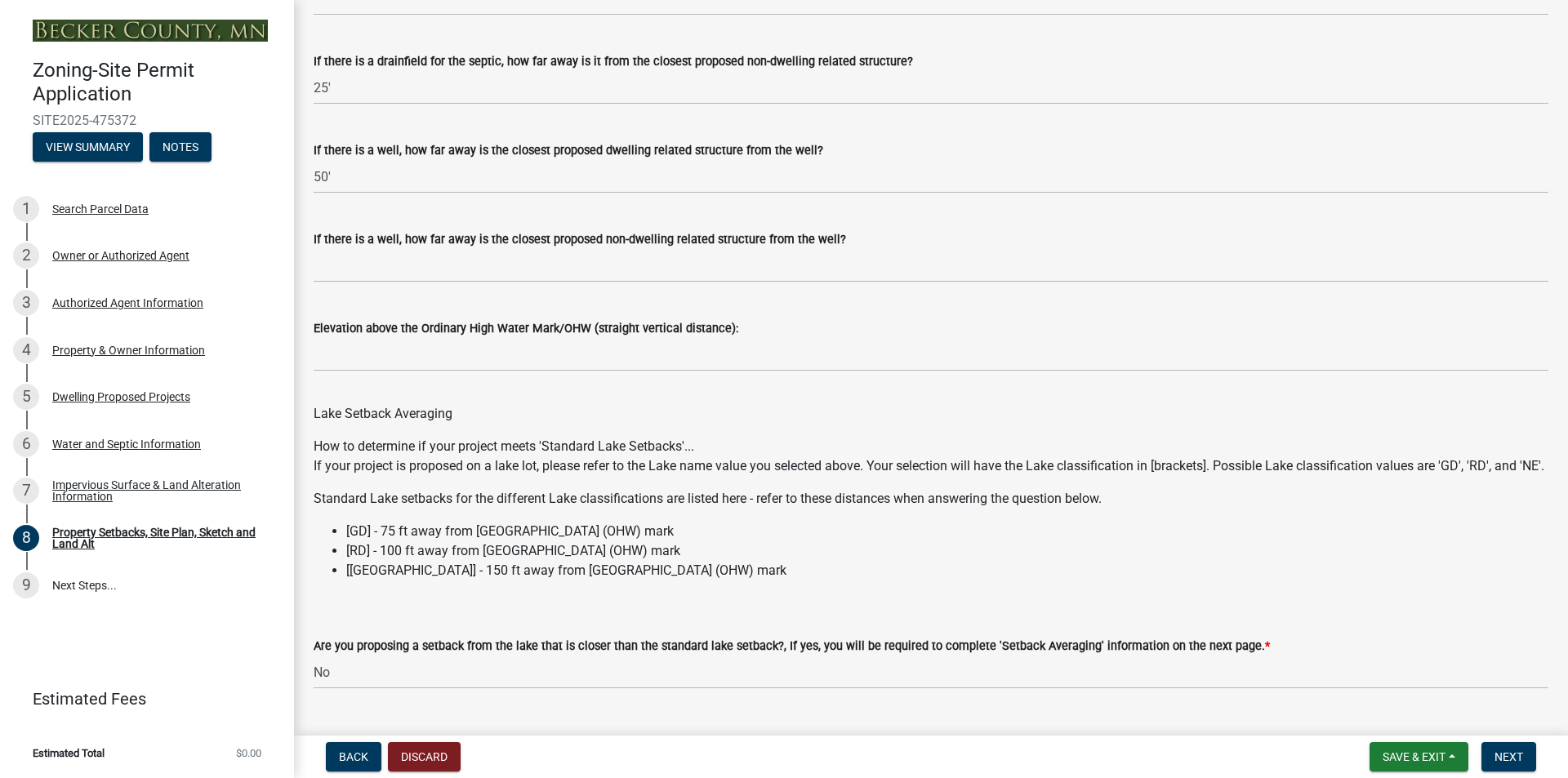
scroll to position [4603, 0]
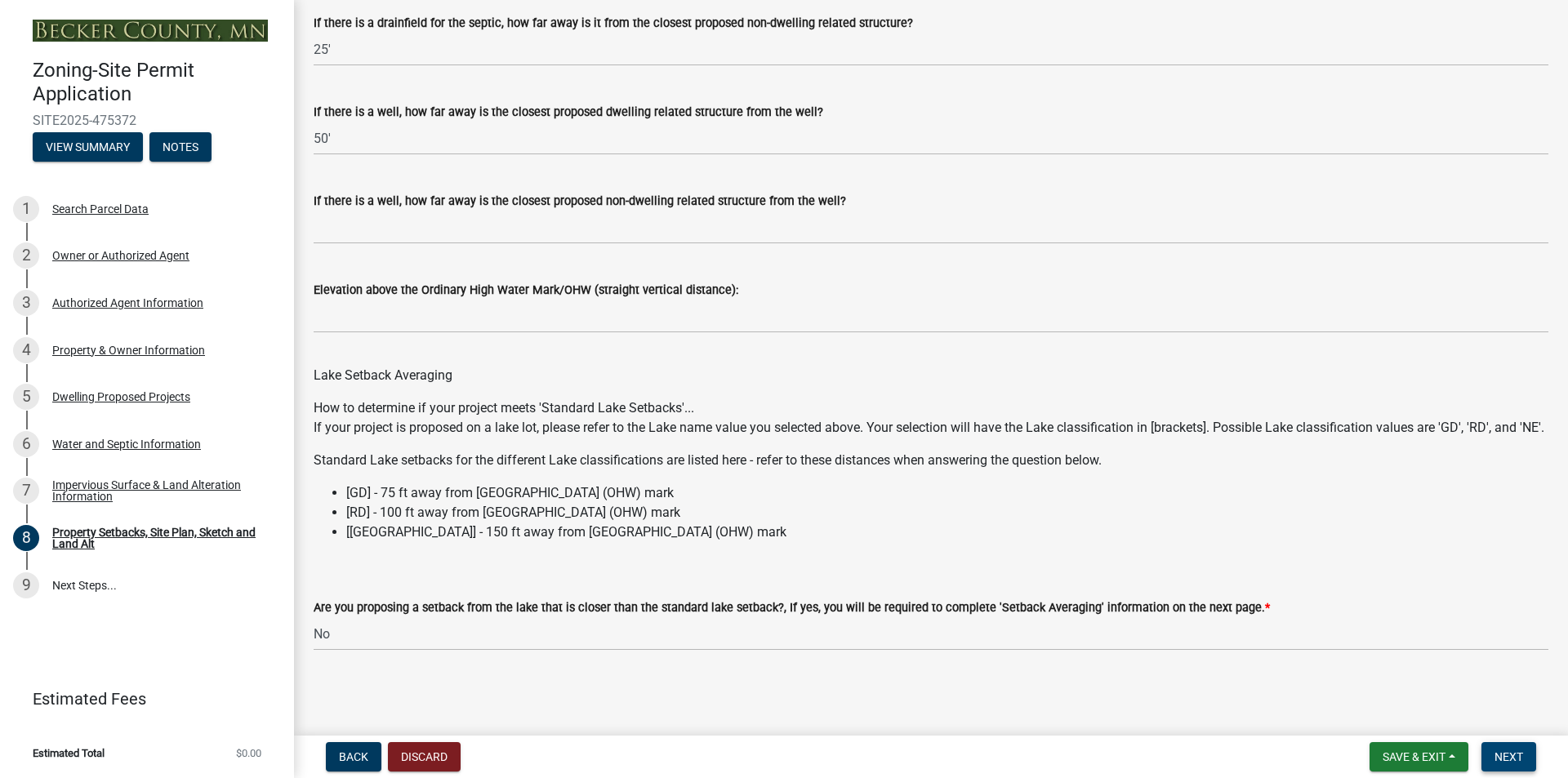
click at [1510, 758] on span "Next" at bounding box center [1509, 756] width 29 height 13
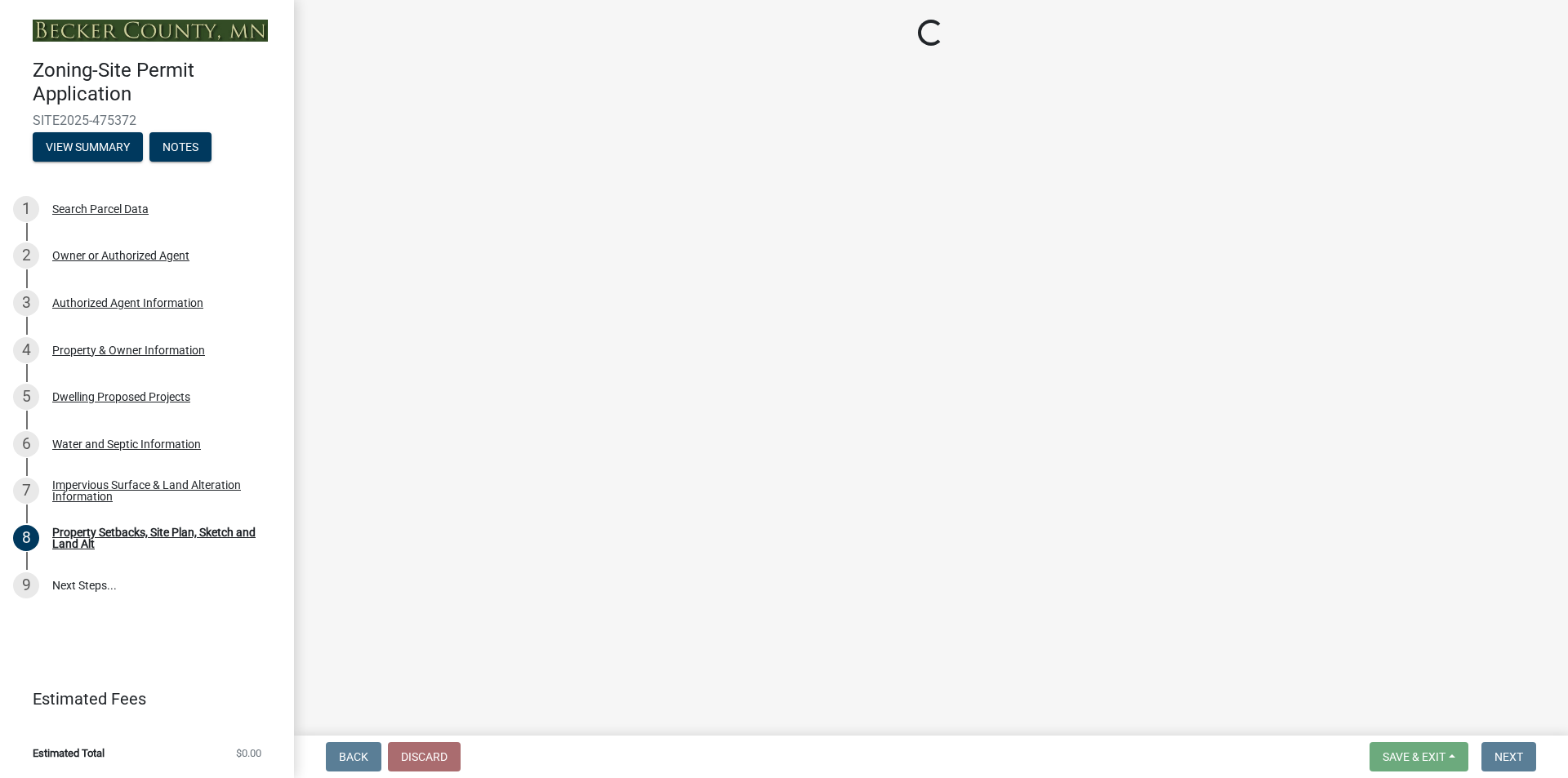
scroll to position [0, 0]
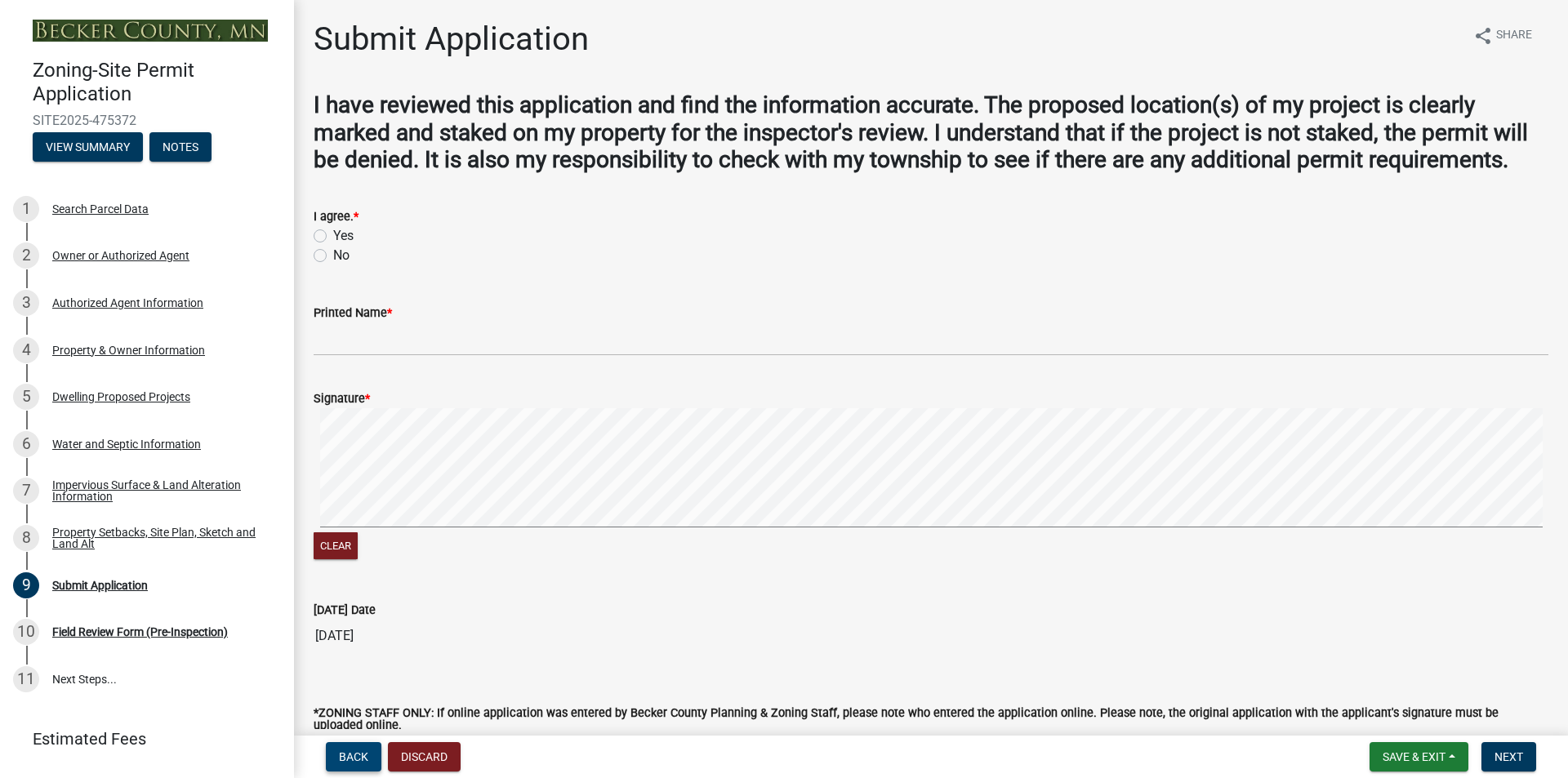
click at [338, 749] on button "Back" at bounding box center [353, 757] width 55 height 30
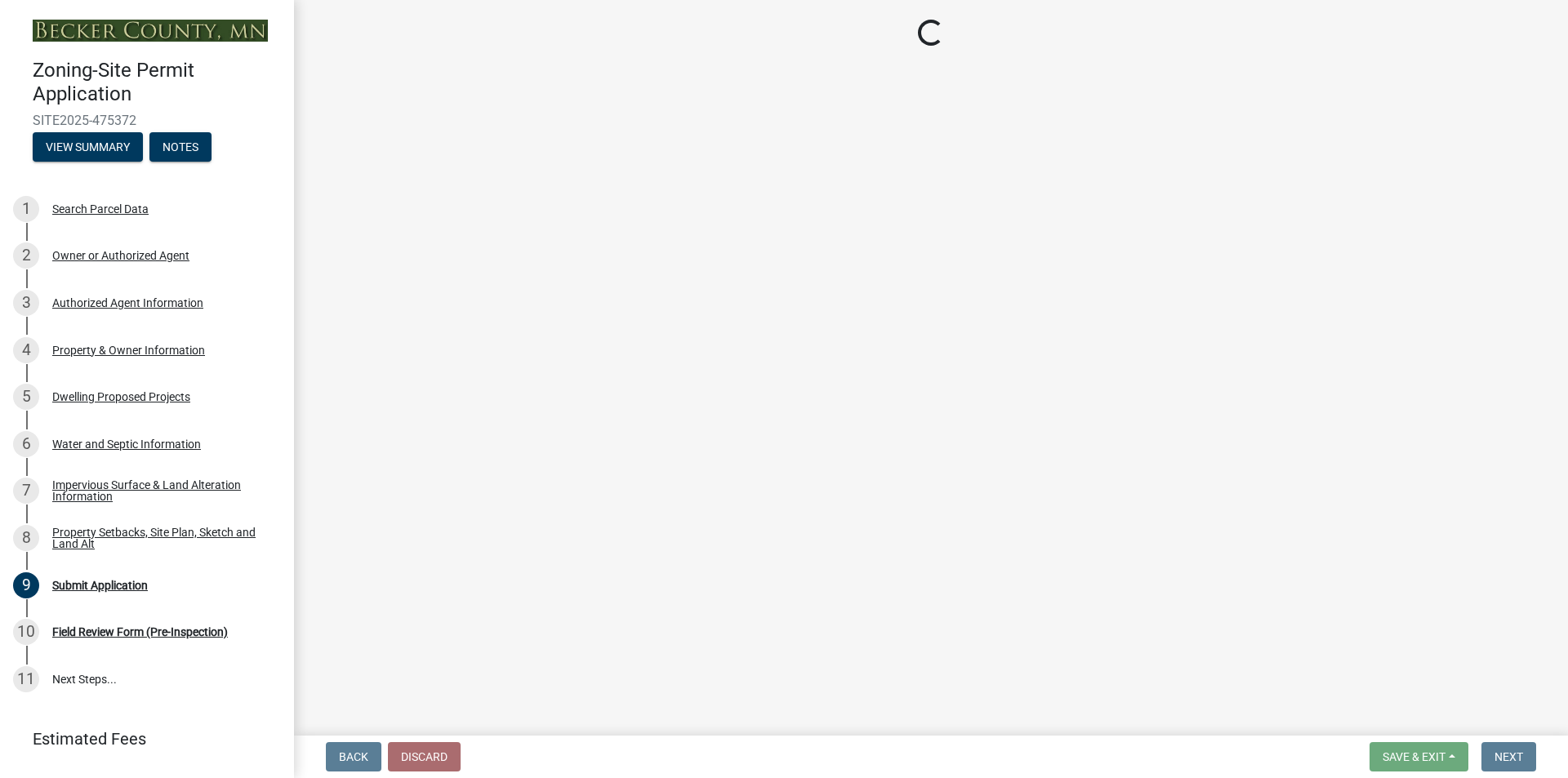
click at [96, 439] on div "Water and Septic Information" at bounding box center [126, 444] width 149 height 11
select select "9c51a48b-0bee-4836-8d5c-beab6e77ad2a"
select select "4828487e-2007-429b-991d-671fae0459c9"
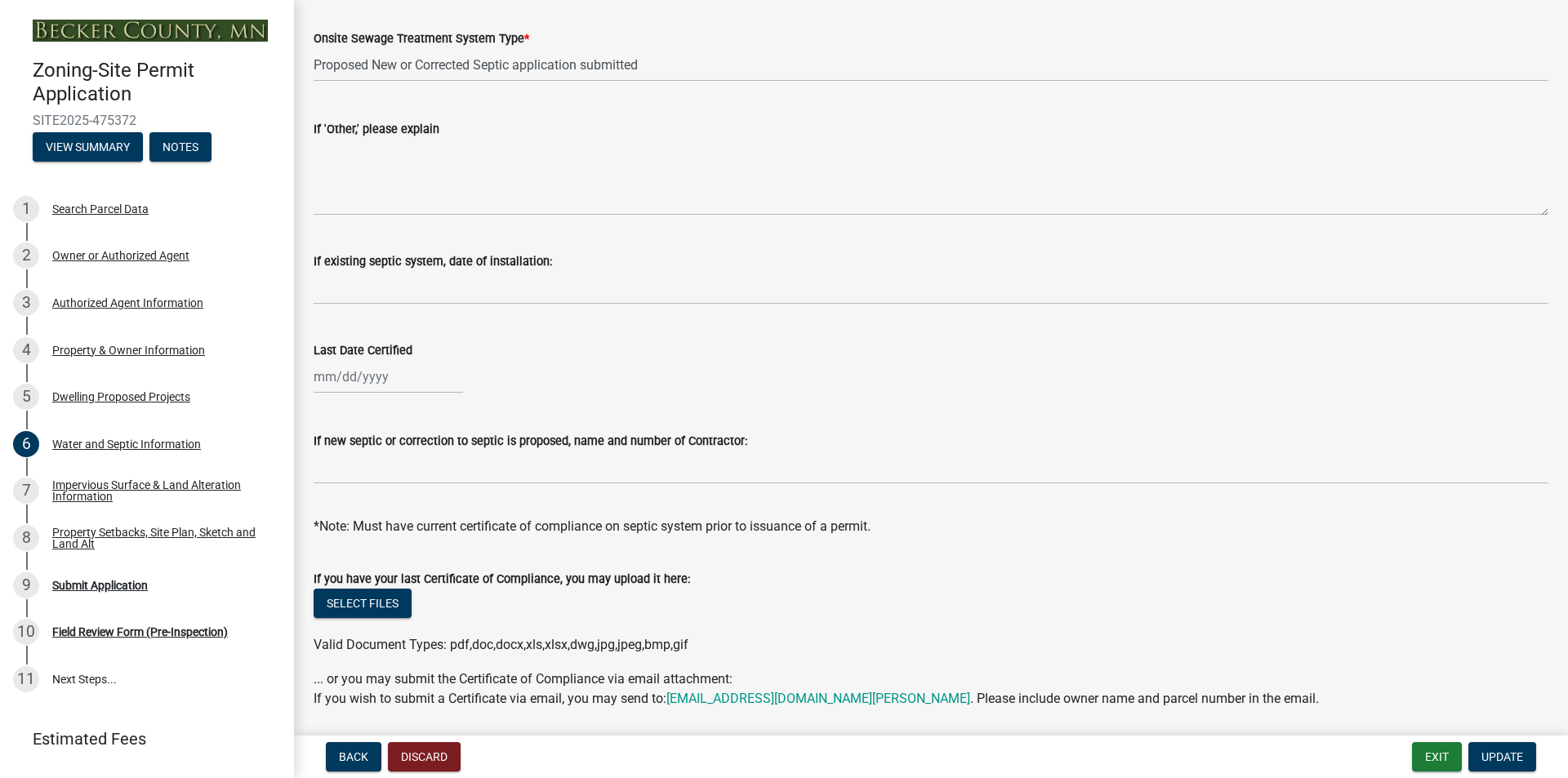
scroll to position [357, 0]
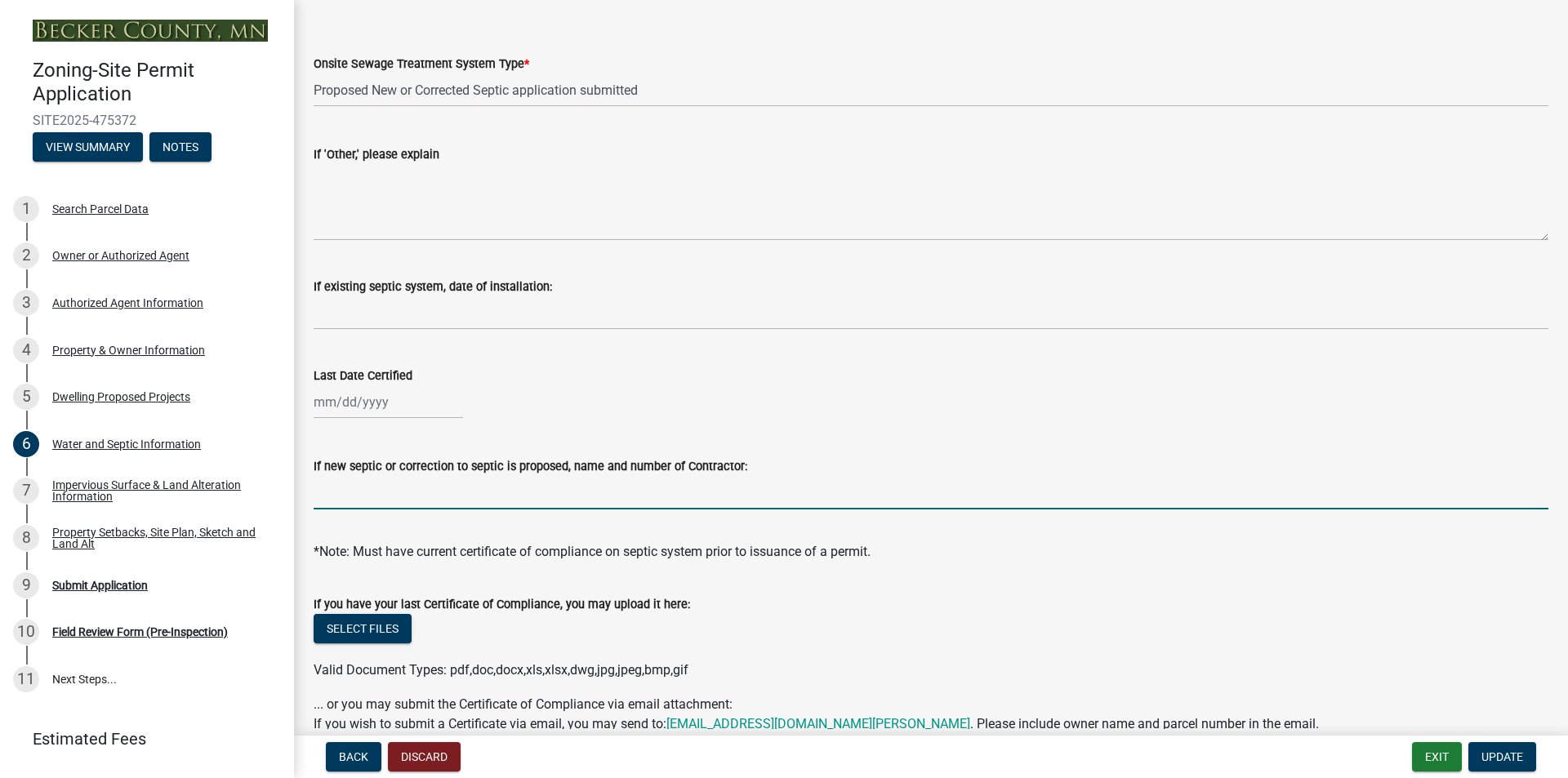
click at [483, 499] on input "If new septic or correction to septic is proposed, name and number of Contracto…" at bounding box center [930, 492] width 1235 height 33
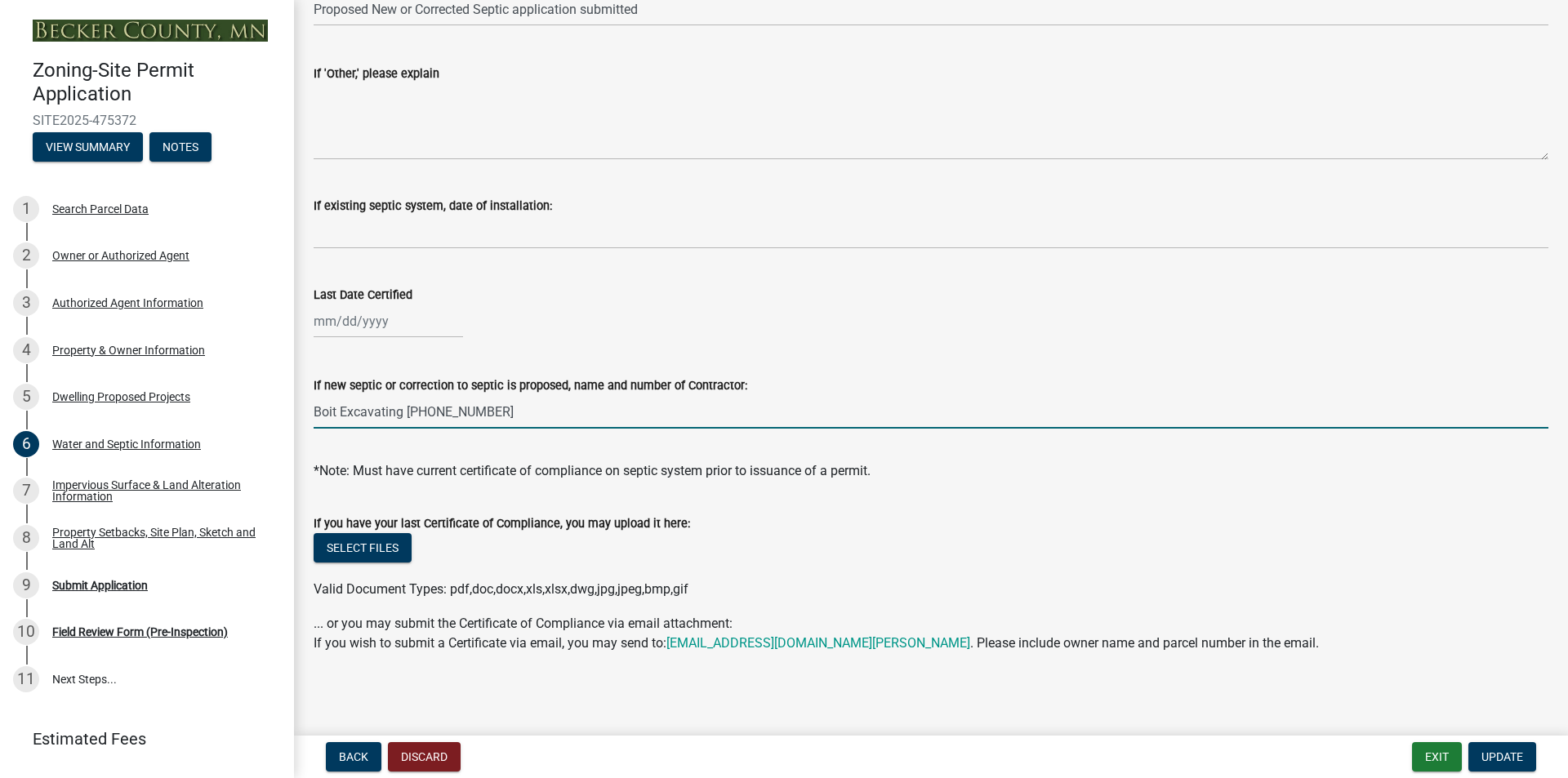
scroll to position [439, 0]
type input "Boit Excavating [PHONE_NUMBER]"
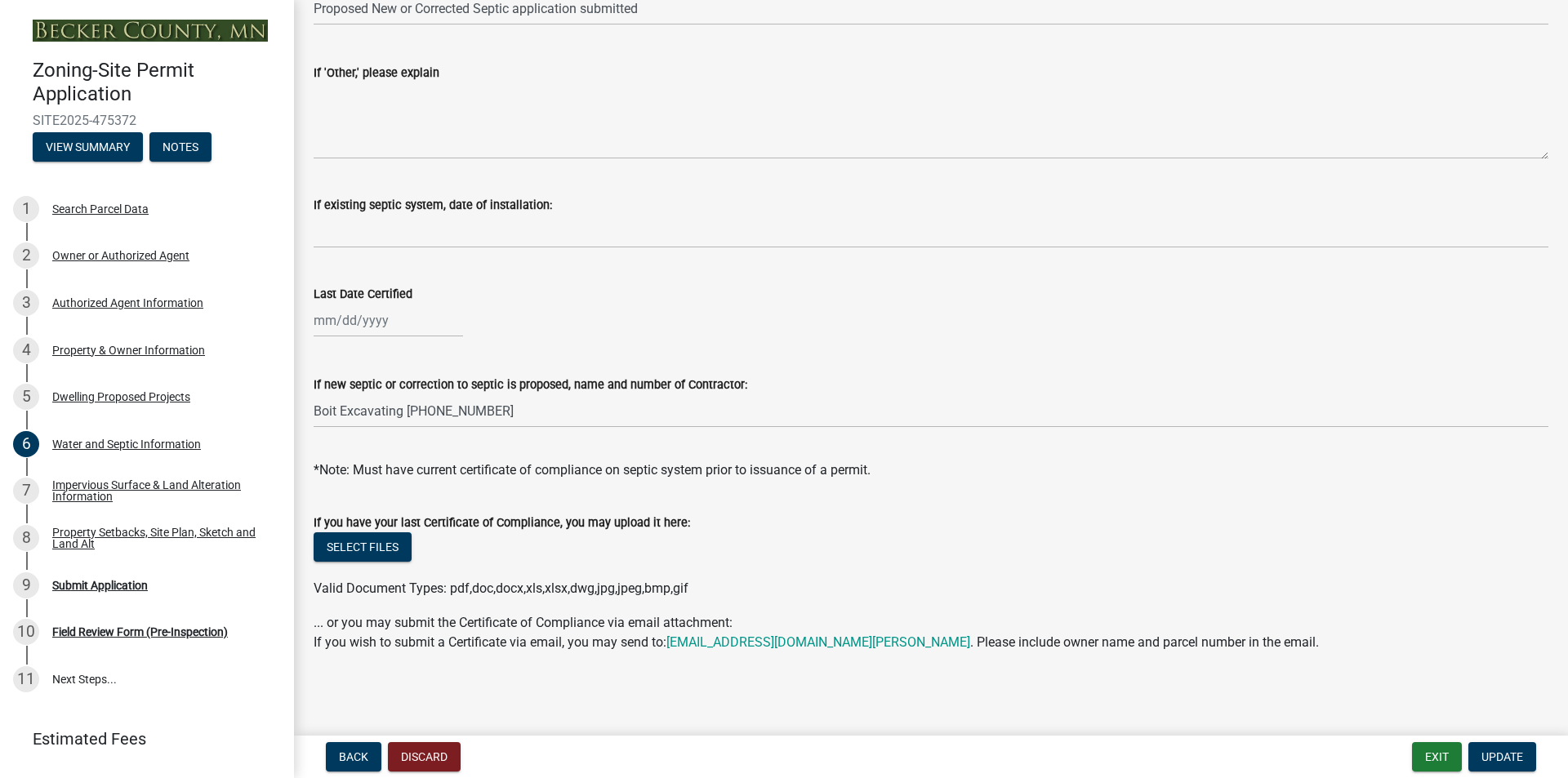
drag, startPoint x: 700, startPoint y: 697, endPoint x: 717, endPoint y: 697, distance: 17.0
click at [700, 700] on main "Water and Septic Information Water and Septic Information share Share Onsite Wa…" at bounding box center [930, 364] width 1274 height 729
click at [1501, 760] on span "Update" at bounding box center [1502, 756] width 42 height 13
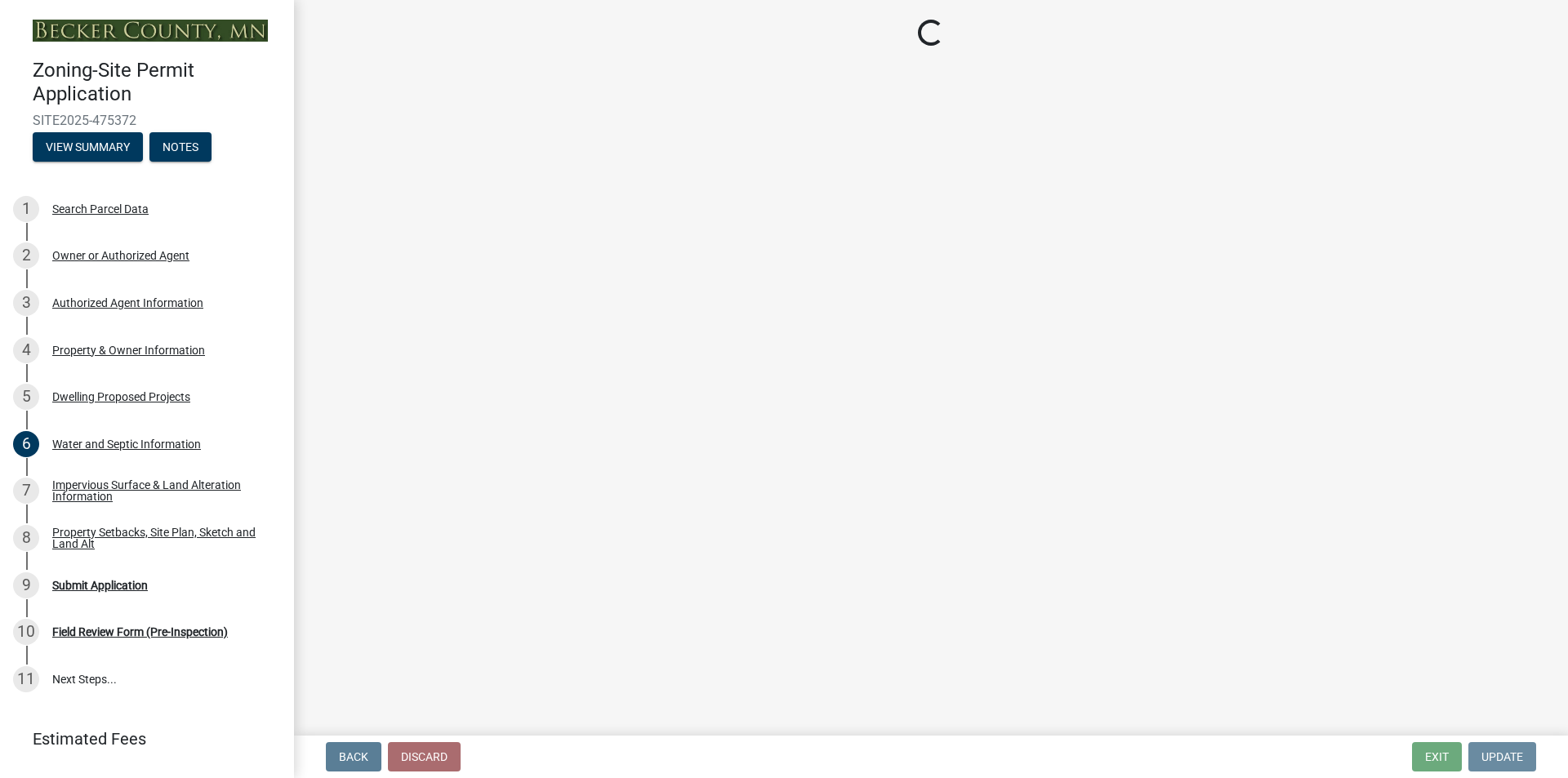
scroll to position [0, 0]
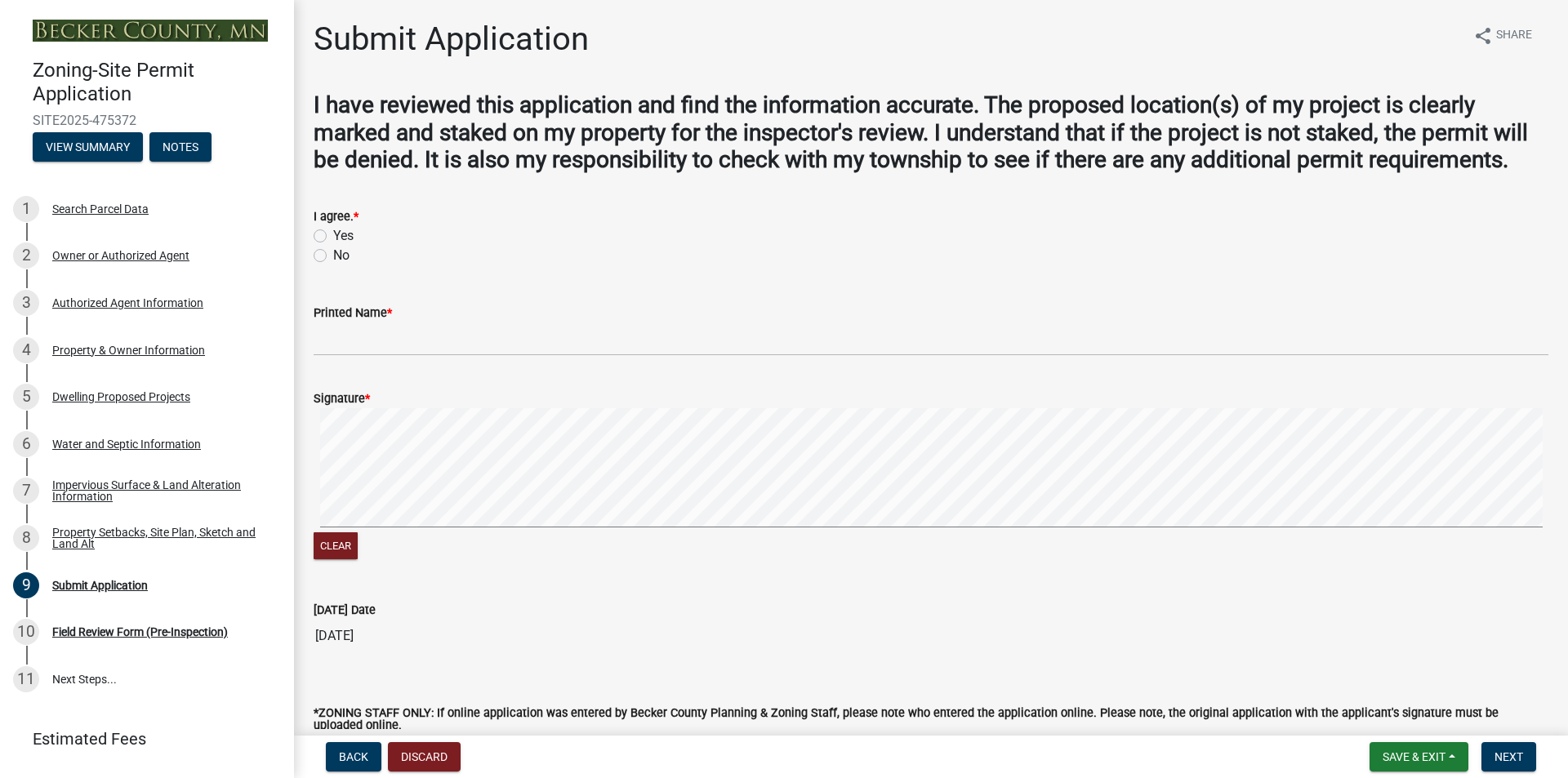
click at [334, 237] on label "Yes" at bounding box center [344, 235] width 20 height 20
click at [334, 237] on input "Yes" at bounding box center [339, 231] width 11 height 11
radio input "true"
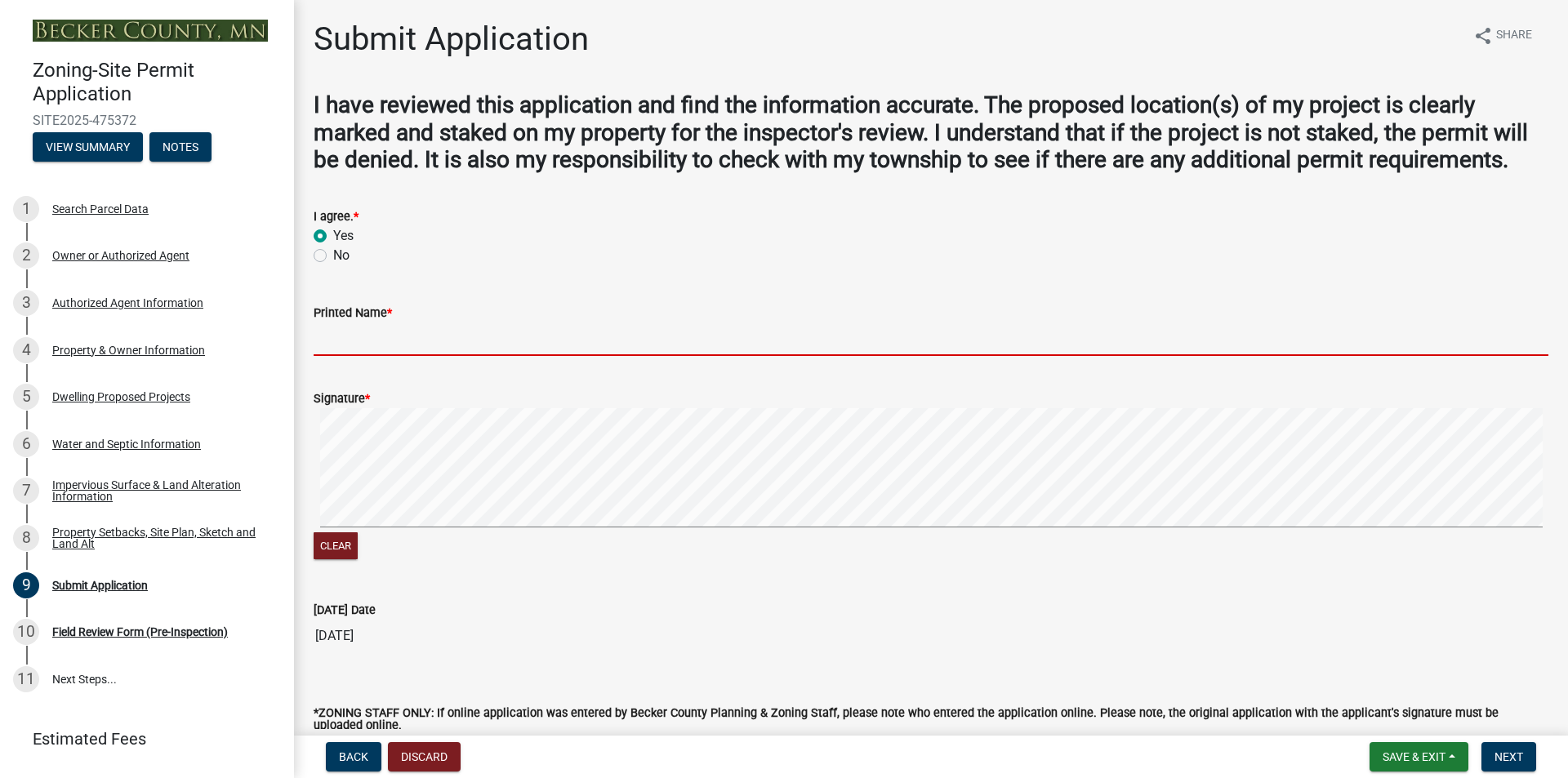
click at [386, 342] on input "Printed Name *" at bounding box center [930, 339] width 1235 height 33
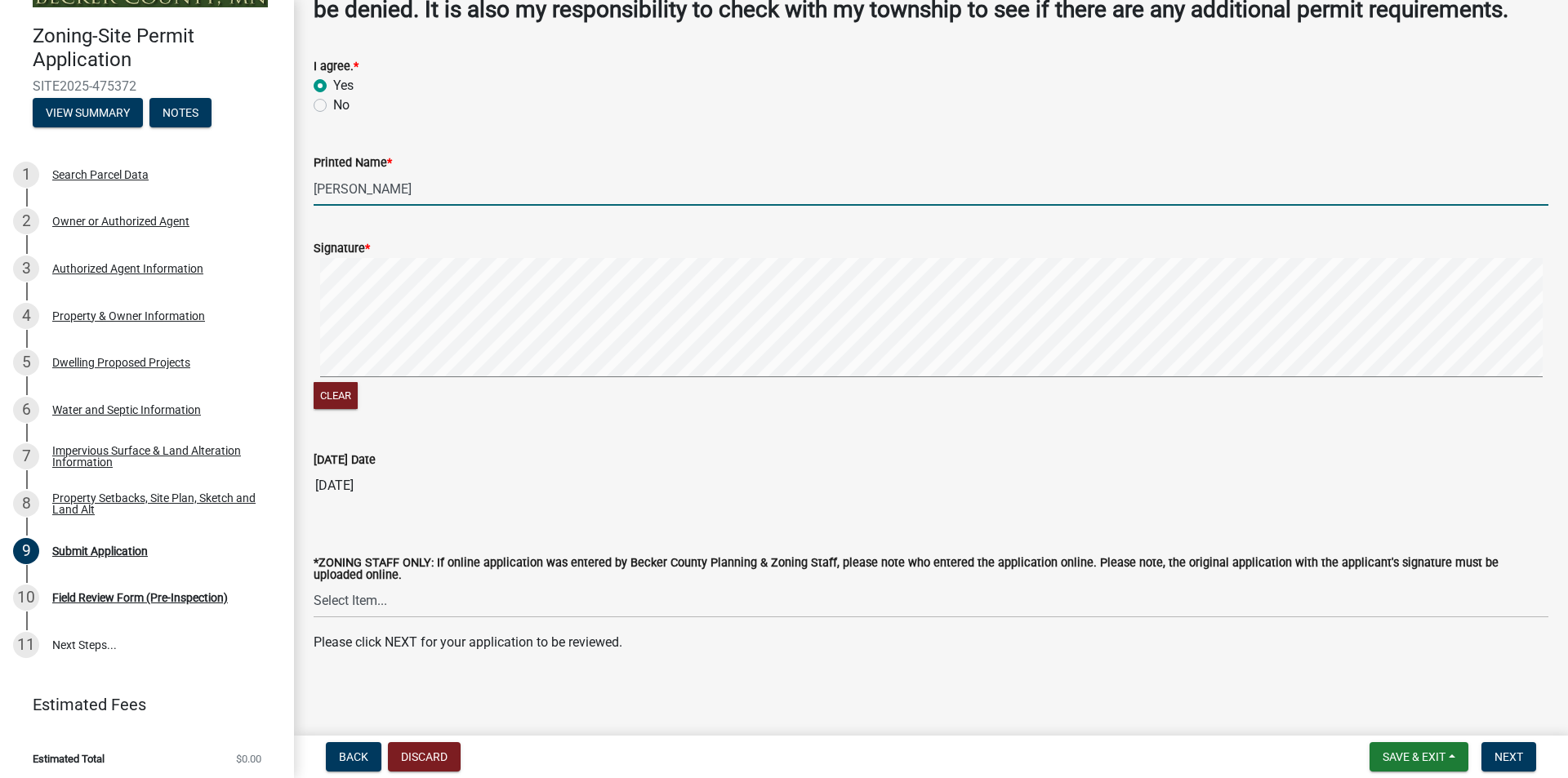
scroll to position [39, 0]
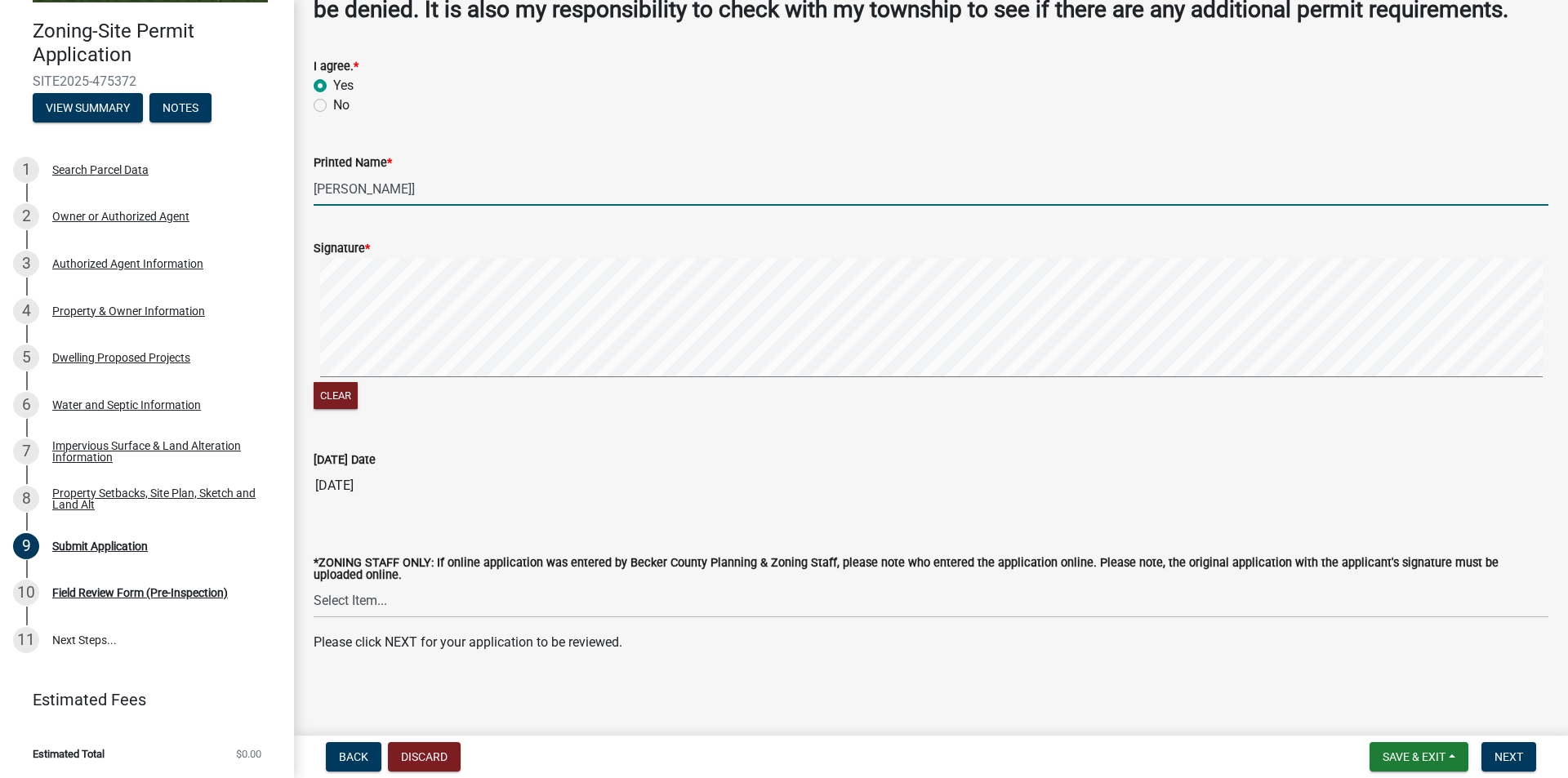
type input "[PERSON_NAME]]"
click at [1508, 754] on span "Next" at bounding box center [1509, 756] width 29 height 13
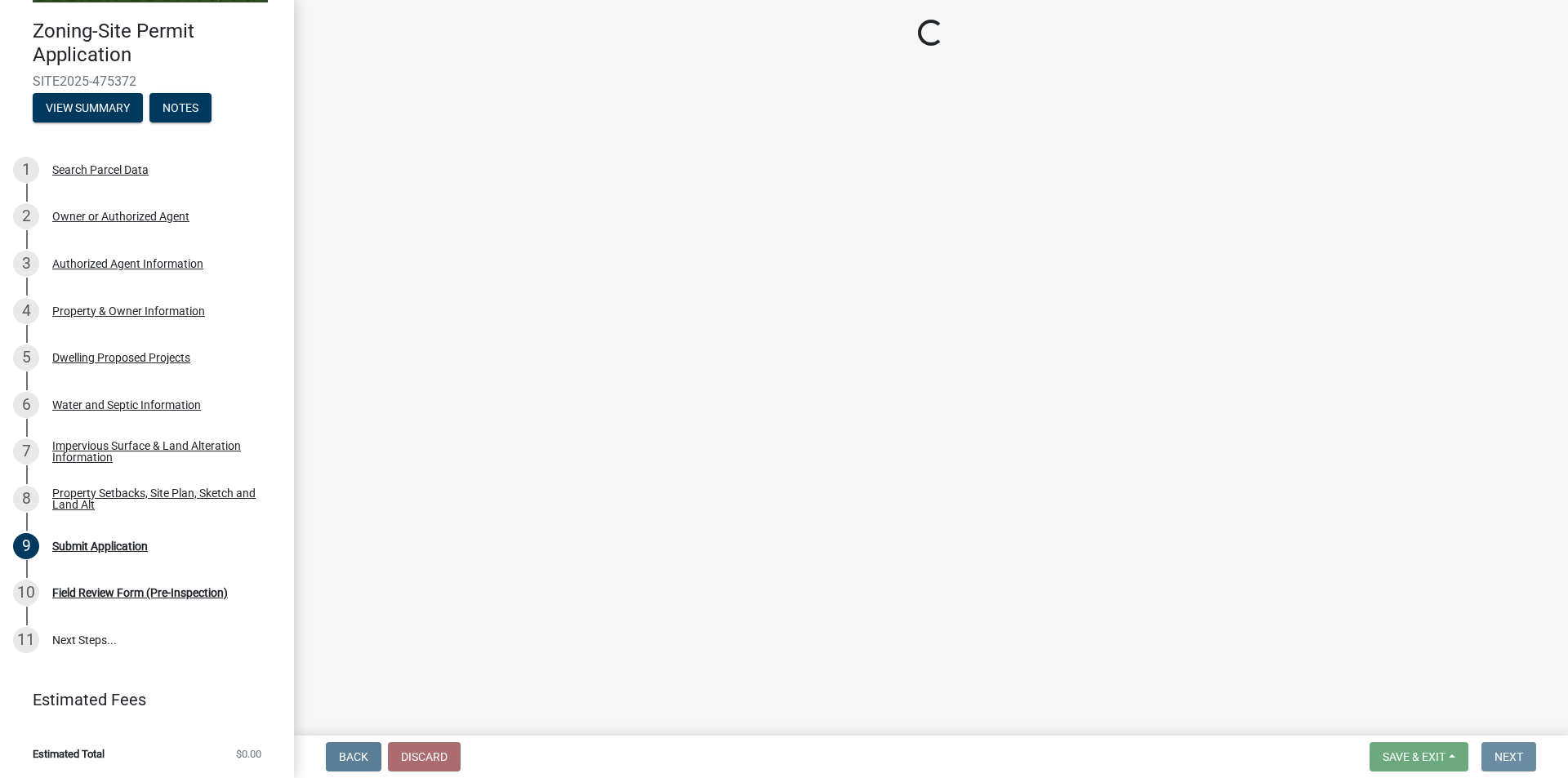
scroll to position [0, 0]
